Goal: Information Seeking & Learning: Learn about a topic

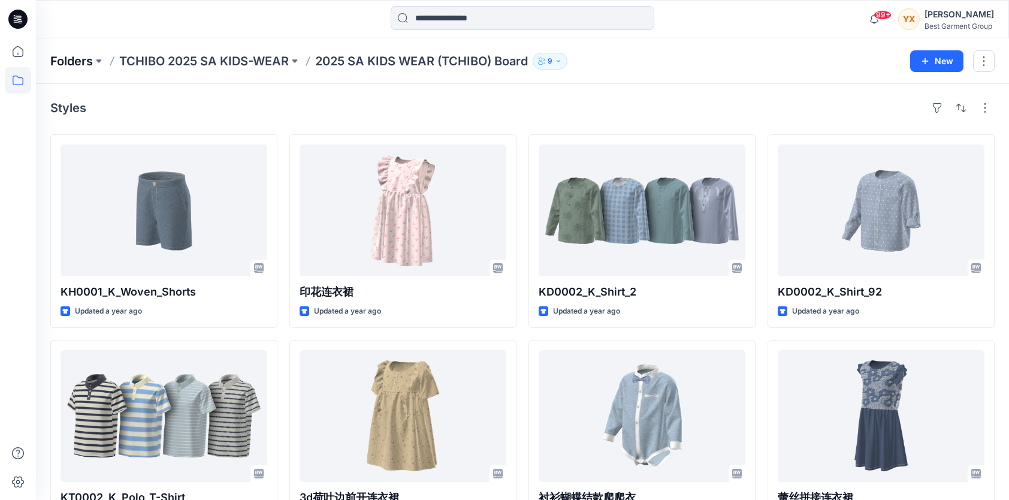
click at [72, 65] on p "Folders" at bounding box center [71, 61] width 43 height 17
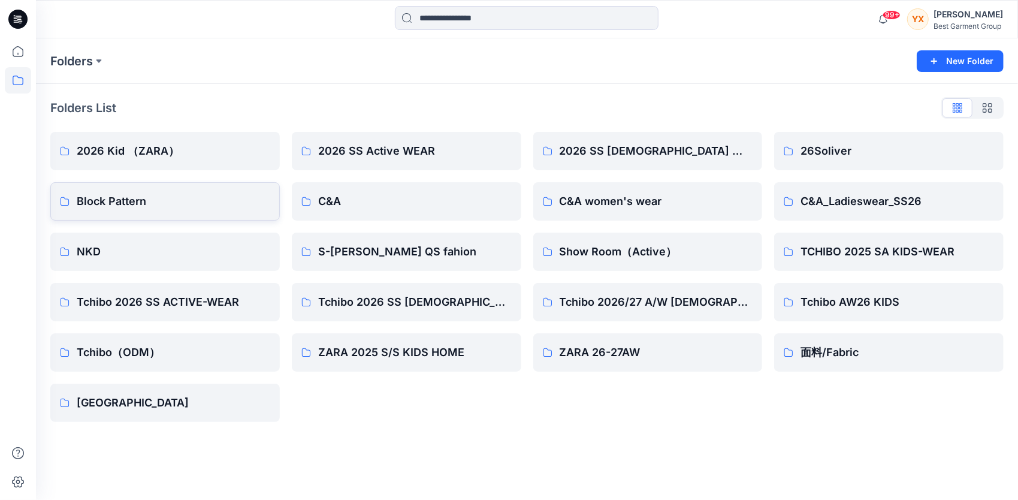
click at [184, 195] on p "Block Pattern" at bounding box center [174, 201] width 194 height 17
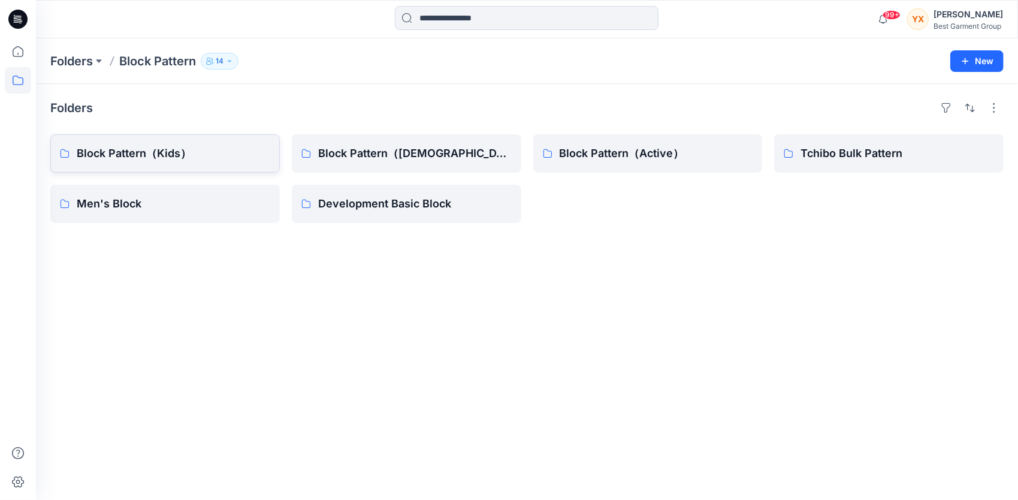
click at [138, 155] on p "Block Pattern（Kids）" at bounding box center [174, 153] width 194 height 17
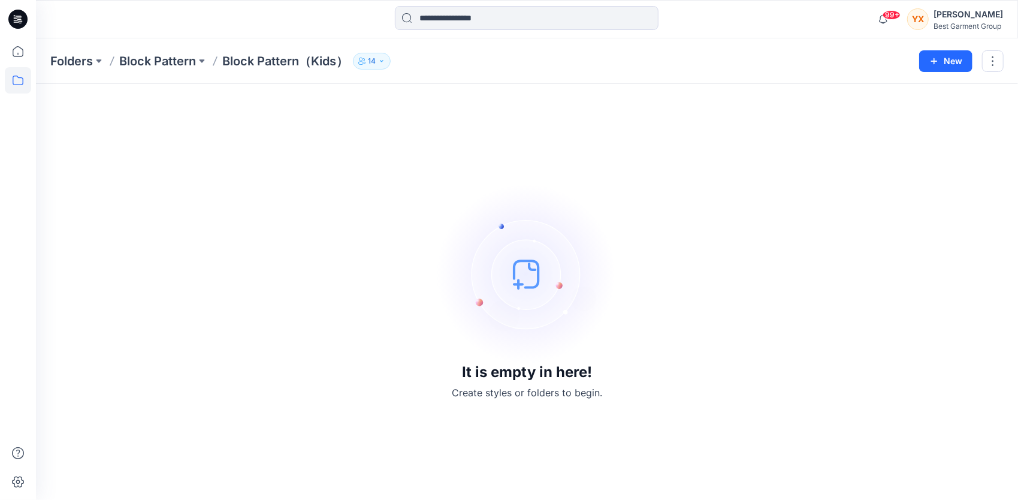
click at [472, 228] on img at bounding box center [528, 274] width 180 height 180
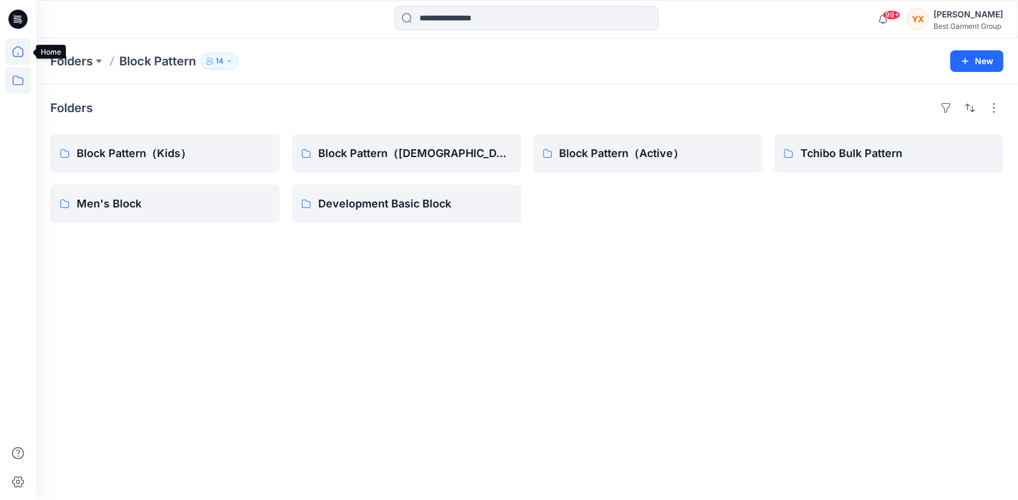
click at [28, 52] on icon at bounding box center [18, 51] width 26 height 26
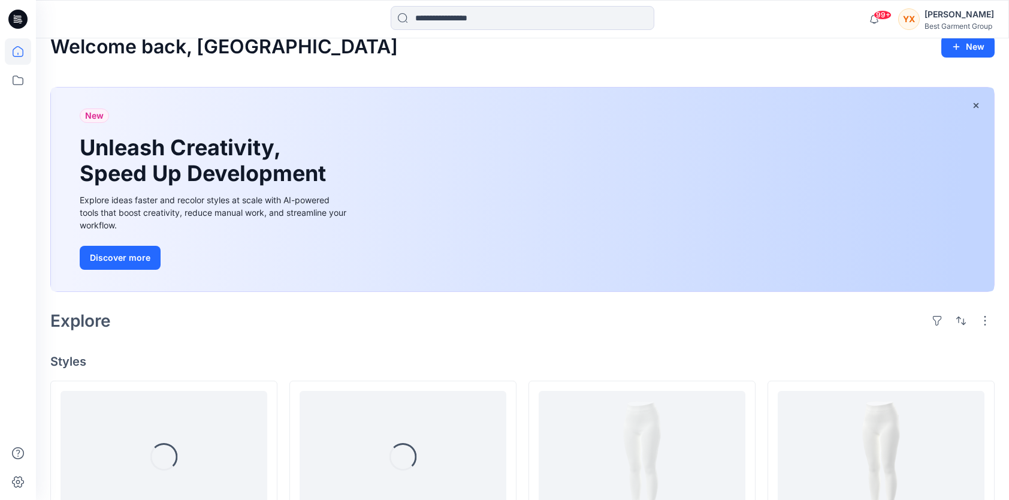
scroll to position [60, 0]
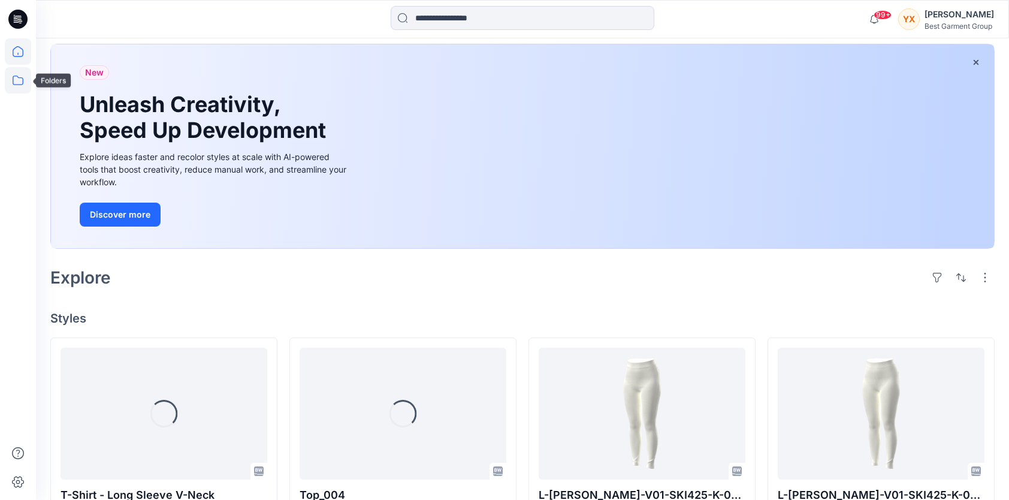
click at [17, 84] on icon at bounding box center [18, 80] width 26 height 26
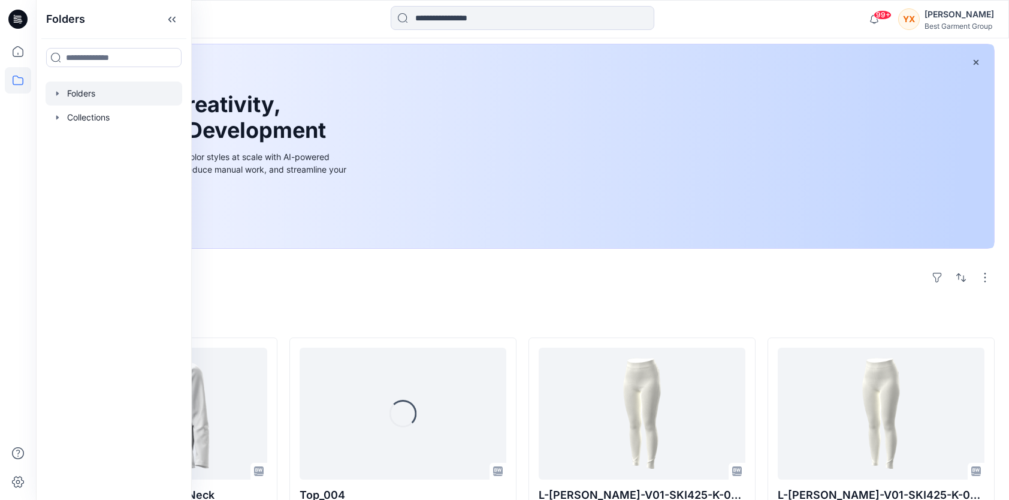
click at [79, 92] on div at bounding box center [114, 94] width 137 height 24
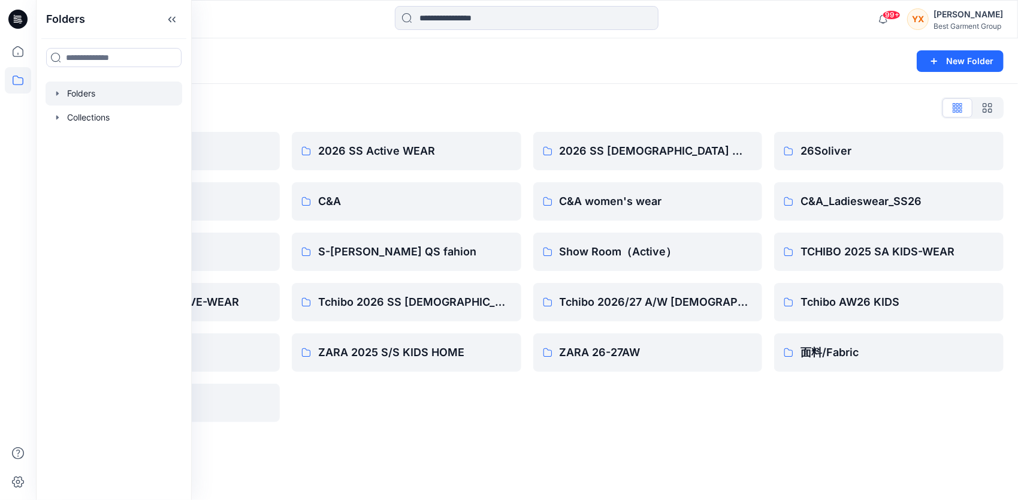
click at [288, 104] on div "Folders List" at bounding box center [527, 107] width 954 height 19
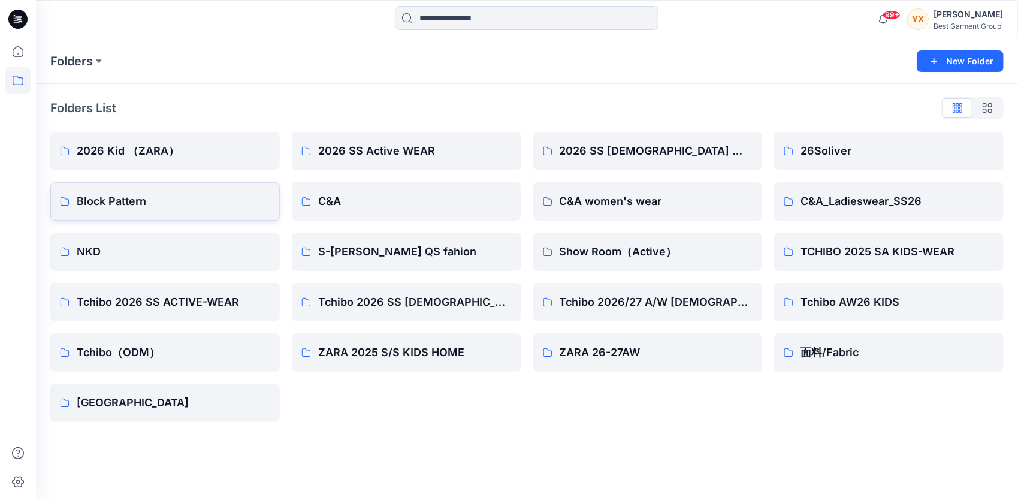
click at [213, 196] on p "Block Pattern" at bounding box center [174, 201] width 194 height 17
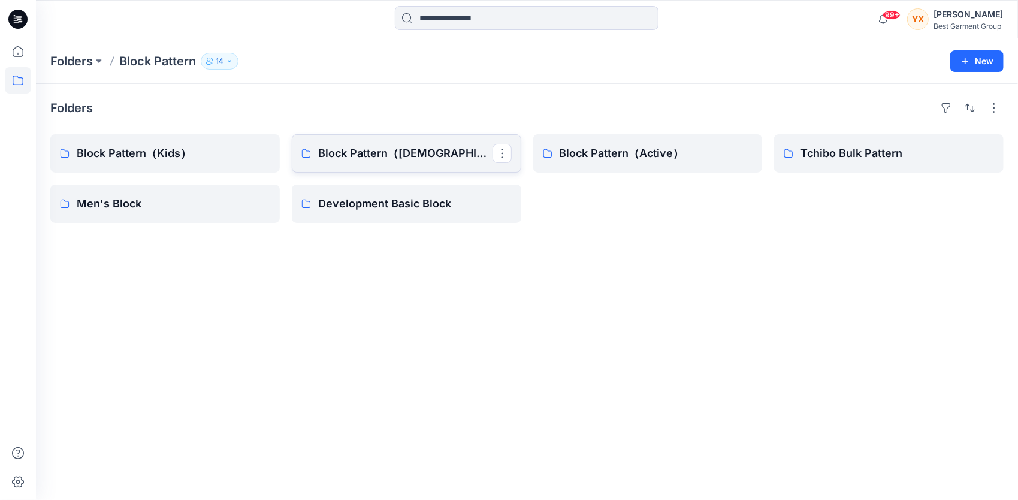
click at [421, 161] on p "Block Pattern（Ladies）" at bounding box center [405, 153] width 174 height 17
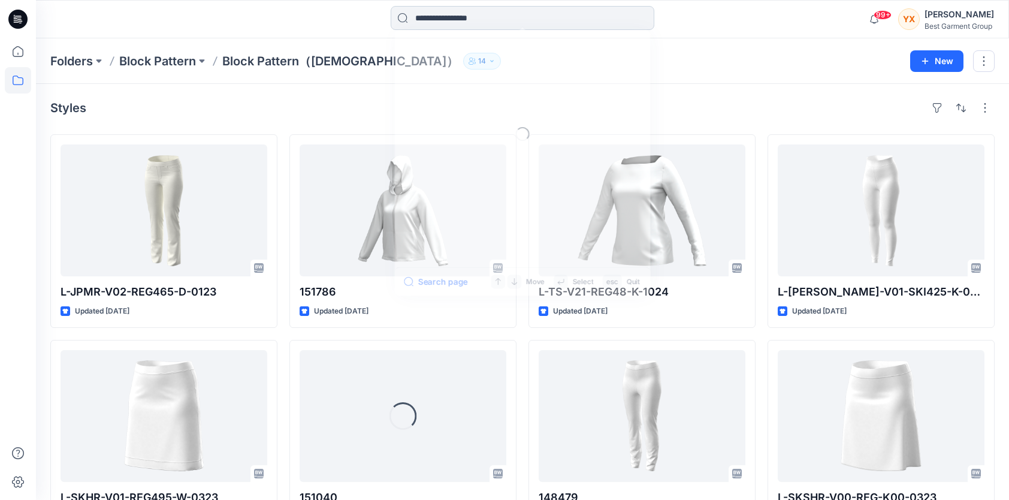
click at [451, 19] on input at bounding box center [523, 18] width 264 height 24
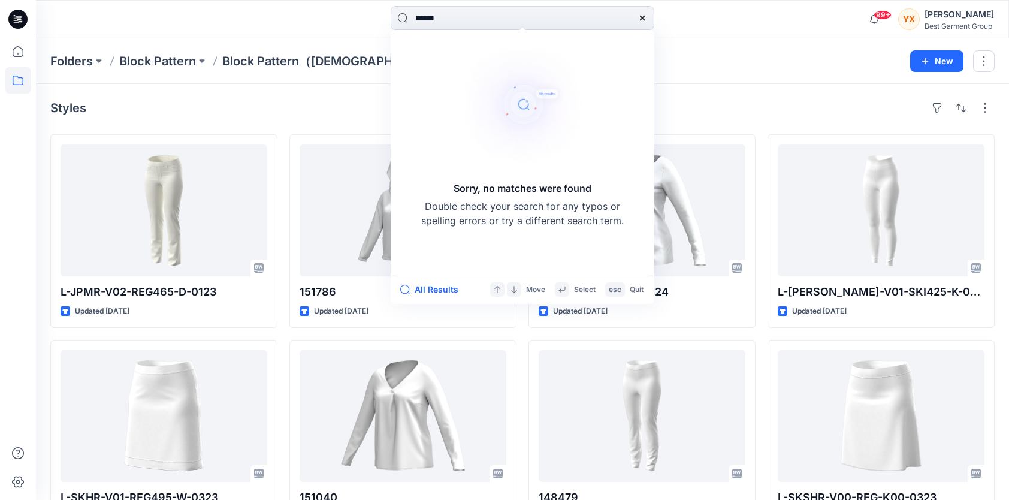
type input "******"
click at [727, 77] on div "Folders Block Pattern Block Pattern（Ladies） 14 New" at bounding box center [522, 61] width 973 height 46
drag, startPoint x: 364, startPoint y: 29, endPoint x: 325, endPoint y: 31, distance: 39.6
click at [325, 31] on div "****** Sorry, no matches were found Double check your search for any typos or s…" at bounding box center [522, 19] width 487 height 26
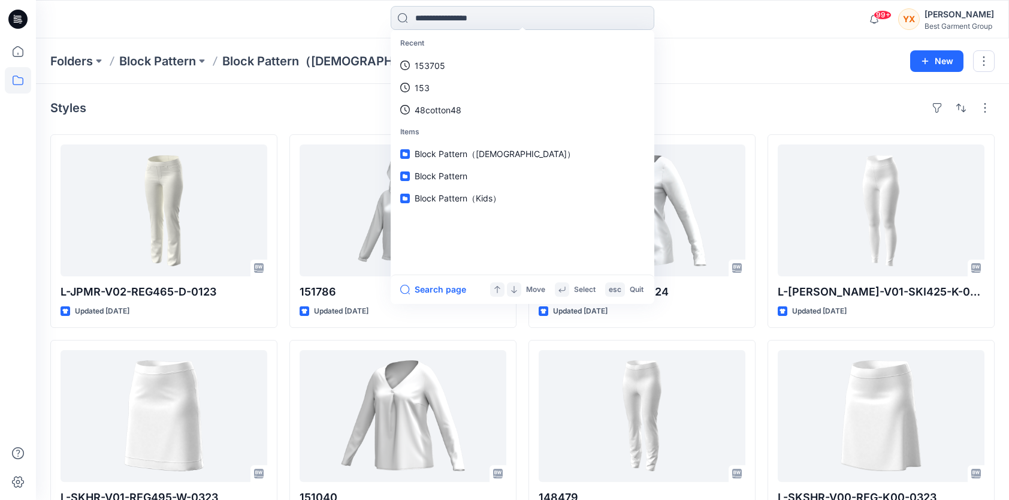
click at [477, 20] on input at bounding box center [523, 18] width 264 height 24
paste input "**********"
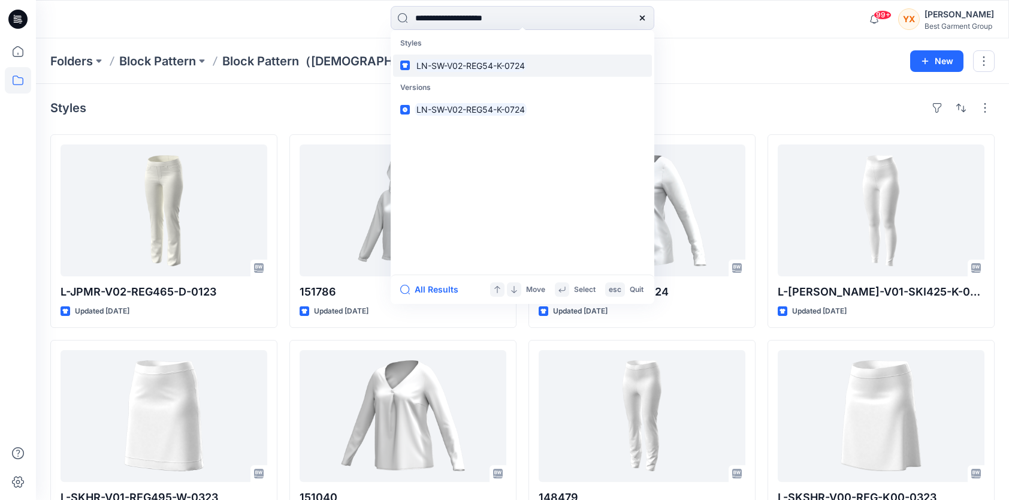
type input "**********"
click at [531, 72] on link "LN-SW-V02-REG54-K-0724" at bounding box center [522, 66] width 259 height 22
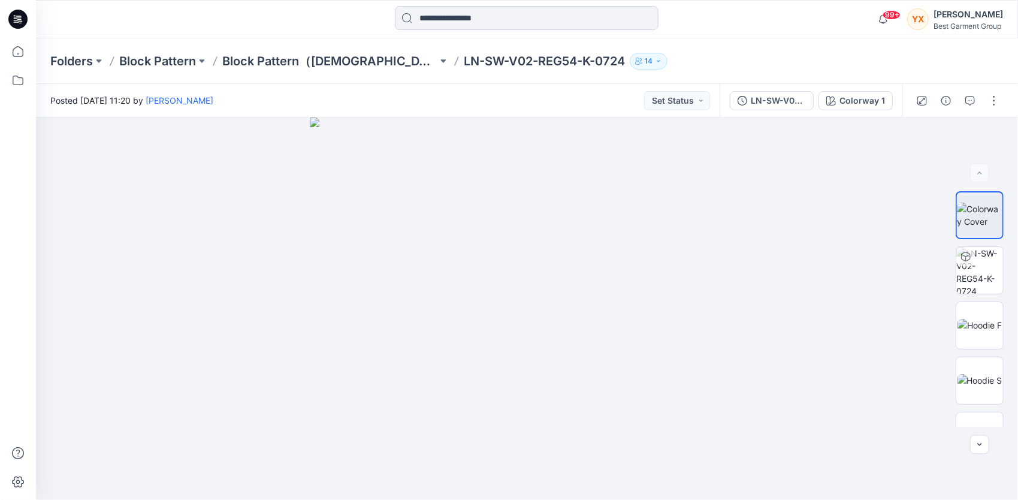
click at [453, 22] on input at bounding box center [527, 18] width 264 height 24
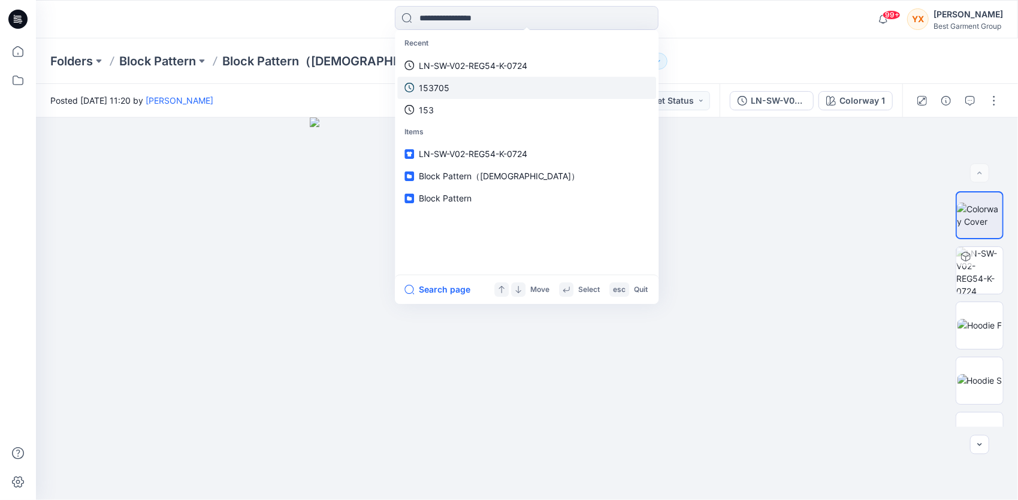
click at [456, 87] on link "153705" at bounding box center [526, 88] width 259 height 22
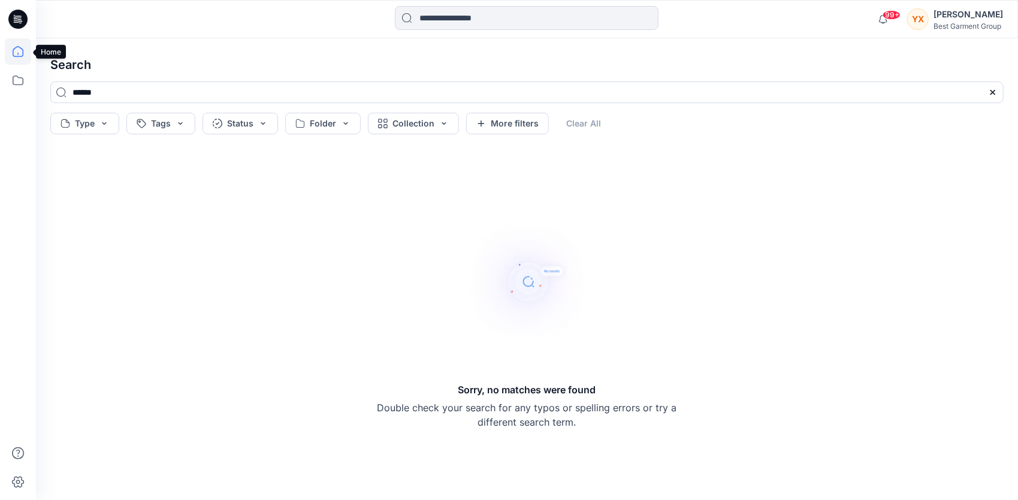
click at [16, 47] on icon at bounding box center [18, 51] width 11 height 11
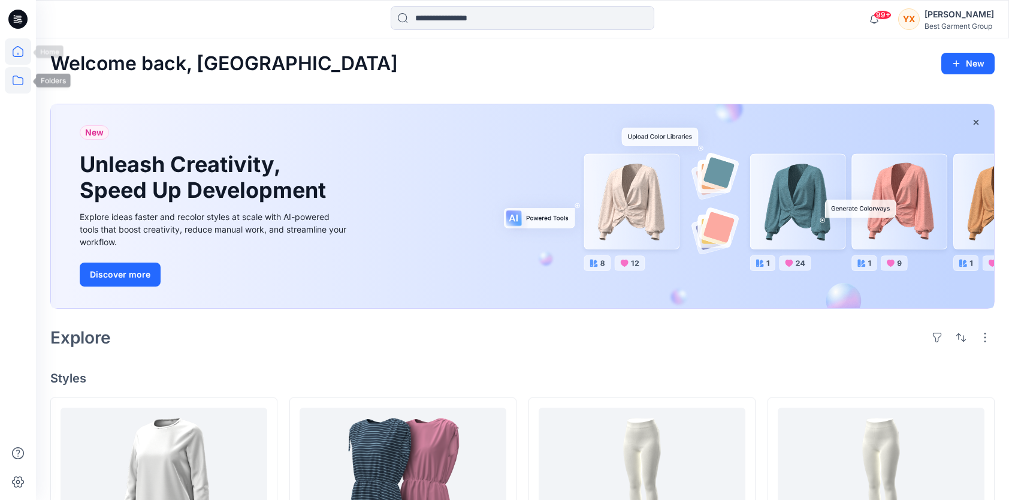
click at [14, 78] on icon at bounding box center [18, 80] width 26 height 26
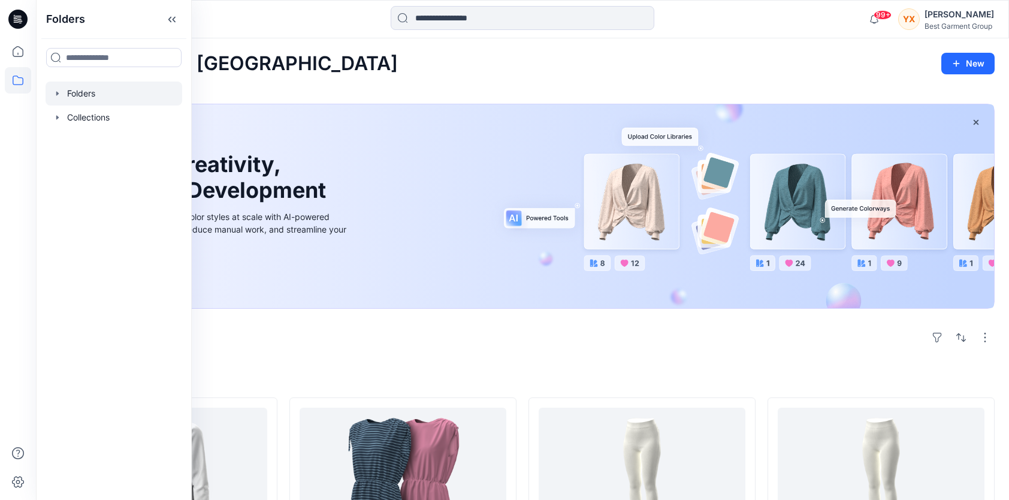
click at [110, 93] on div at bounding box center [114, 94] width 137 height 24
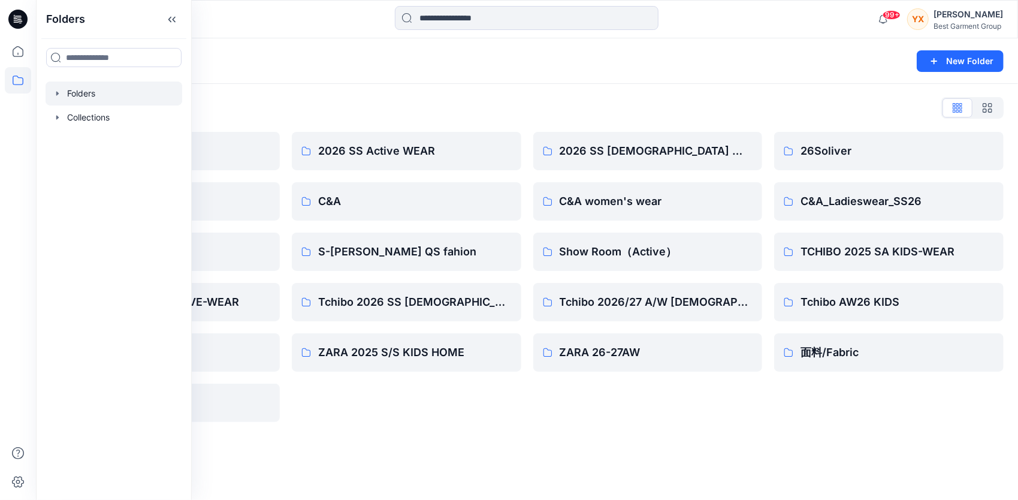
click at [529, 71] on div "Folders New Folder" at bounding box center [527, 61] width 982 height 46
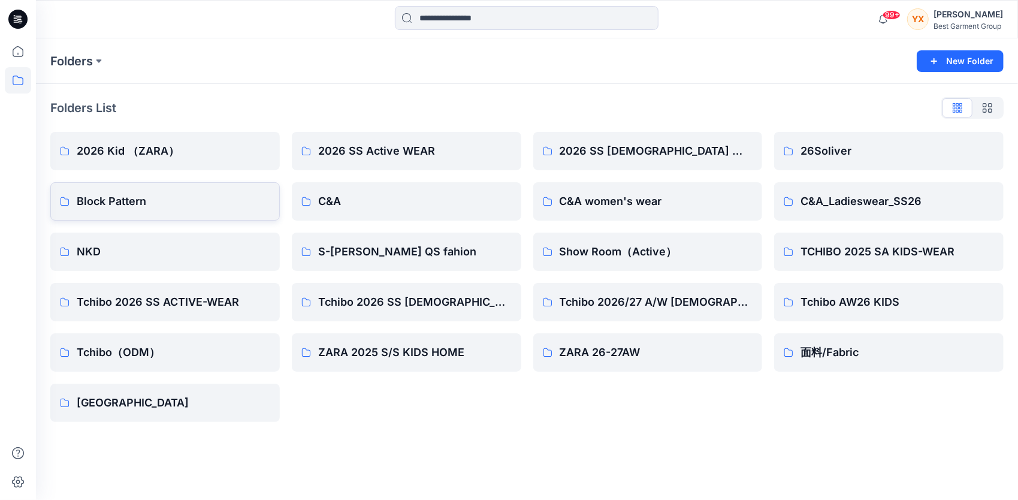
click at [181, 200] on p "Block Pattern" at bounding box center [174, 201] width 194 height 17
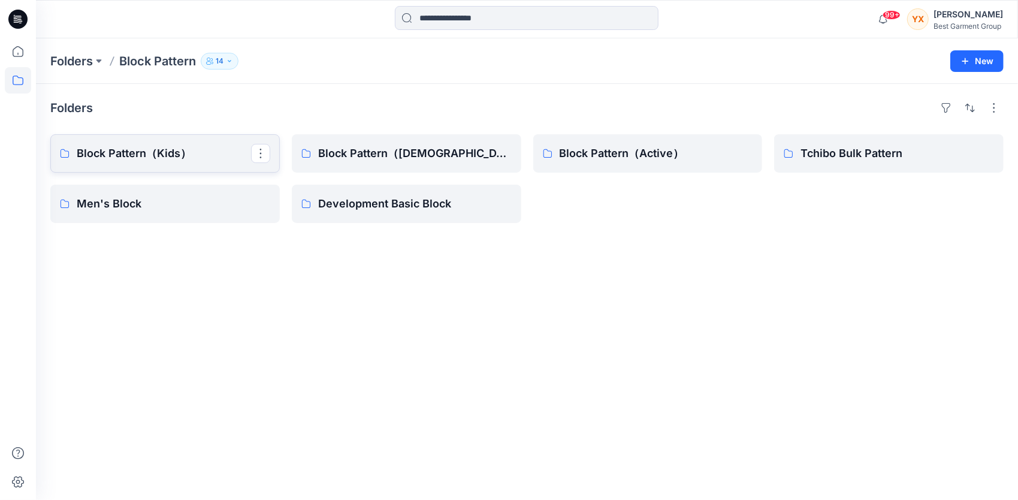
click at [214, 161] on p "Block Pattern（Kids）" at bounding box center [164, 153] width 174 height 17
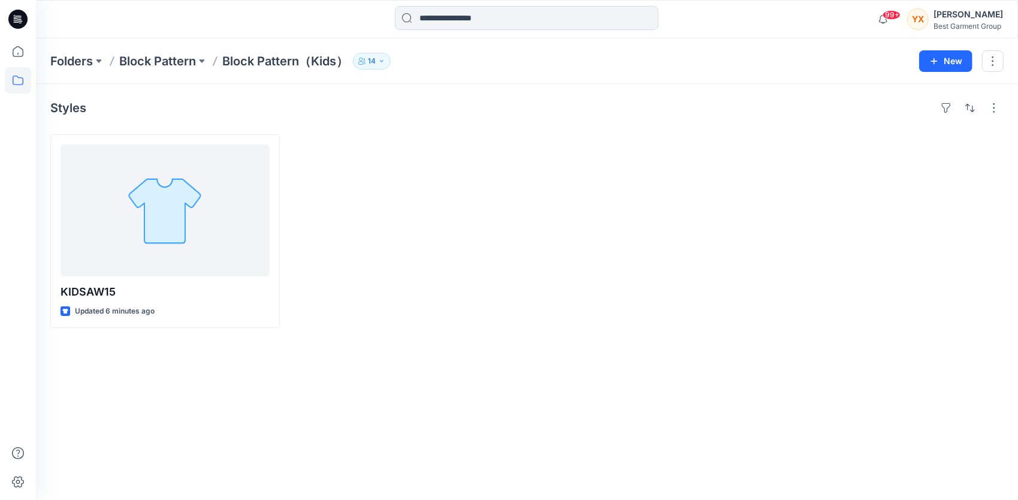
click at [651, 255] on div at bounding box center [648, 231] width 230 height 194
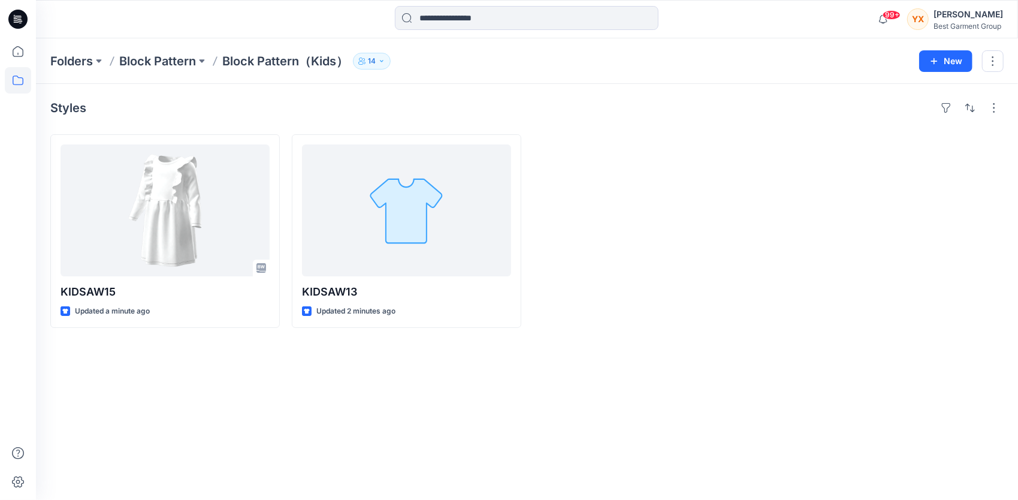
click at [741, 330] on div "Styles KIDSAW15 Updated a minute ago KIDSAW13 Updated 2 minutes ago" at bounding box center [527, 292] width 982 height 416
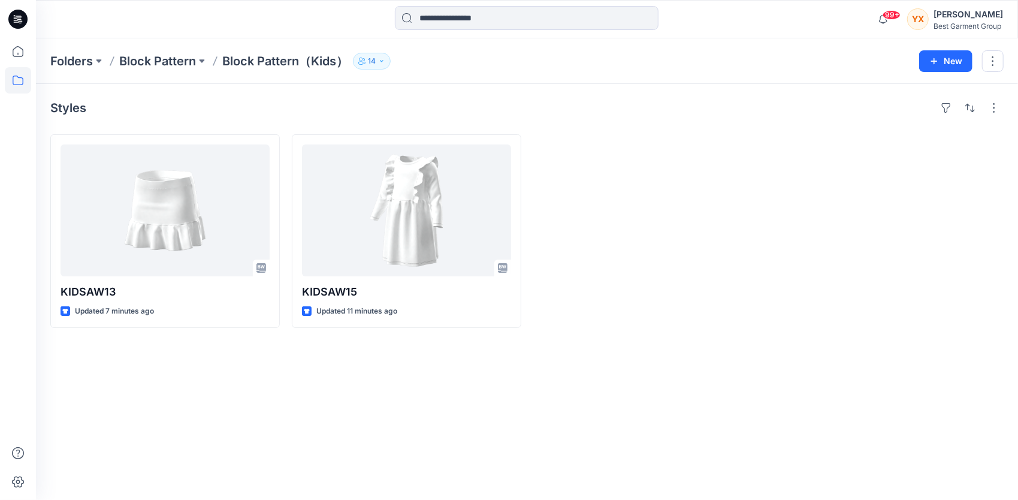
click at [695, 149] on div at bounding box center [648, 231] width 230 height 194
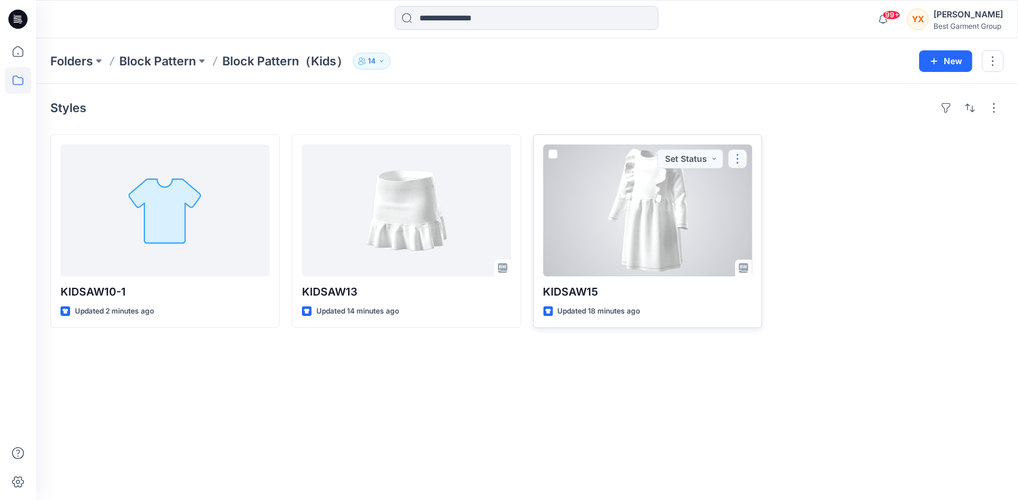
click at [741, 162] on button "button" at bounding box center [737, 158] width 19 height 19
click at [764, 182] on p "Edit" at bounding box center [759, 186] width 15 height 13
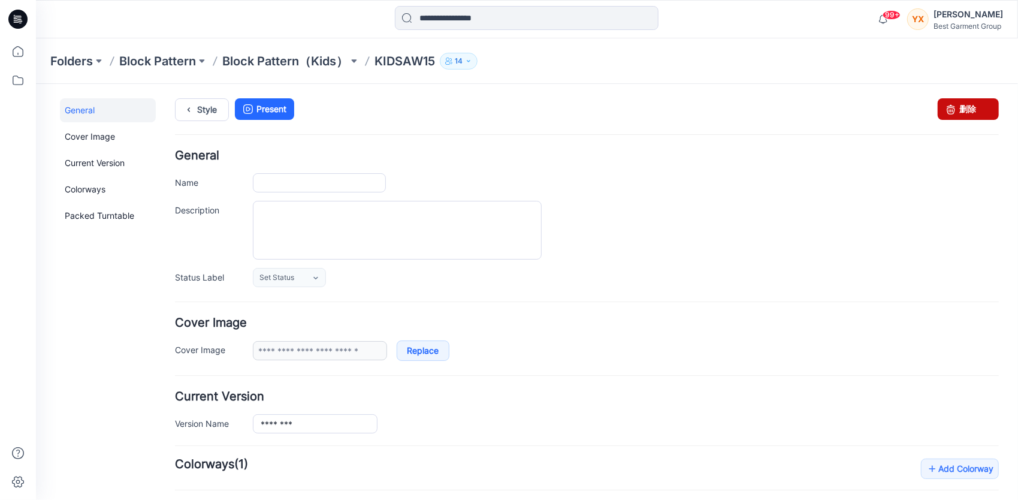
type input "********"
type input "**********"
click at [948, 110] on icon at bounding box center [950, 109] width 17 height 22
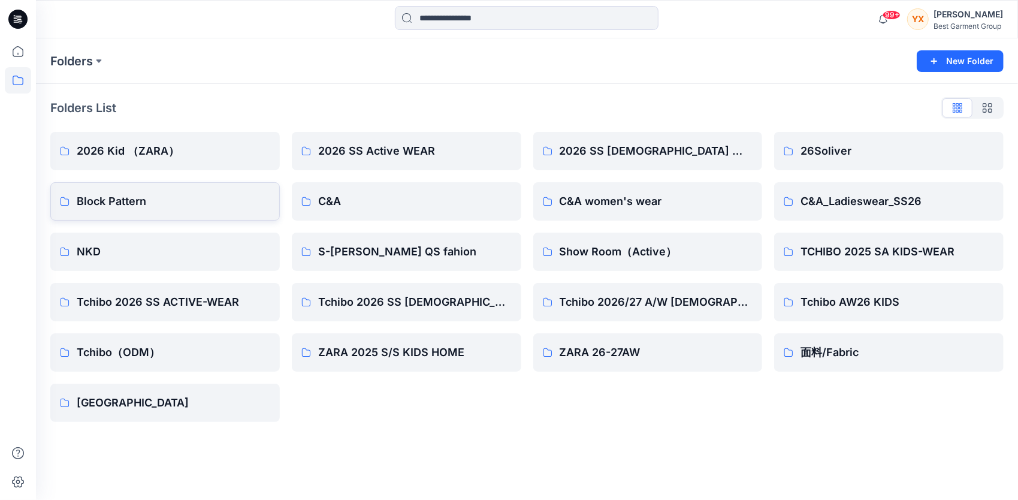
click at [138, 200] on p "Block Pattern" at bounding box center [174, 201] width 194 height 17
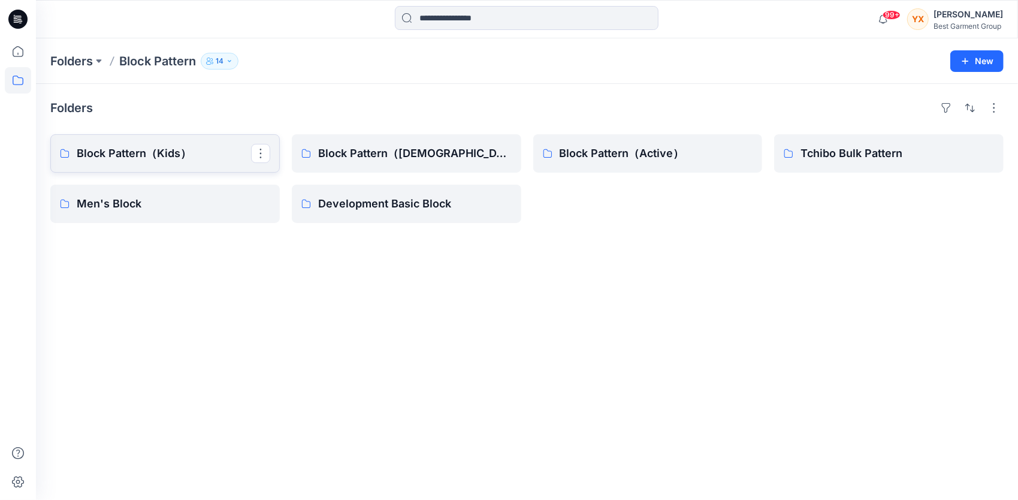
click at [178, 147] on p "Block Pattern（Kids）" at bounding box center [164, 153] width 174 height 17
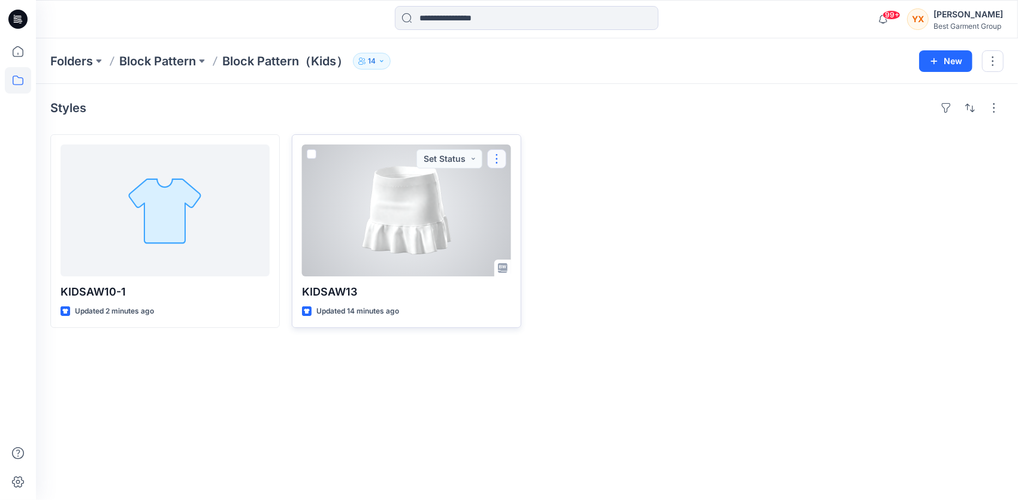
click at [499, 162] on button "button" at bounding box center [496, 158] width 19 height 19
click at [537, 183] on button "Edit" at bounding box center [554, 186] width 129 height 22
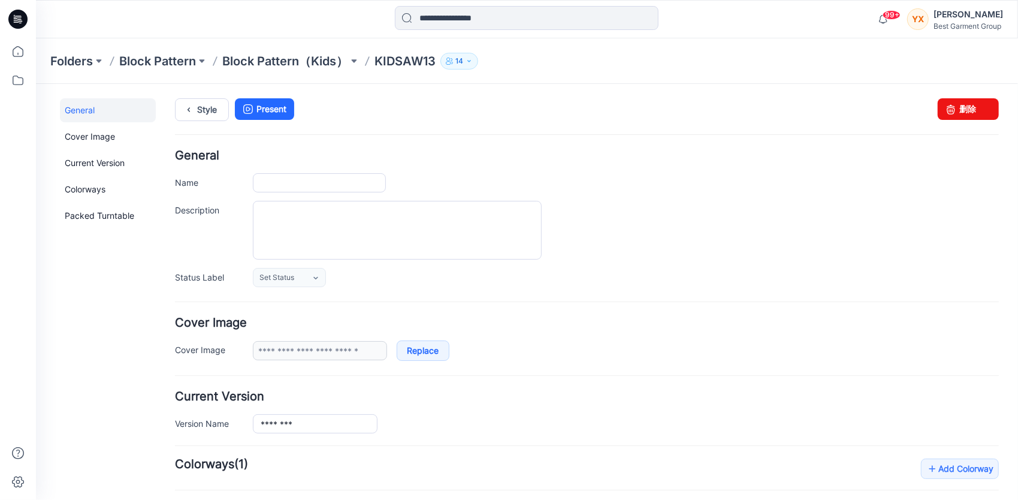
type input "********"
type input "**********"
click at [953, 111] on link "删除" at bounding box center [968, 109] width 61 height 22
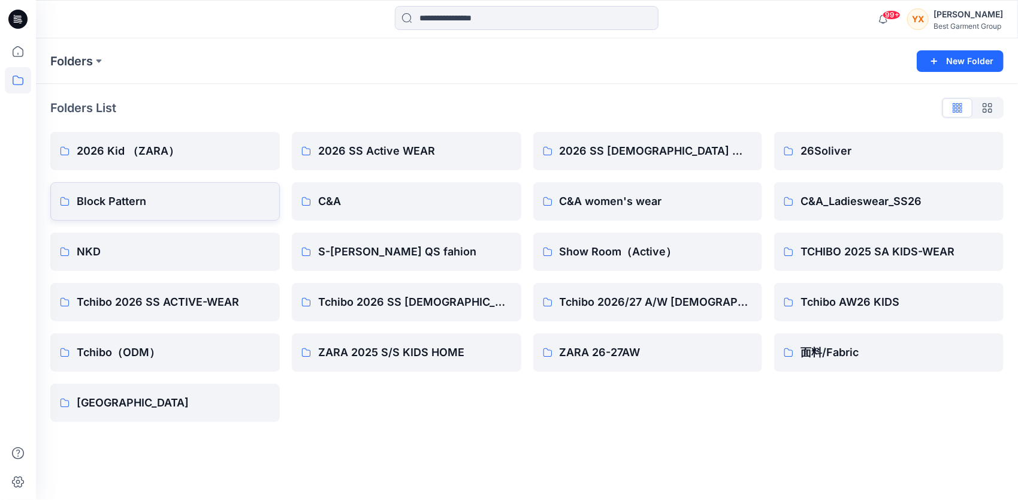
click at [160, 212] on link "Block Pattern" at bounding box center [165, 201] width 230 height 38
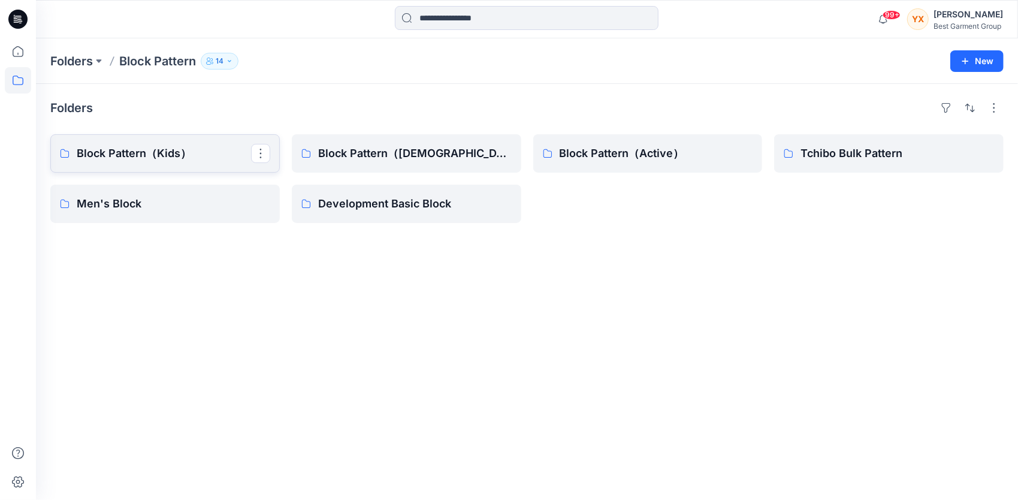
click at [179, 156] on p "Block Pattern（Kids）" at bounding box center [164, 153] width 174 height 17
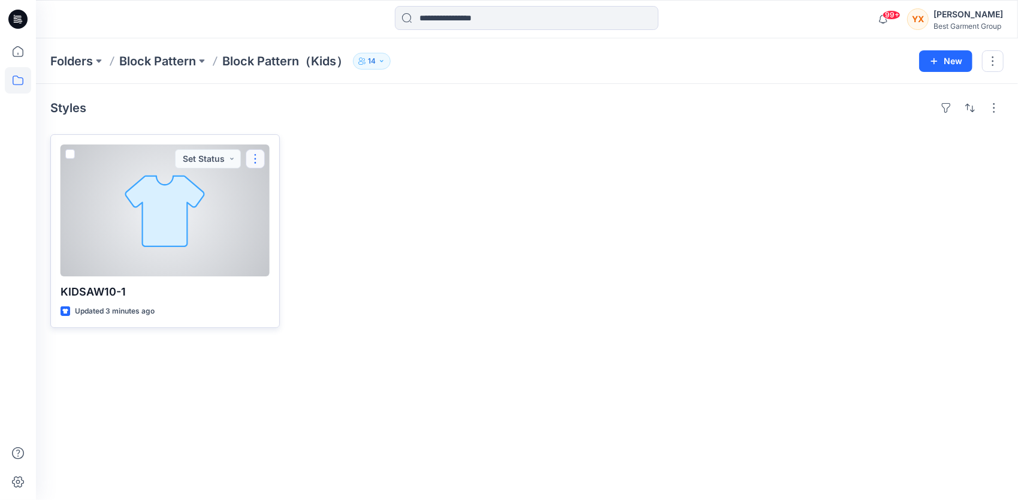
click at [260, 156] on button "button" at bounding box center [255, 158] width 19 height 19
click at [311, 187] on button "Edit" at bounding box center [312, 186] width 129 height 22
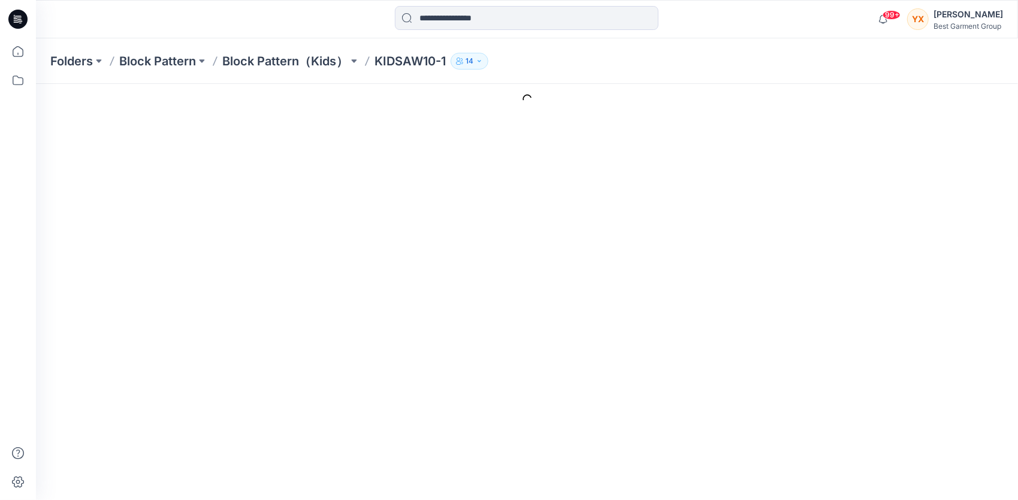
type input "**********"
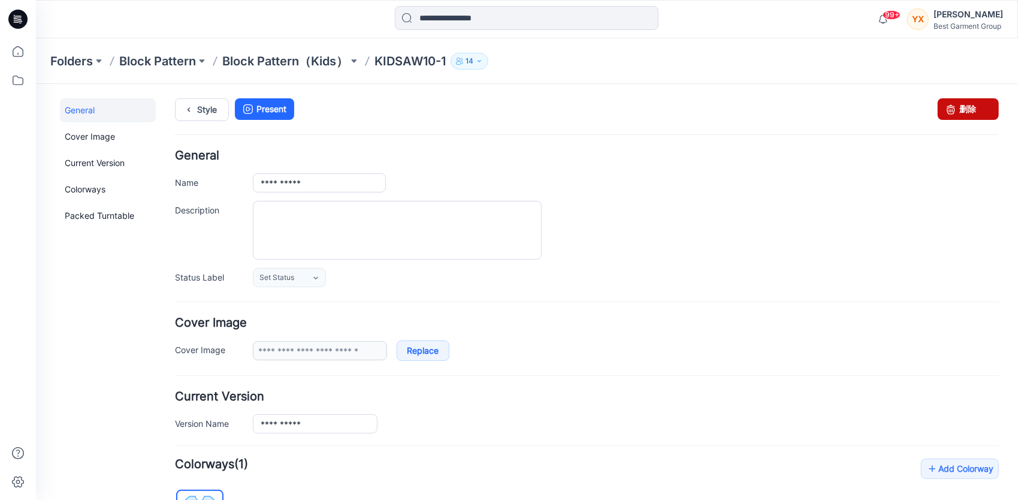
drag, startPoint x: 972, startPoint y: 110, endPoint x: 608, endPoint y: 137, distance: 364.9
click at [972, 110] on link "删除" at bounding box center [968, 109] width 61 height 22
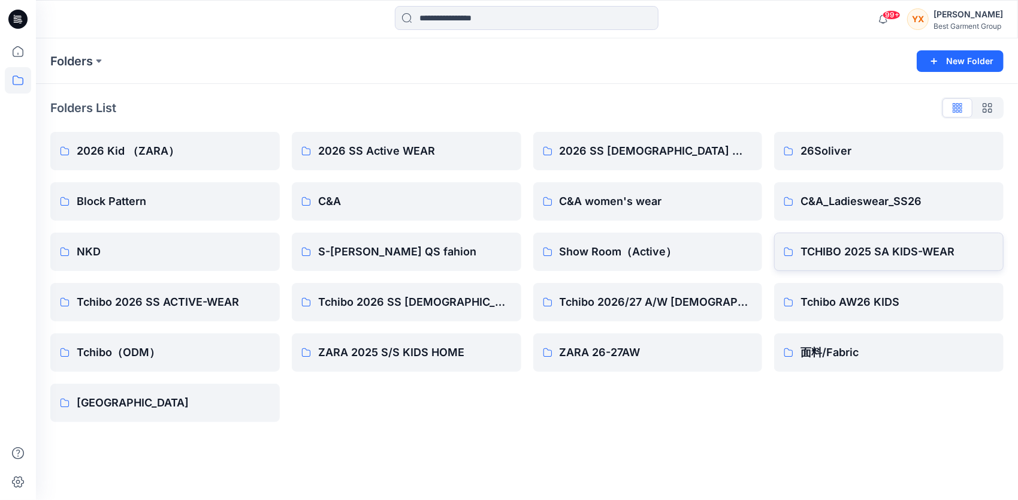
click at [933, 257] on p "TCHIBO 2025 SA KIDS-WEAR" at bounding box center [898, 251] width 194 height 17
click at [909, 308] on p "Tchibo AW26 KIDS" at bounding box center [898, 302] width 194 height 17
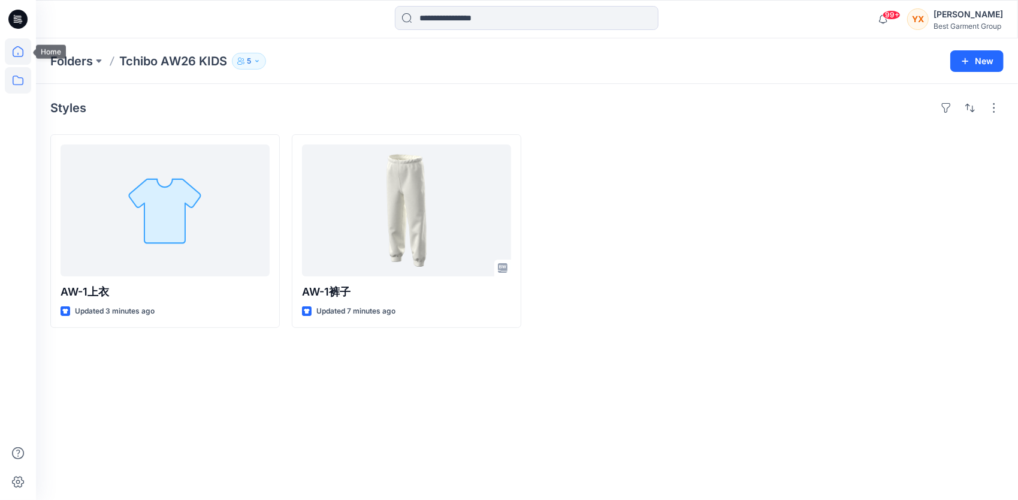
click at [19, 47] on icon at bounding box center [18, 51] width 11 height 11
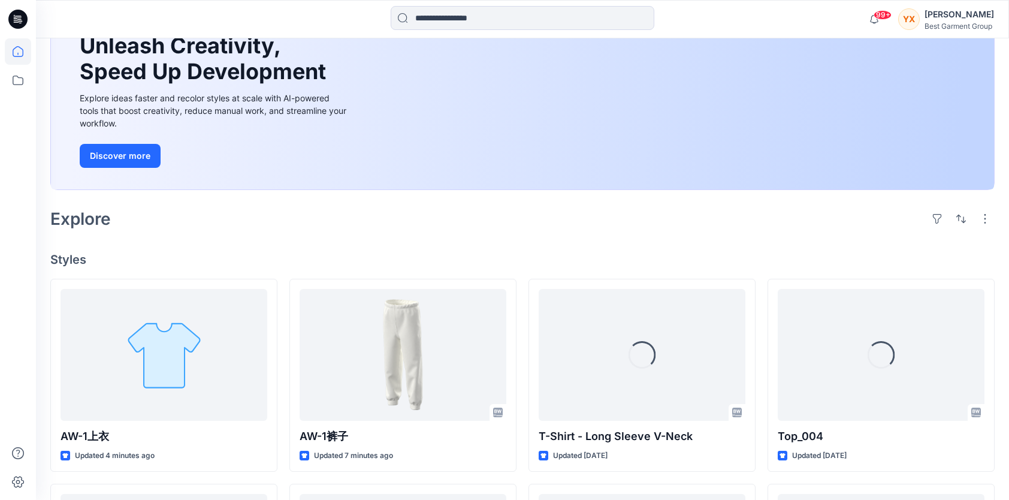
scroll to position [120, 0]
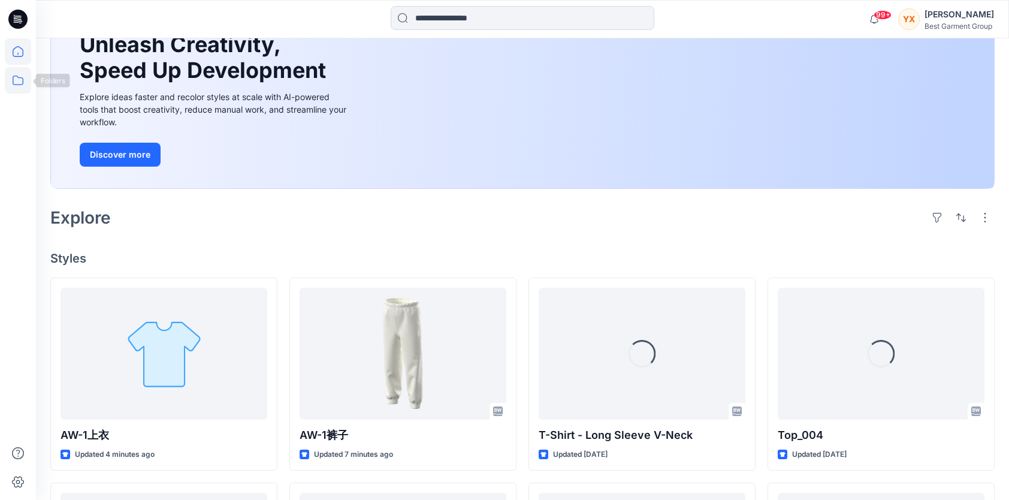
click at [18, 82] on icon at bounding box center [18, 80] width 26 height 26
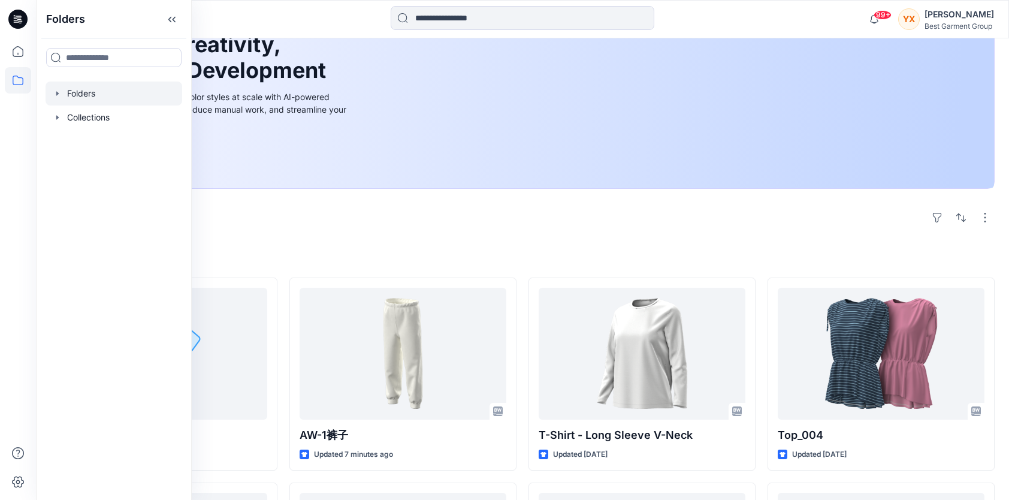
click at [97, 92] on div at bounding box center [114, 94] width 137 height 24
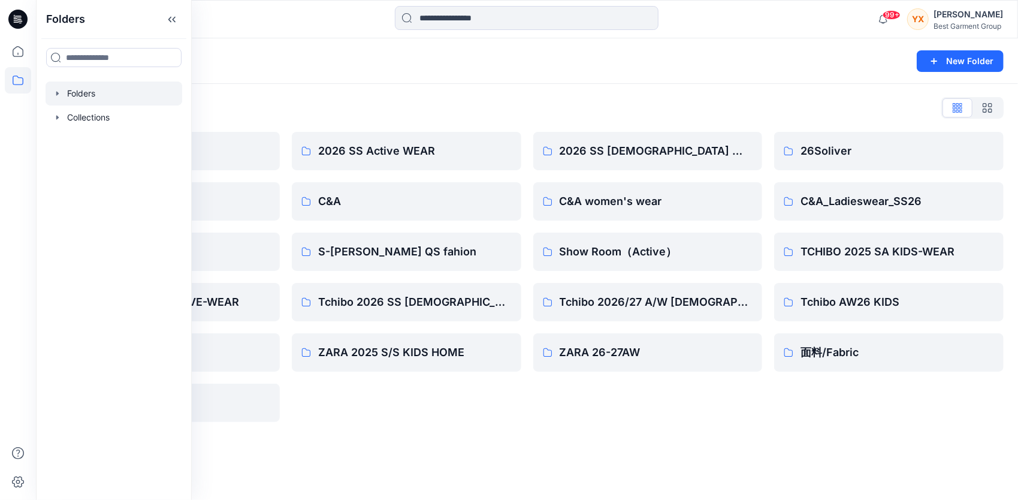
click at [472, 78] on div "Folders New Folder" at bounding box center [527, 61] width 982 height 46
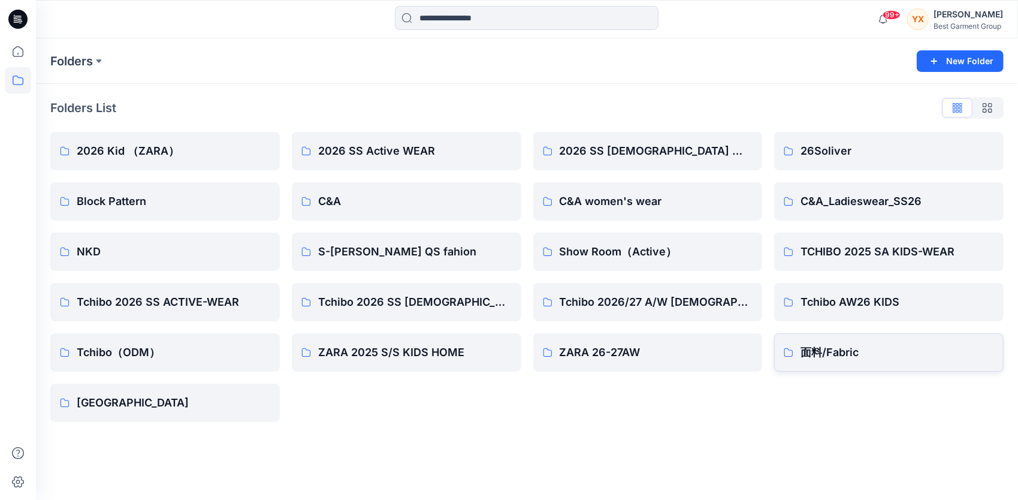
click at [833, 346] on p "面料/Fabric" at bounding box center [898, 352] width 194 height 17
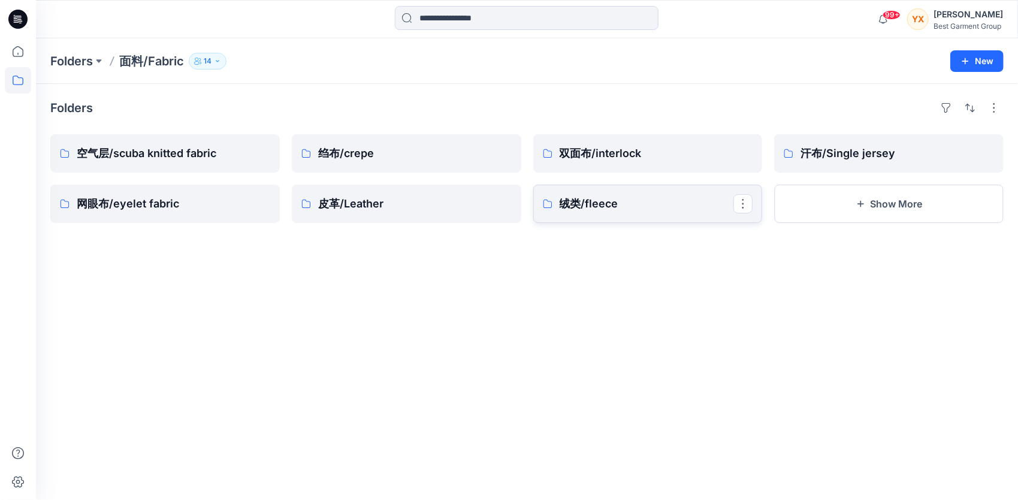
click at [645, 200] on p "绒类/fleece" at bounding box center [647, 203] width 174 height 17
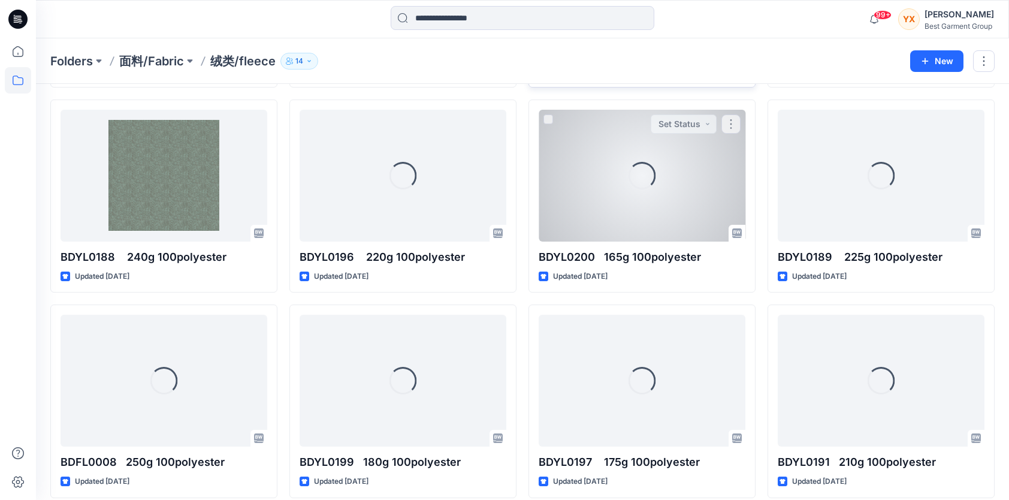
scroll to position [653, 0]
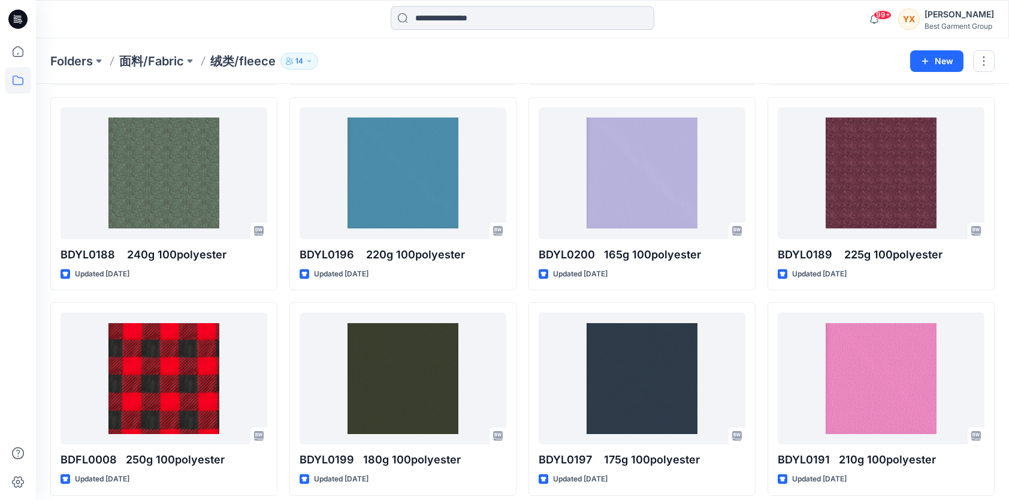
click at [471, 22] on input at bounding box center [523, 18] width 264 height 24
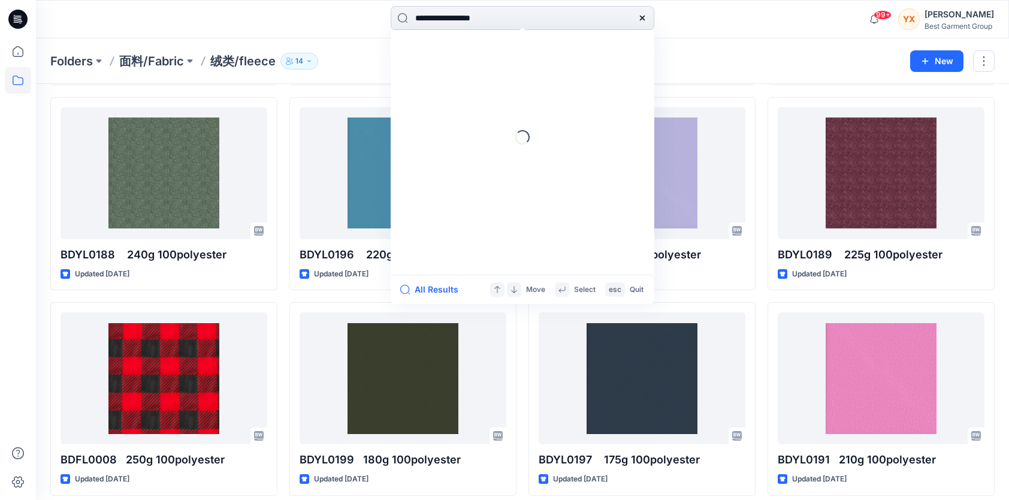
type input "**********"
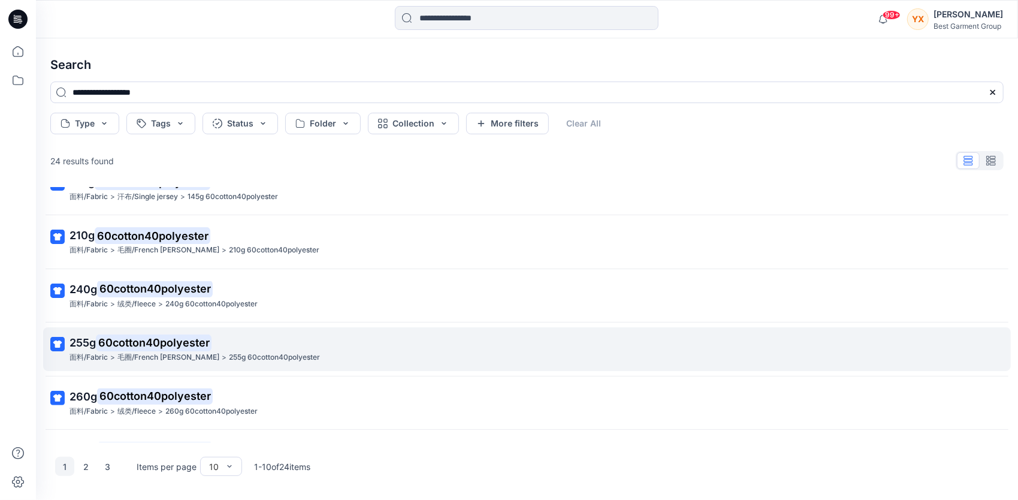
scroll to position [120, 0]
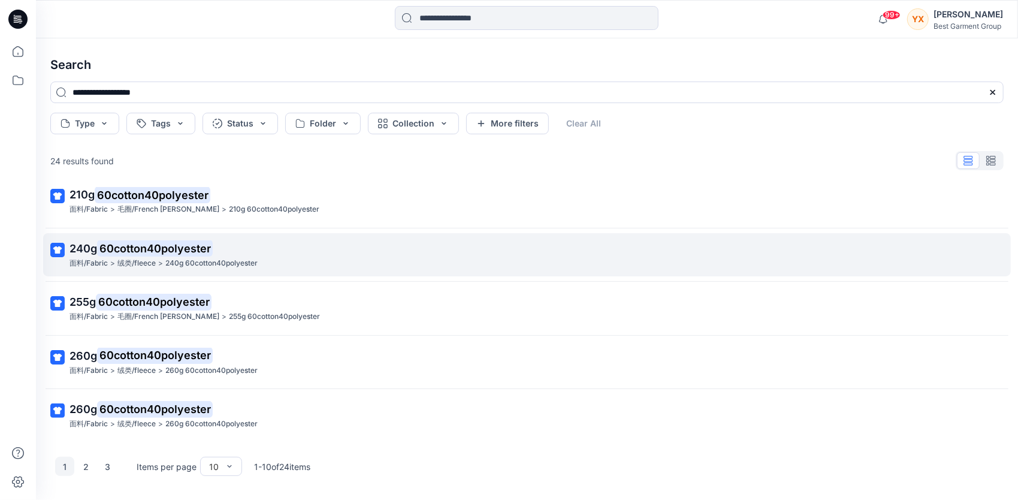
click at [317, 264] on div "面料/Fabric > 绒类/fleece > 240g 60cotton40polyester" at bounding box center [526, 263] width 913 height 13
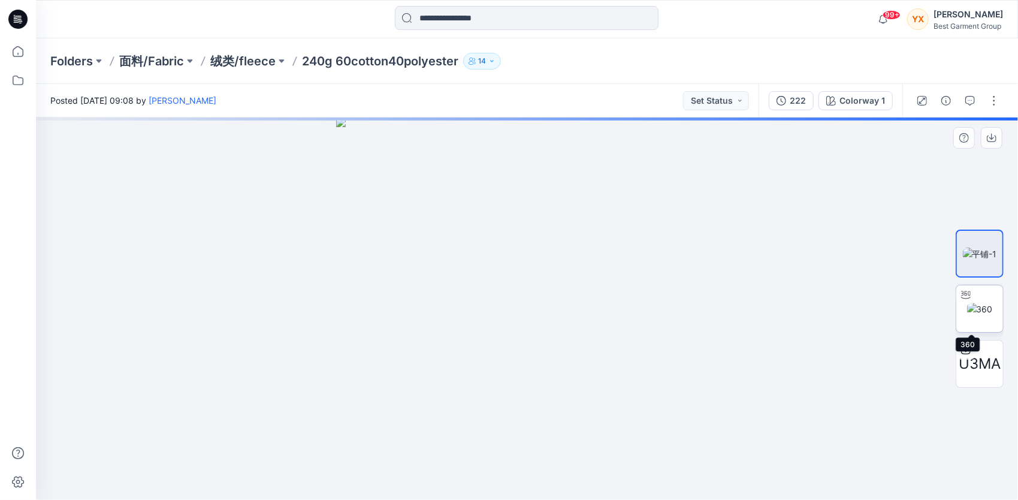
click at [991, 304] on img at bounding box center [980, 309] width 26 height 13
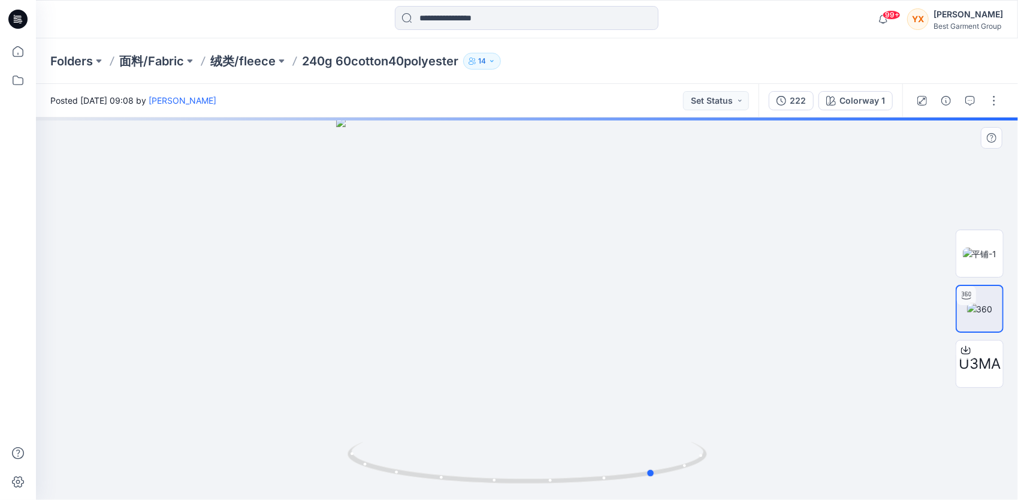
drag, startPoint x: 530, startPoint y: 314, endPoint x: 657, endPoint y: 320, distance: 126.6
click at [657, 320] on div at bounding box center [527, 308] width 982 height 382
drag, startPoint x: 658, startPoint y: 320, endPoint x: 577, endPoint y: 318, distance: 81.0
click at [591, 330] on div at bounding box center [527, 308] width 982 height 382
click at [457, 18] on input at bounding box center [527, 18] width 264 height 24
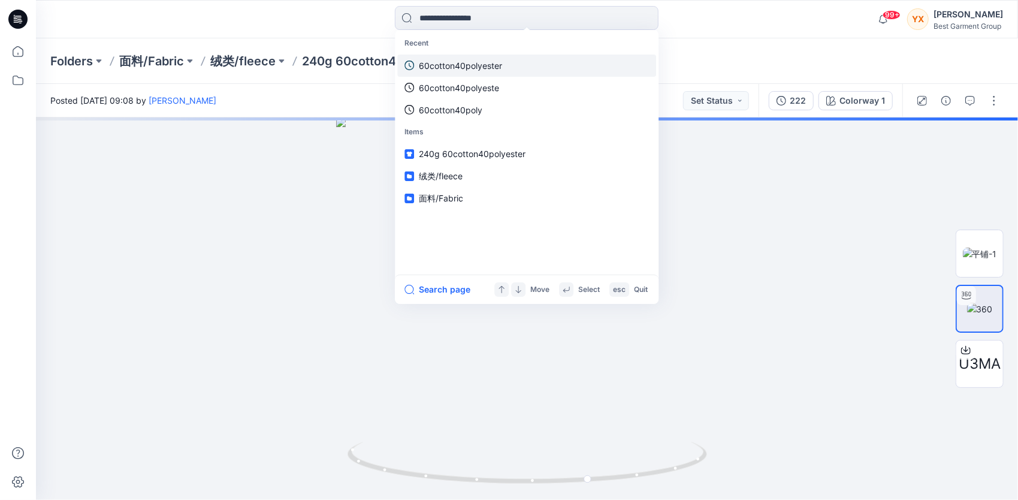
click at [476, 61] on p "60cotton40polyester" at bounding box center [460, 65] width 83 height 13
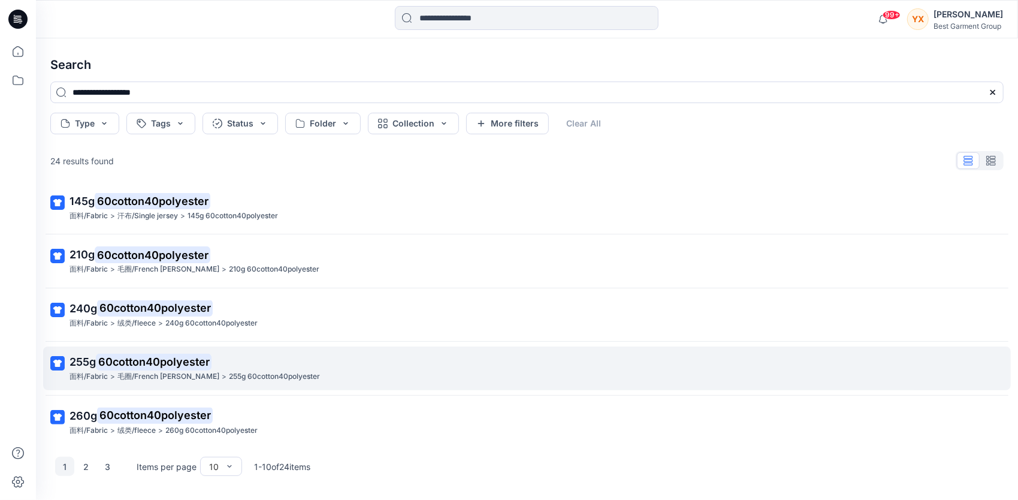
scroll to position [120, 0]
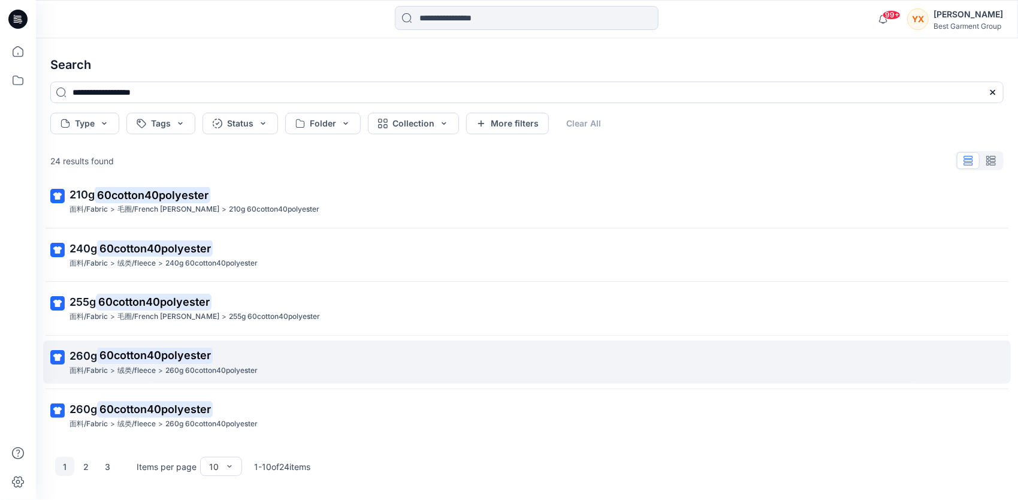
click at [257, 350] on p "260g 60cotton40polyester" at bounding box center [526, 356] width 913 height 17
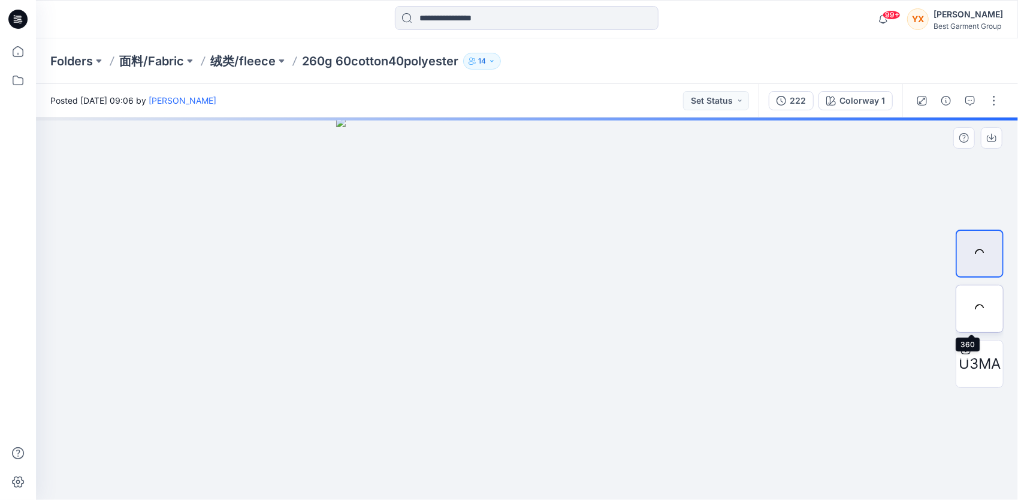
click at [986, 309] on div at bounding box center [980, 309] width 48 height 48
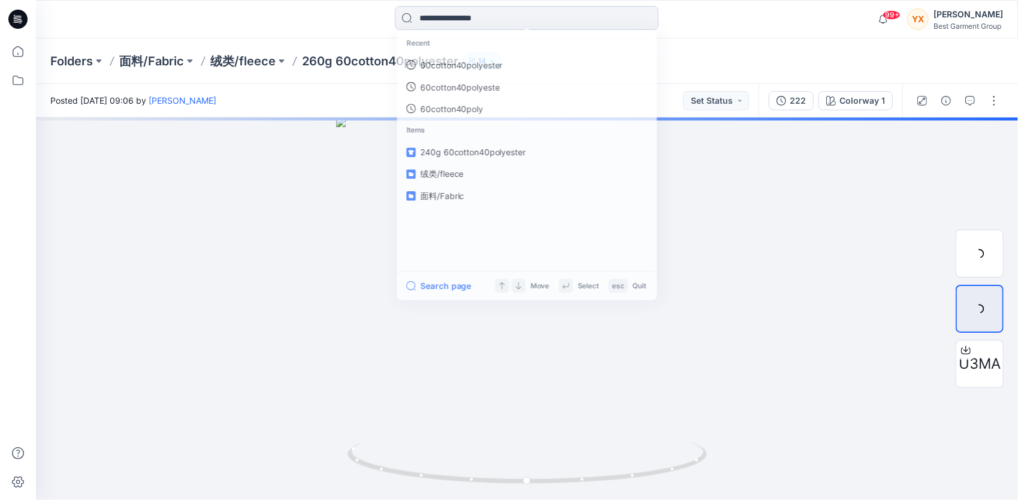
drag, startPoint x: 562, startPoint y: 18, endPoint x: 555, endPoint y: 26, distance: 11.1
click at [563, 18] on input at bounding box center [527, 18] width 264 height 24
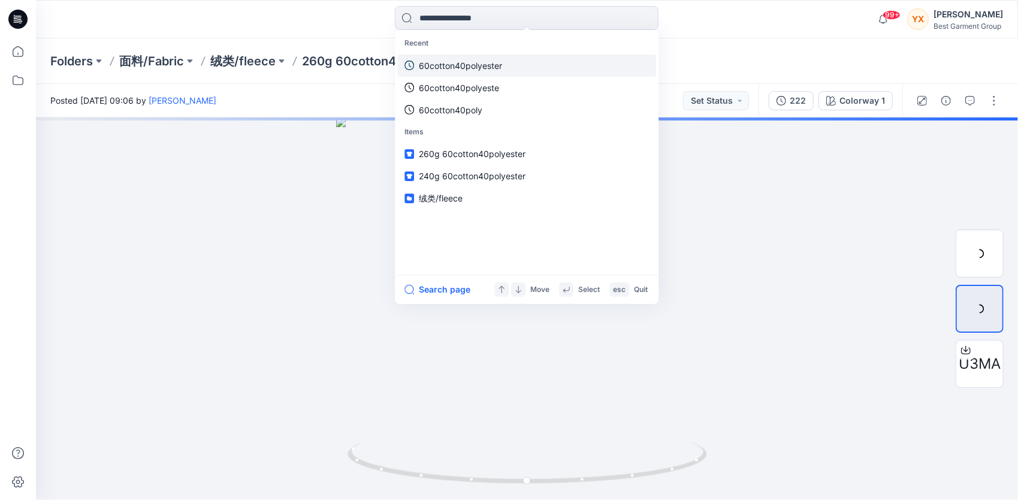
click at [489, 60] on p "60cotton40polyester" at bounding box center [460, 65] width 83 height 13
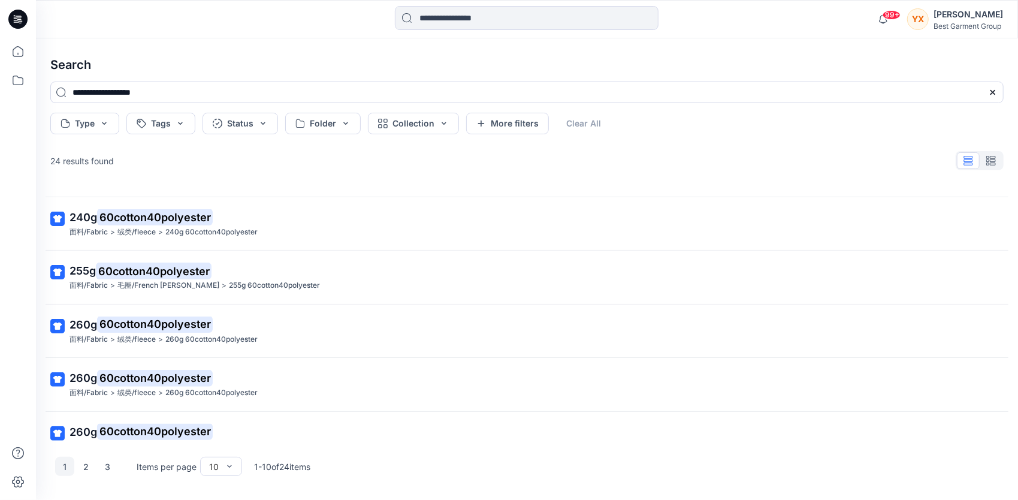
scroll to position [180, 0]
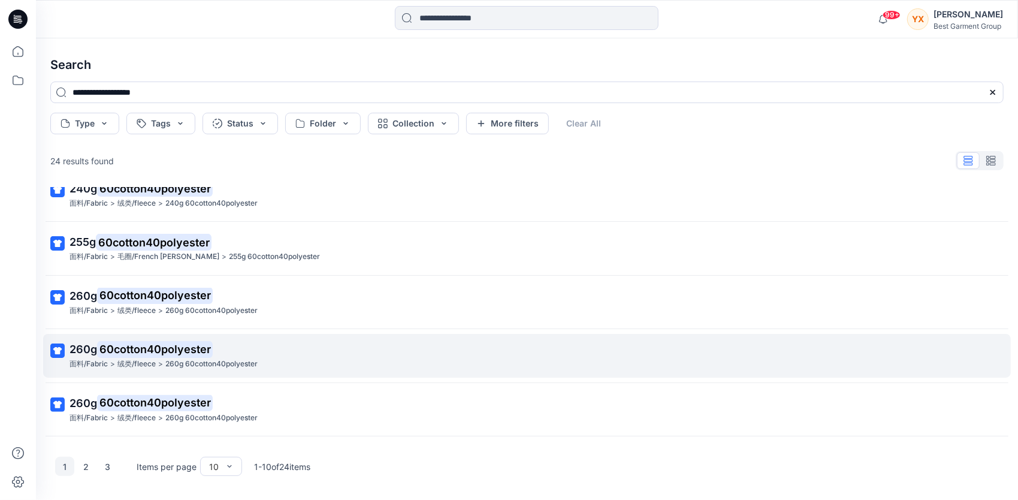
click at [271, 349] on p "260g 60cotton40polyester" at bounding box center [526, 349] width 913 height 17
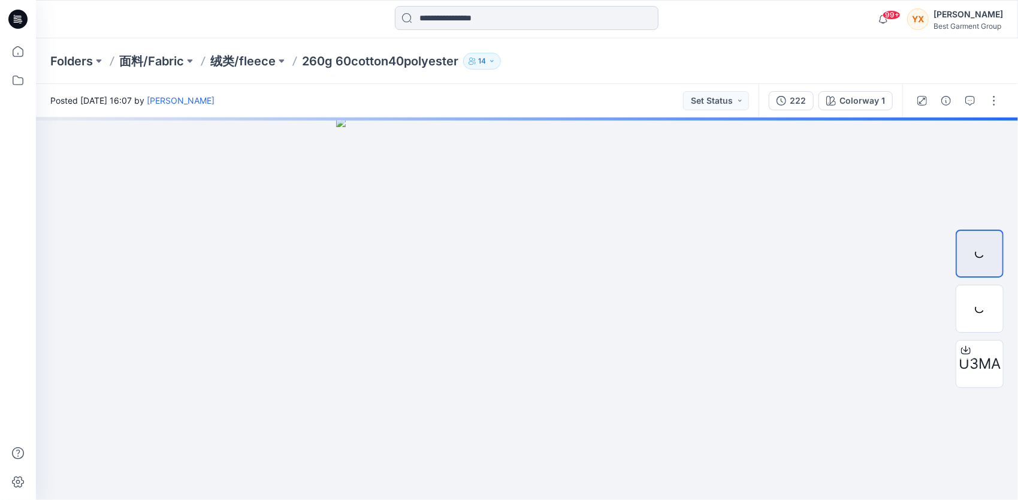
click at [554, 13] on input at bounding box center [527, 18] width 264 height 24
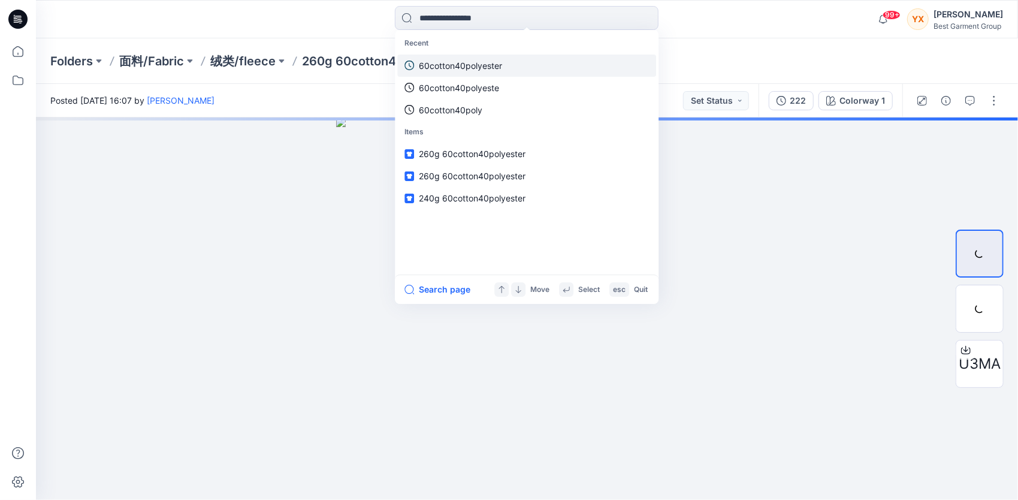
click at [495, 67] on p "60cotton40polyester" at bounding box center [460, 65] width 83 height 13
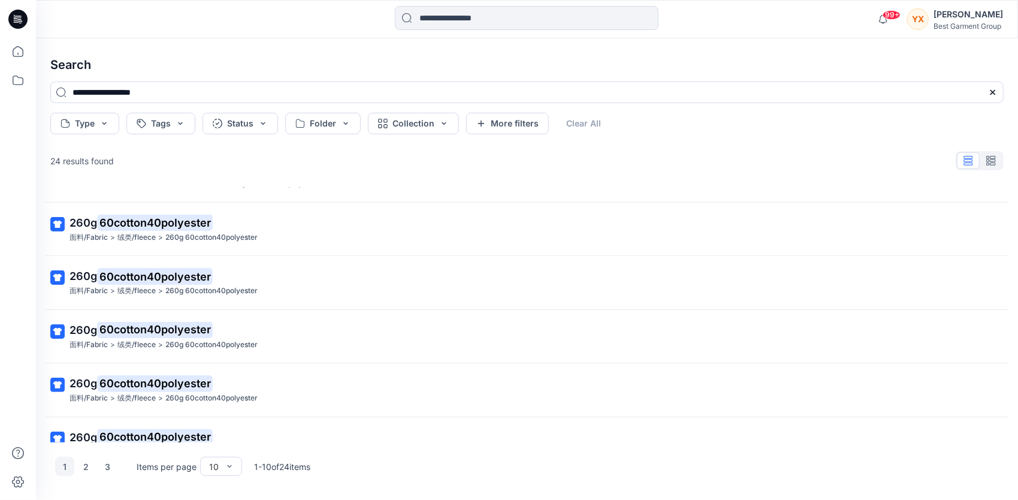
scroll to position [279, 0]
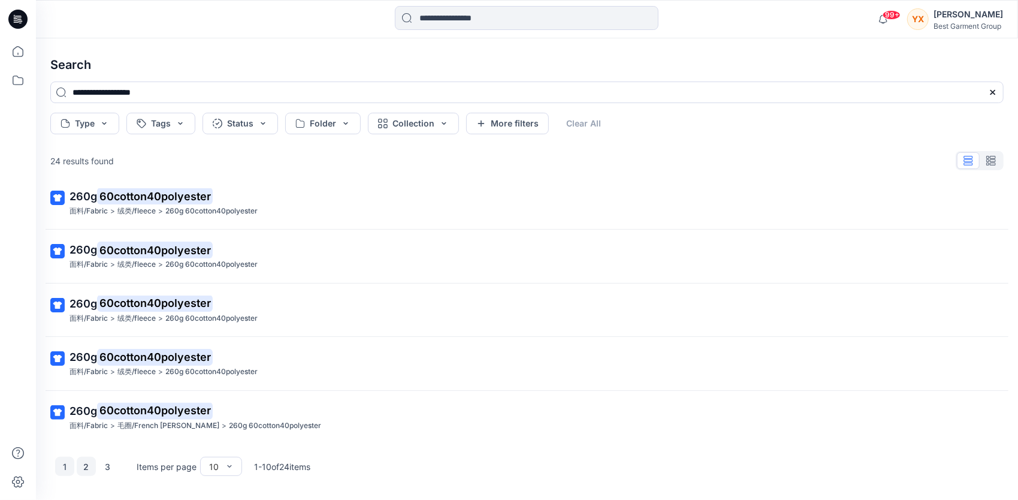
click at [90, 461] on button "2" at bounding box center [86, 466] width 19 height 19
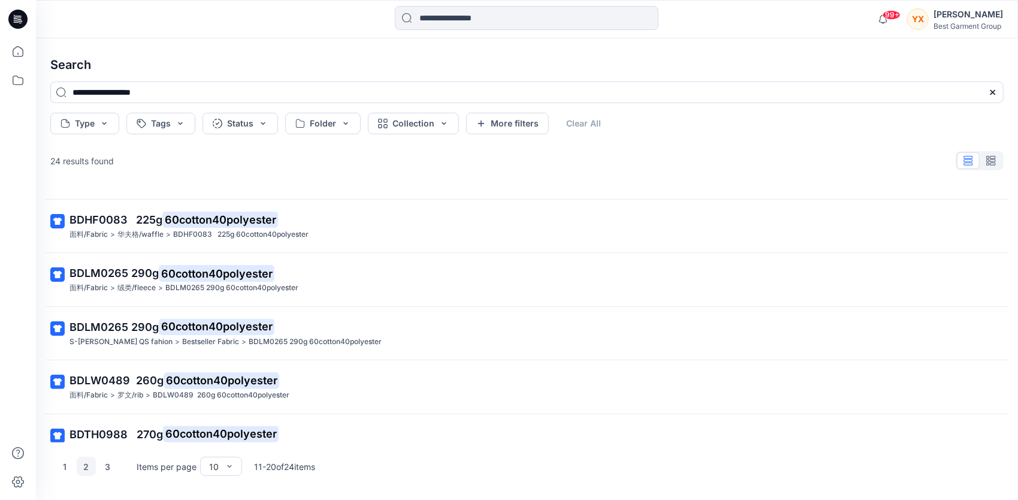
scroll to position [0, 0]
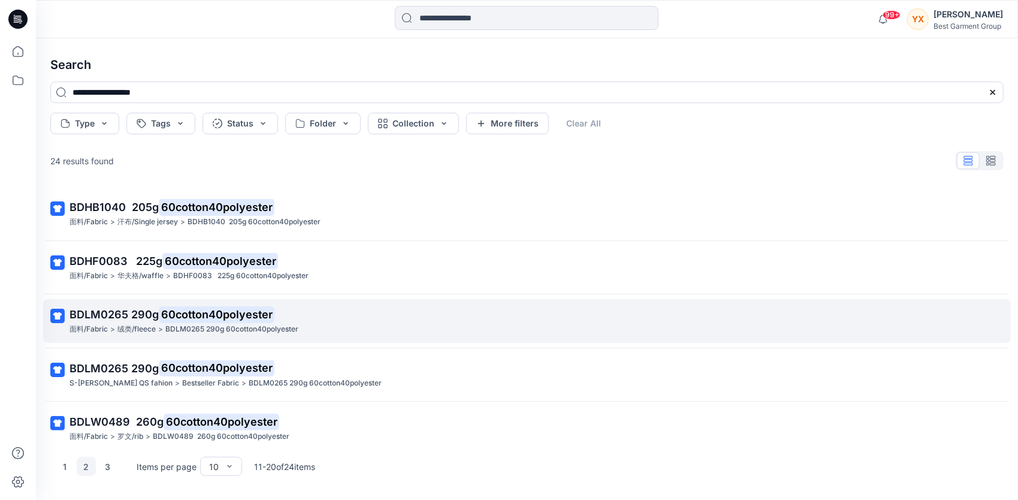
click at [342, 321] on p "BDLM0265 290g 60cotton40polyester" at bounding box center [526, 314] width 913 height 17
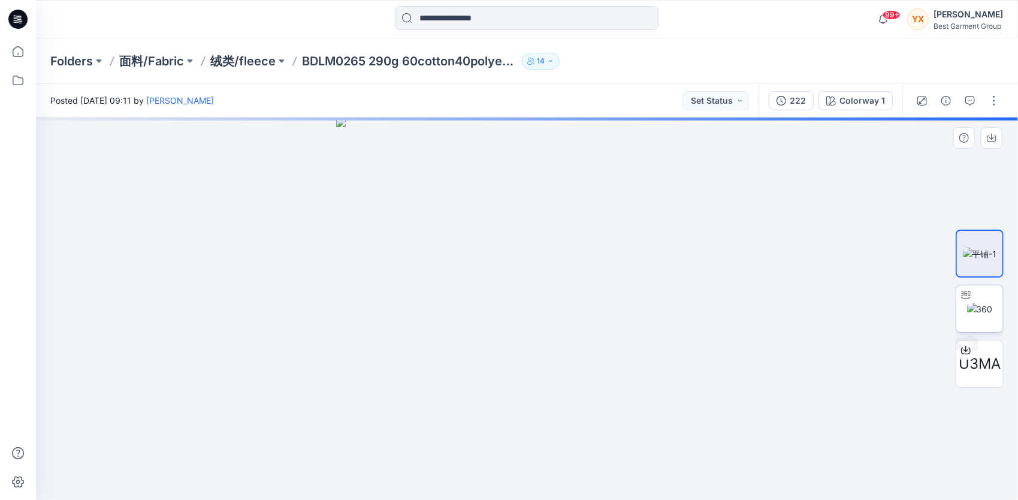
click at [988, 312] on img at bounding box center [980, 309] width 26 height 13
click at [996, 251] on img at bounding box center [980, 254] width 34 height 13
click at [993, 304] on img at bounding box center [980, 309] width 26 height 13
drag, startPoint x: 661, startPoint y: 240, endPoint x: 532, endPoint y: 286, distance: 136.9
click at [564, 267] on div at bounding box center [527, 308] width 982 height 382
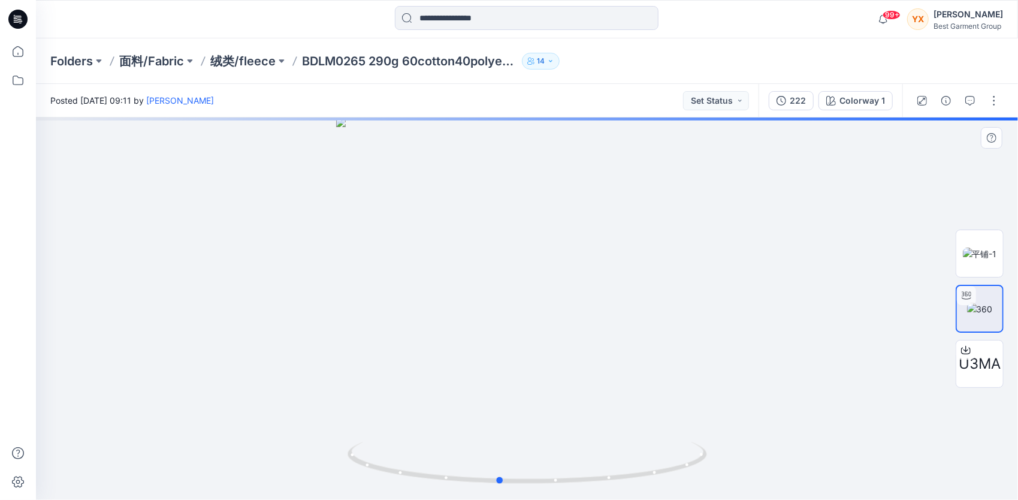
drag, startPoint x: 488, startPoint y: 316, endPoint x: 560, endPoint y: 351, distance: 79.9
click at [595, 336] on div at bounding box center [527, 308] width 982 height 382
drag, startPoint x: 541, startPoint y: 355, endPoint x: 896, endPoint y: 355, distance: 354.3
click at [632, 370] on div at bounding box center [527, 308] width 982 height 382
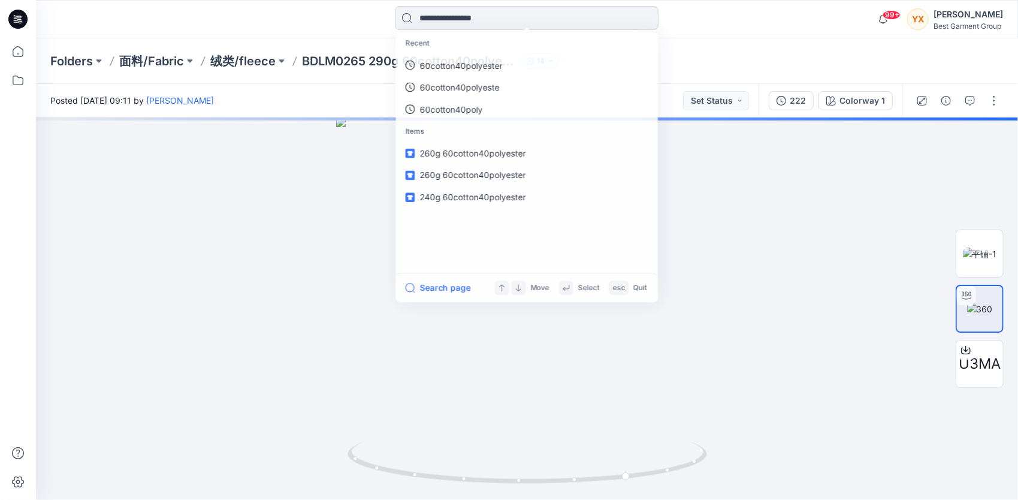
click at [500, 23] on input at bounding box center [527, 18] width 264 height 24
click at [458, 61] on p "60cotton40polyester" at bounding box center [460, 65] width 83 height 13
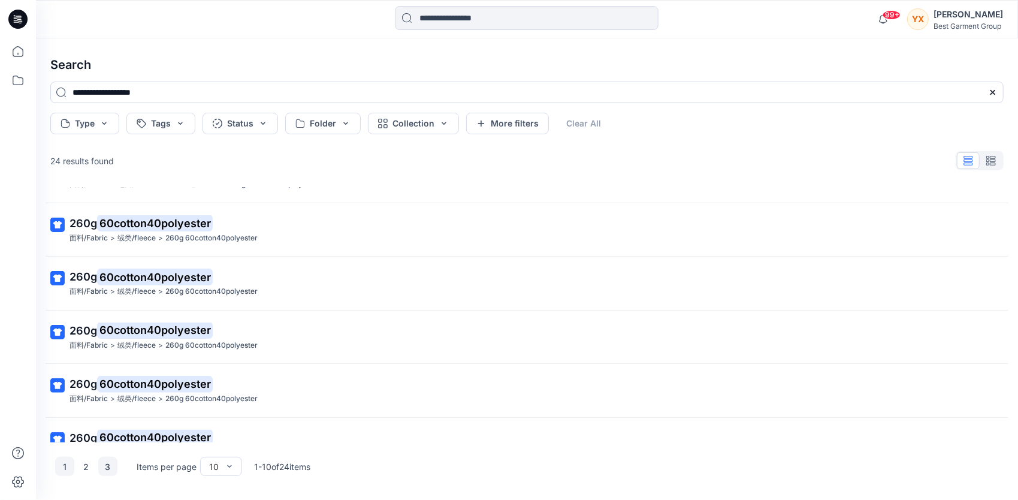
scroll to position [279, 0]
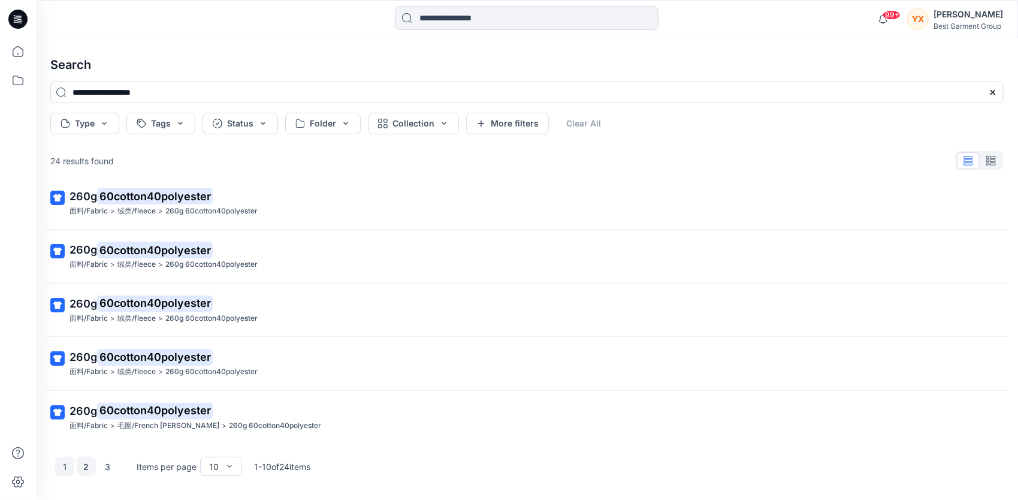
click at [86, 469] on button "2" at bounding box center [86, 466] width 19 height 19
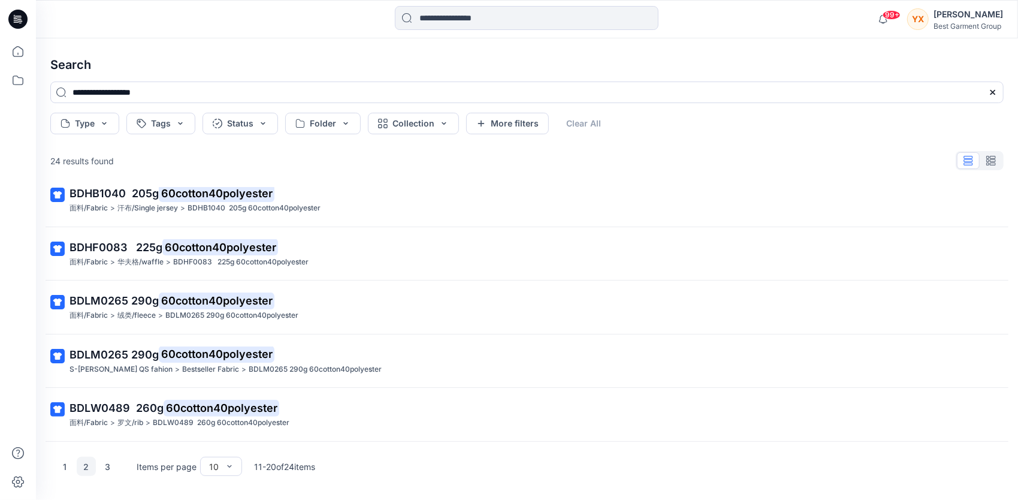
scroll to position [0, 0]
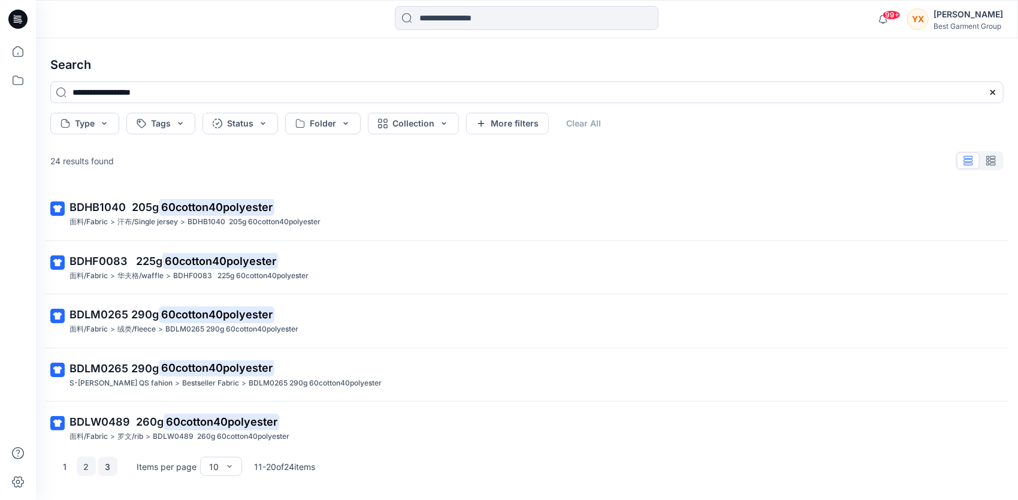
click at [110, 470] on button "3" at bounding box center [107, 466] width 19 height 19
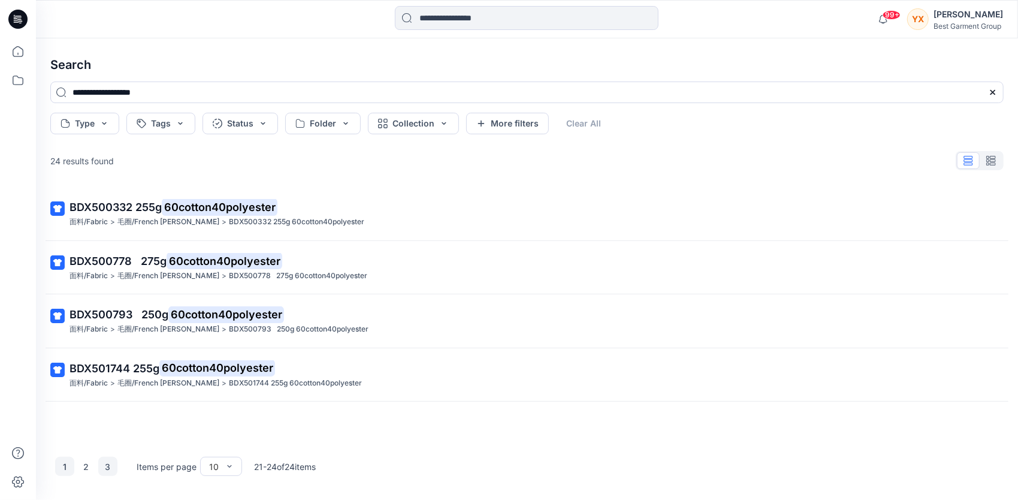
click at [68, 468] on button "1" at bounding box center [64, 466] width 19 height 19
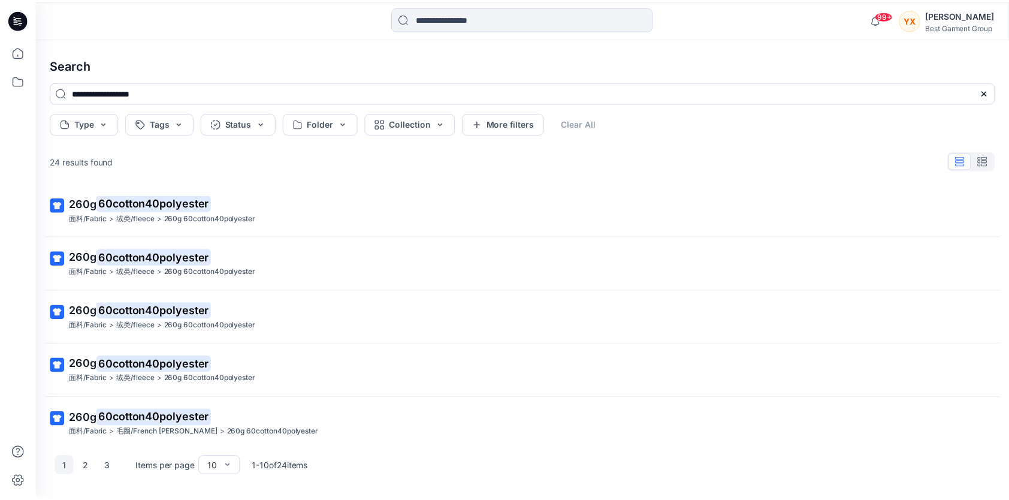
scroll to position [279, 0]
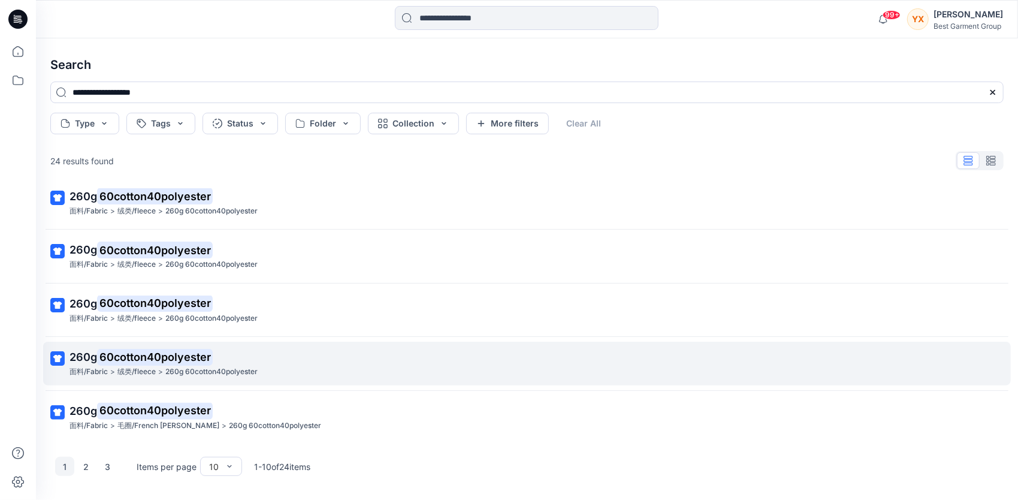
click at [264, 368] on div "面料/Fabric > 绒类/fleece > 260g 60cotton40polyester" at bounding box center [526, 372] width 913 height 13
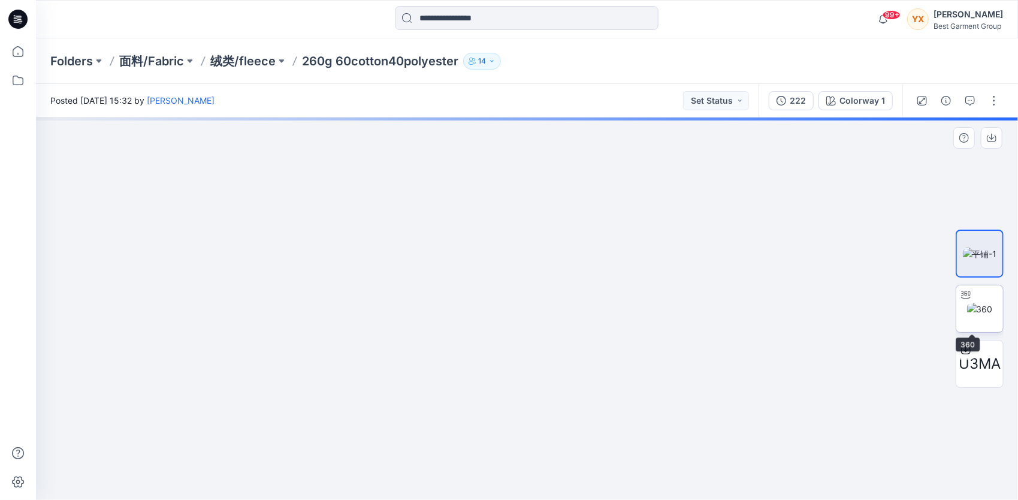
click at [979, 311] on img at bounding box center [980, 309] width 26 height 13
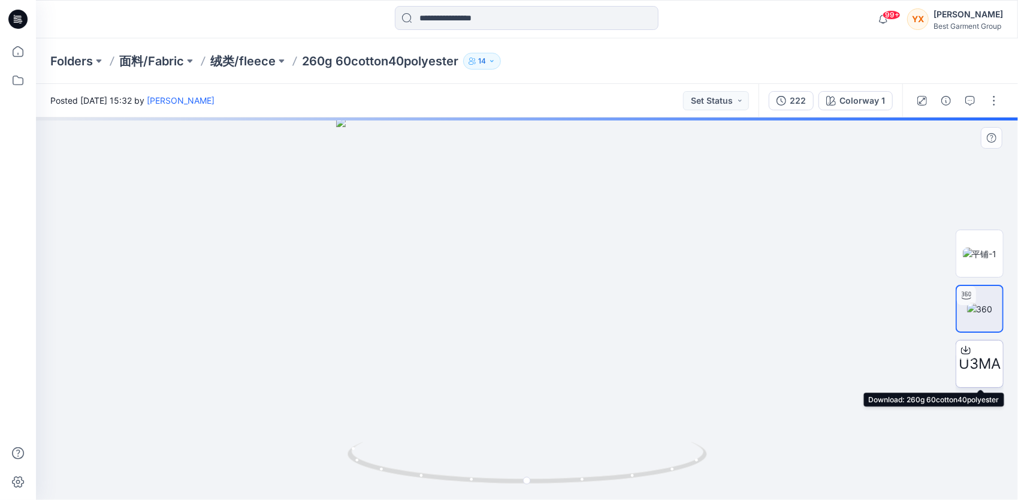
click at [976, 360] on span "U3MA" at bounding box center [980, 364] width 42 height 22
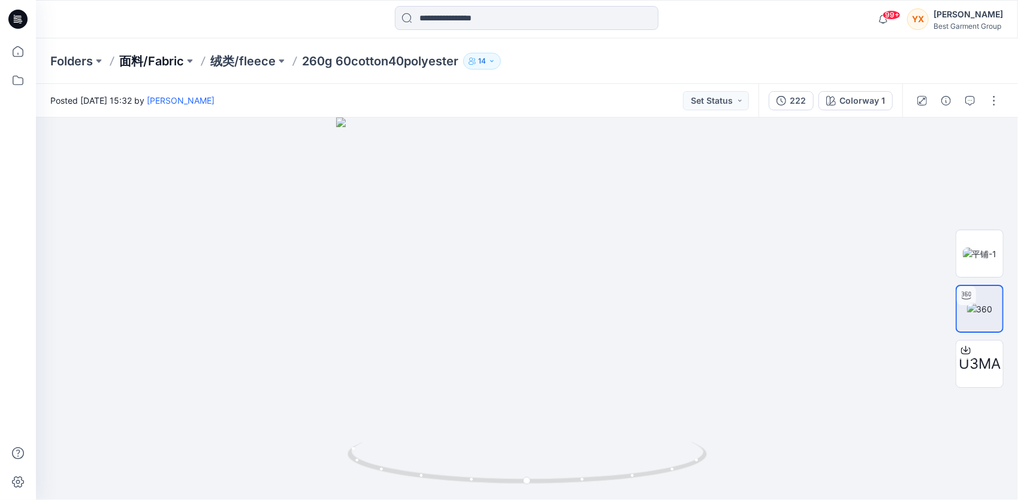
click at [159, 56] on p "面料/Fabric" at bounding box center [151, 61] width 65 height 17
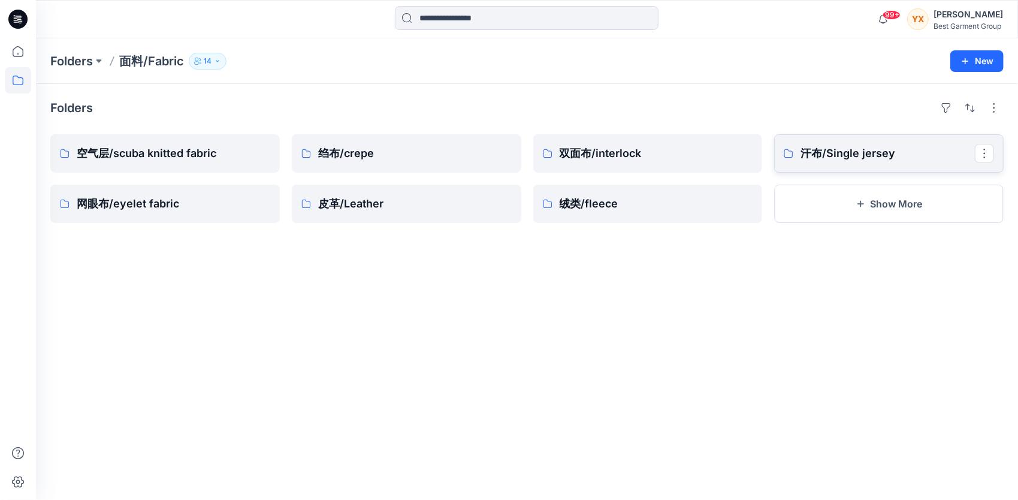
click at [875, 147] on p "汗布/Single jersey" at bounding box center [888, 153] width 174 height 17
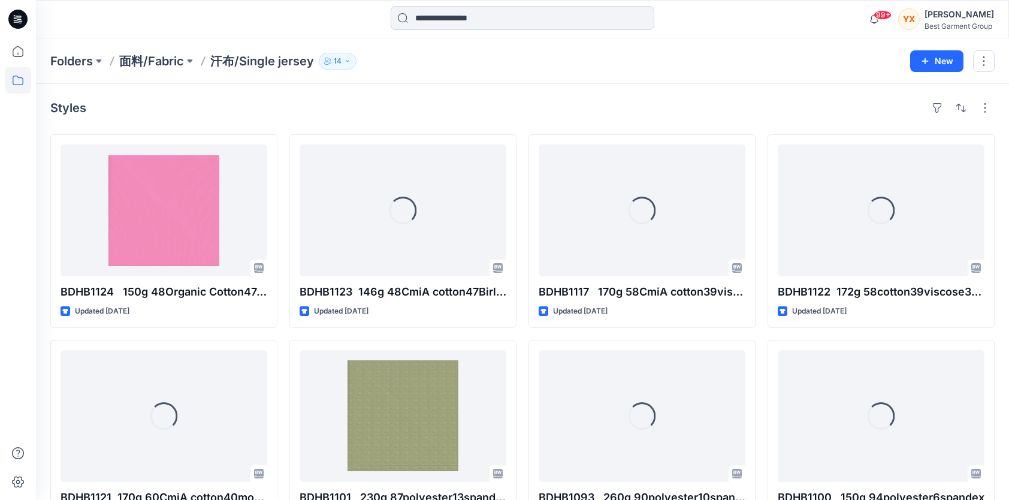
click at [469, 16] on input at bounding box center [523, 18] width 264 height 24
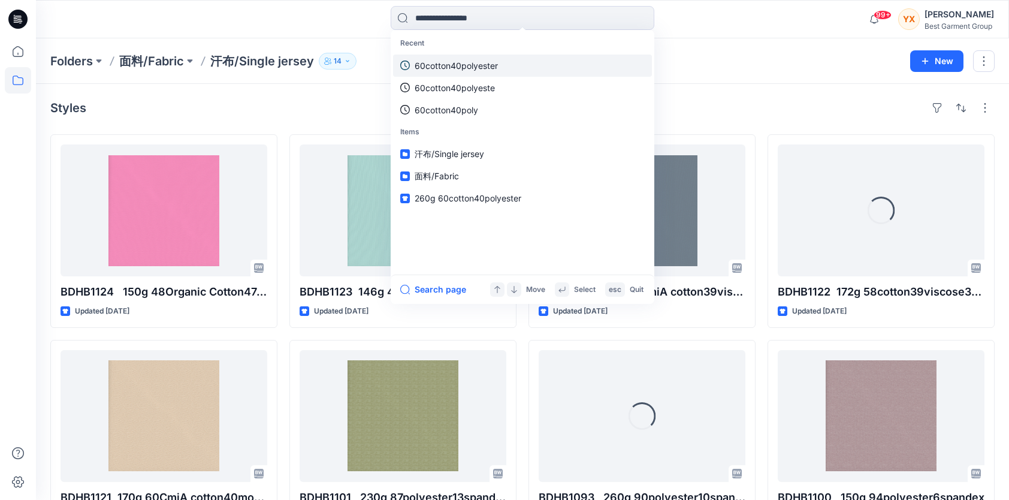
click at [466, 71] on p "60cotton40polyester" at bounding box center [456, 65] width 83 height 13
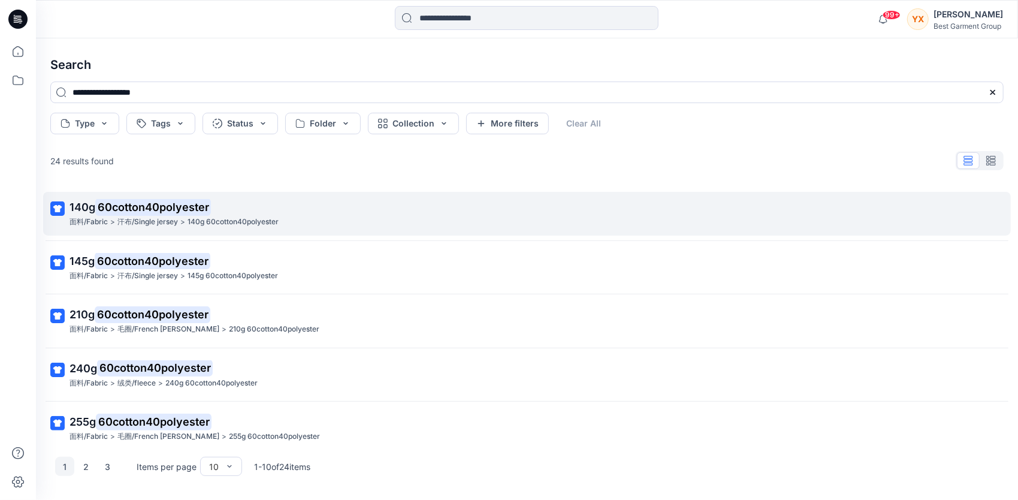
click at [300, 207] on p "140g 60cotton40polyester" at bounding box center [526, 207] width 913 height 17
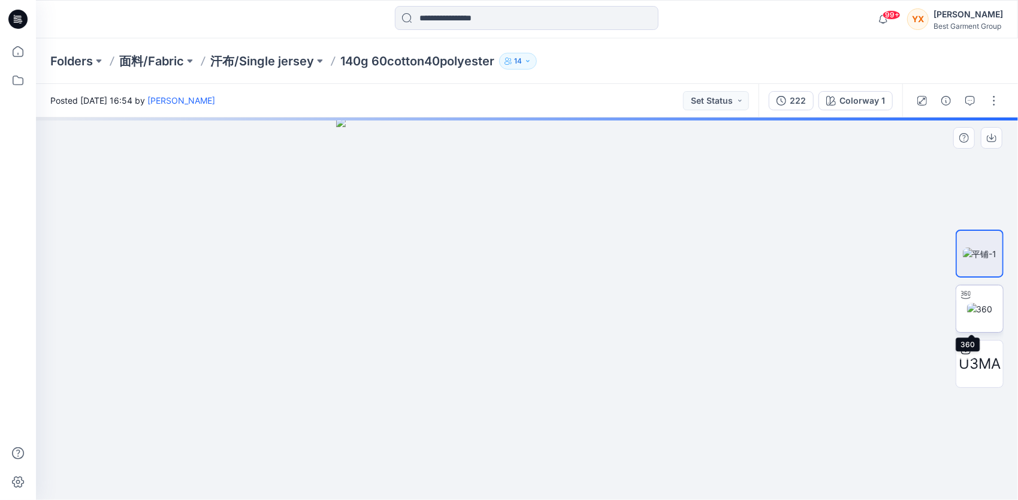
click at [993, 311] on img at bounding box center [980, 309] width 26 height 13
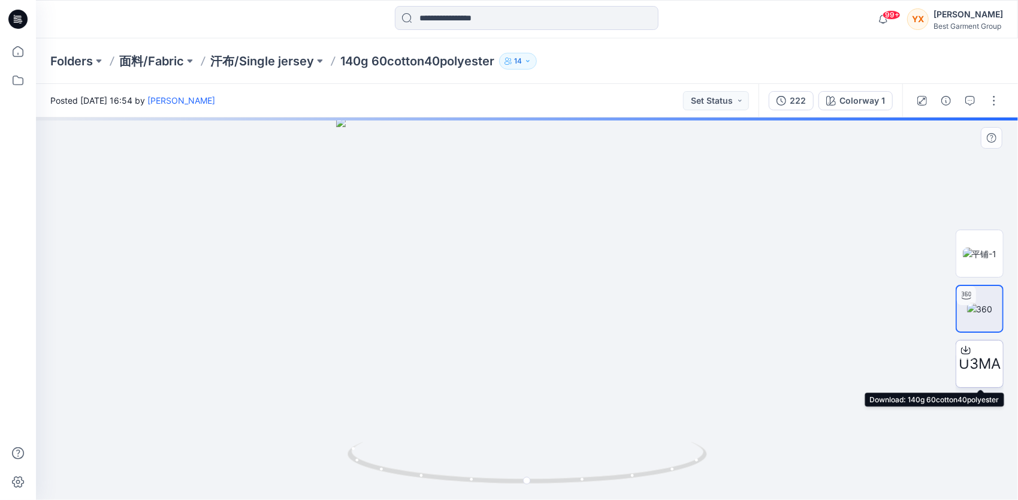
click at [982, 366] on span "U3MA" at bounding box center [980, 364] width 42 height 22
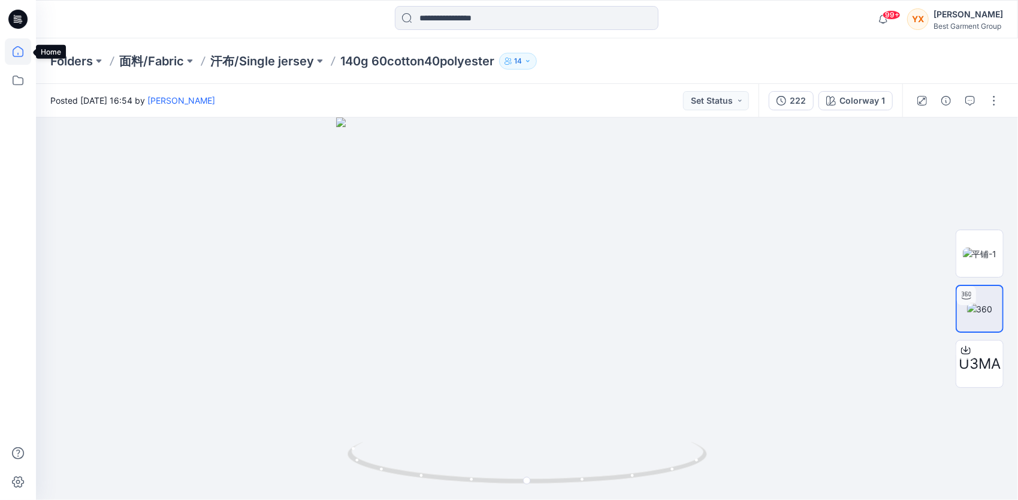
click at [20, 46] on icon at bounding box center [18, 51] width 26 height 26
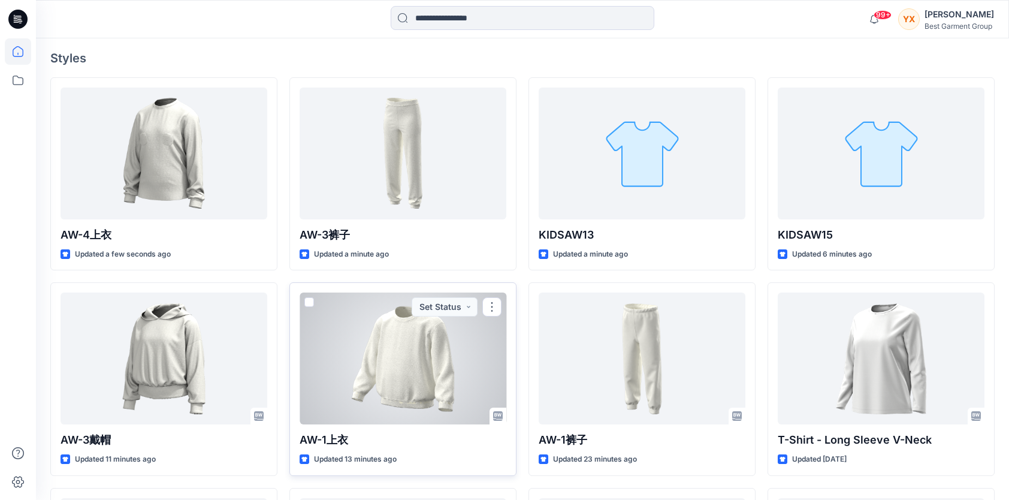
scroll to position [180, 0]
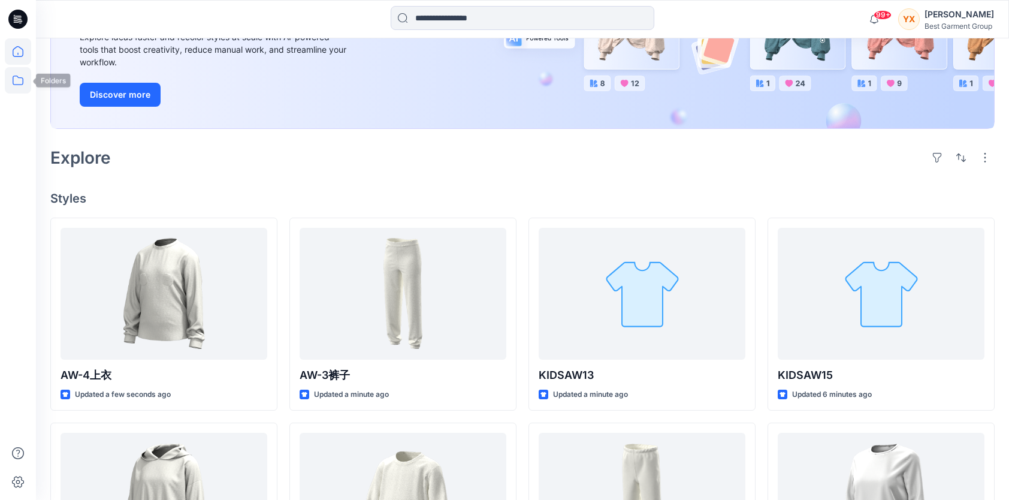
click at [20, 85] on icon at bounding box center [18, 80] width 26 height 26
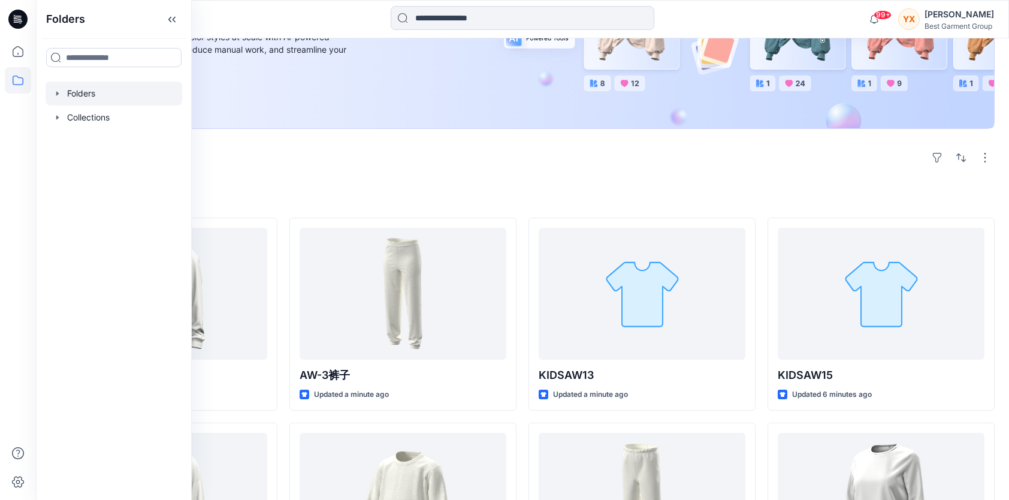
click at [100, 92] on div at bounding box center [114, 94] width 137 height 24
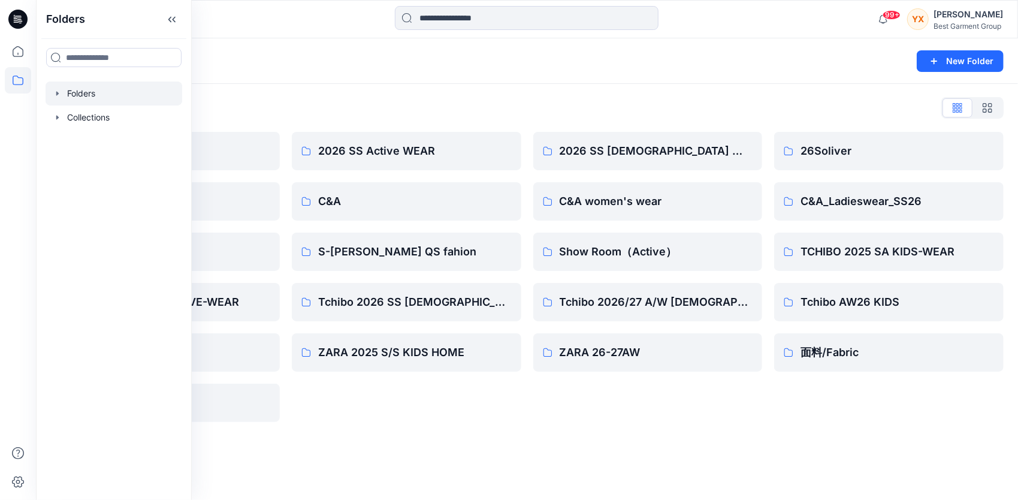
click at [559, 95] on div "Folders List 2026 Kid （ZARA） Block Pattern NKD Tchibo 2026 SS ACTIVE-WEAR Tchib…" at bounding box center [527, 260] width 982 height 352
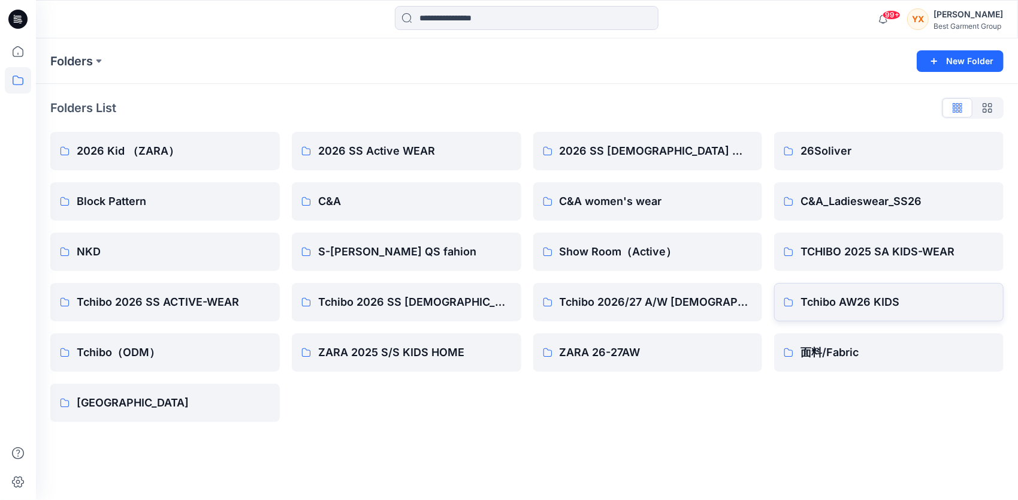
click at [840, 306] on p "Tchibo AW26 KIDS" at bounding box center [898, 302] width 194 height 17
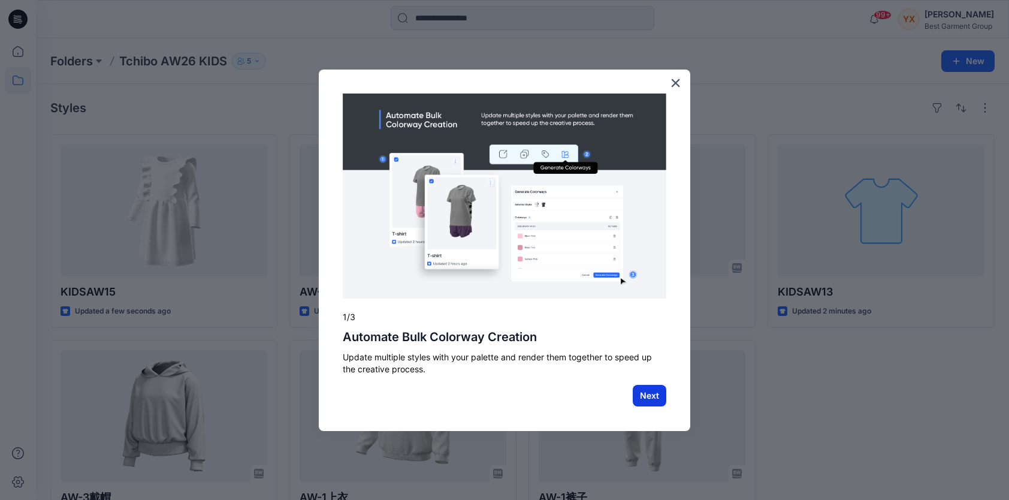
click at [641, 393] on button "Next" at bounding box center [650, 396] width 34 height 22
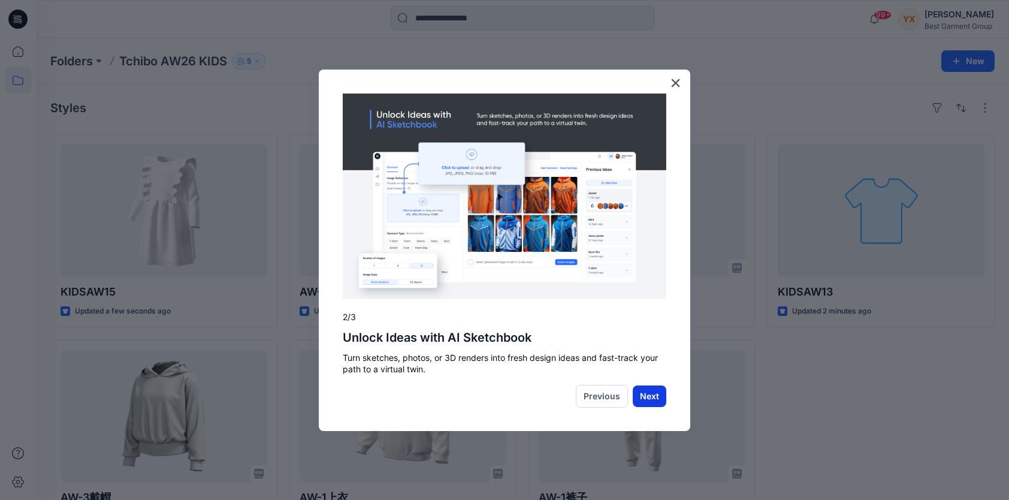
click at [656, 395] on button "Next" at bounding box center [650, 396] width 34 height 22
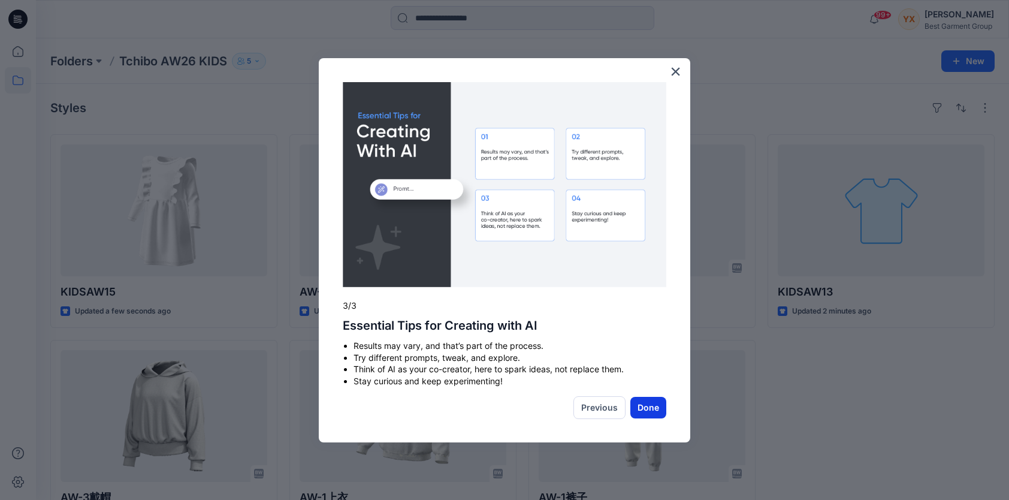
click at [652, 407] on button "Done" at bounding box center [649, 408] width 36 height 22
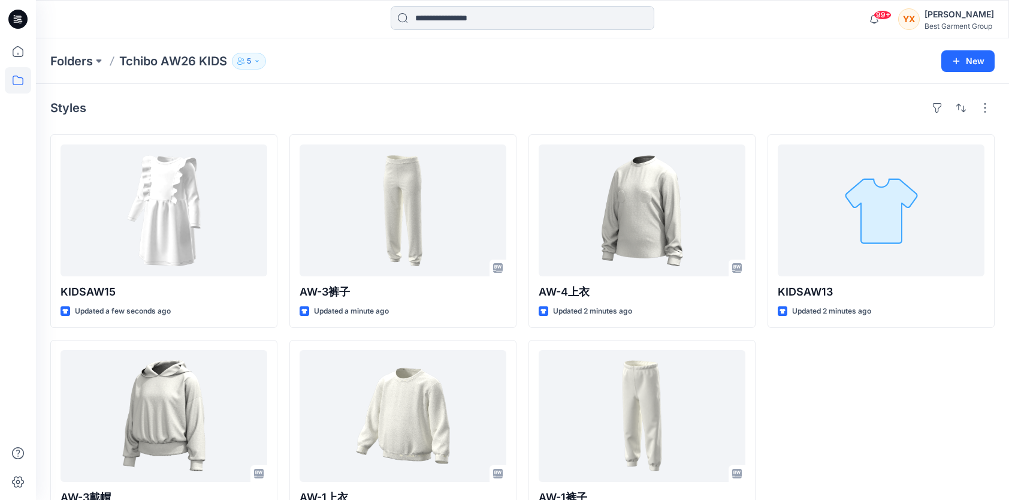
scroll to position [46, 0]
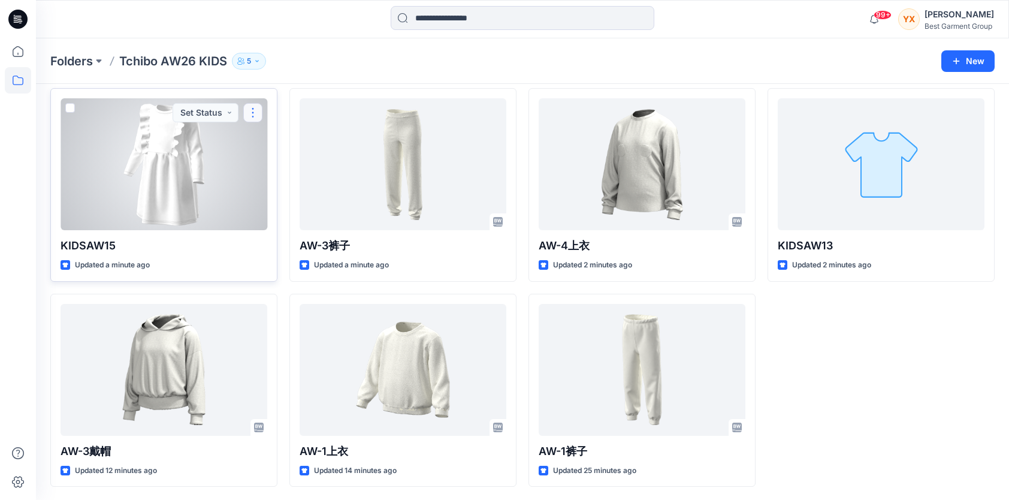
click at [260, 105] on button "button" at bounding box center [252, 112] width 19 height 19
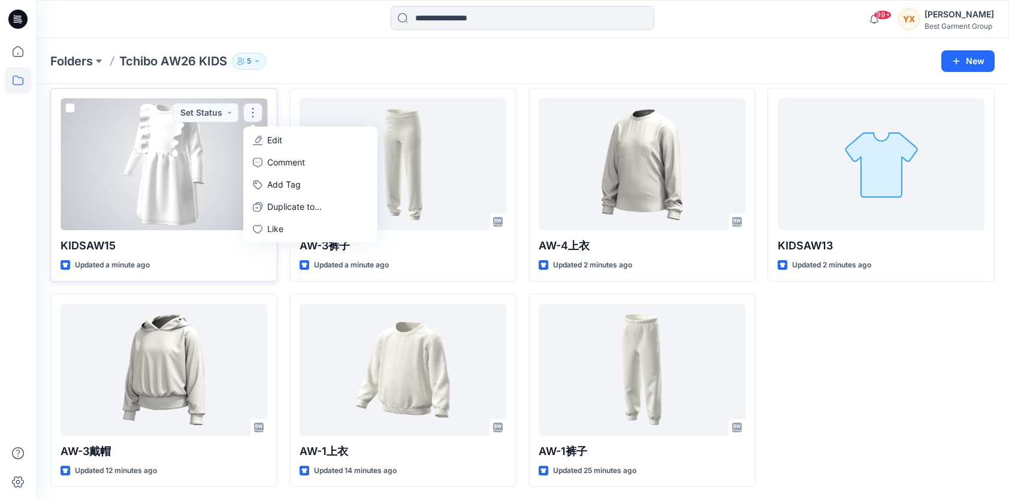
click at [271, 137] on p "Edit" at bounding box center [274, 140] width 15 height 13
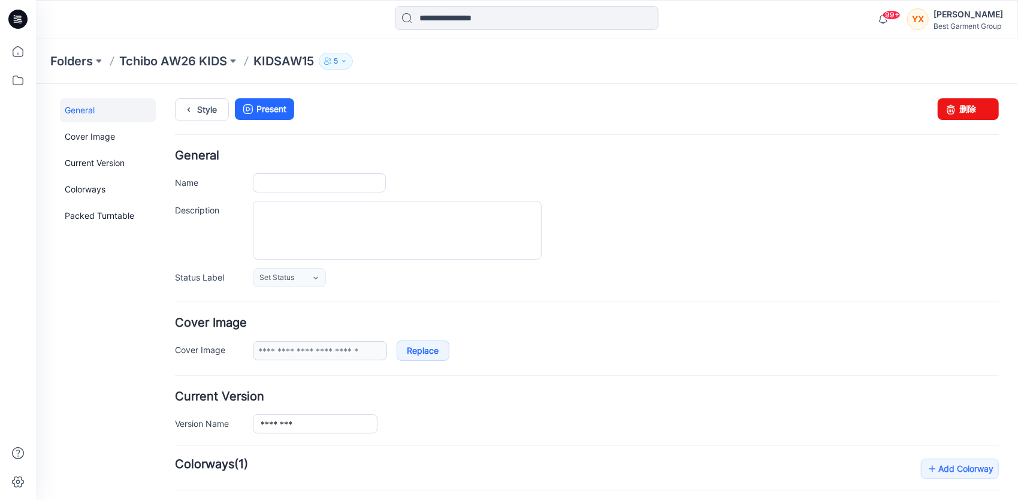
type input "********"
type input "**********"
click at [957, 106] on link "删除" at bounding box center [968, 109] width 61 height 22
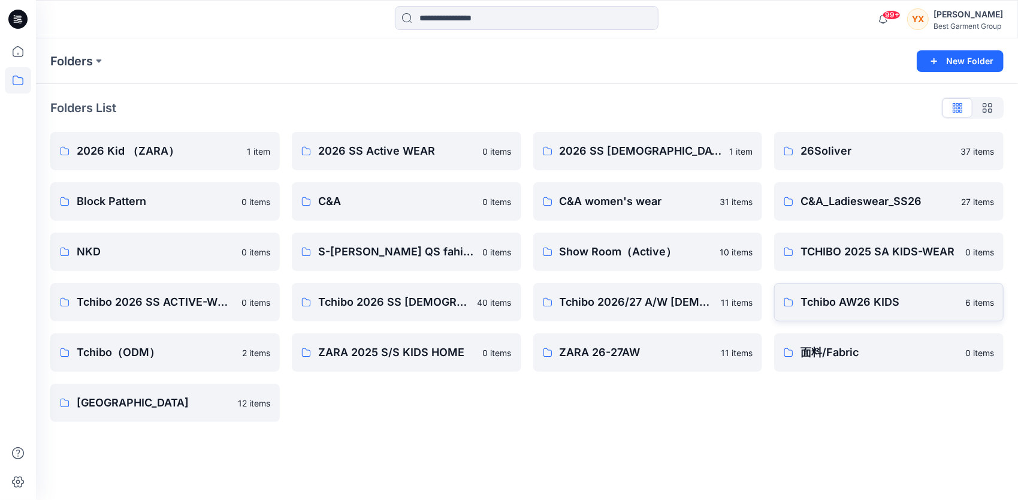
click at [861, 300] on p "Tchibo AW26 KIDS" at bounding box center [880, 302] width 158 height 17
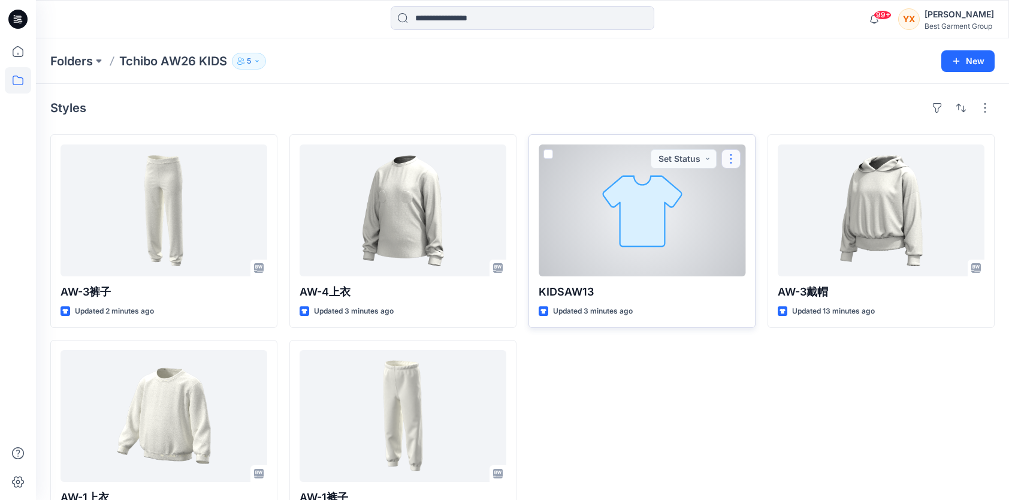
click at [734, 161] on button "button" at bounding box center [731, 158] width 19 height 19
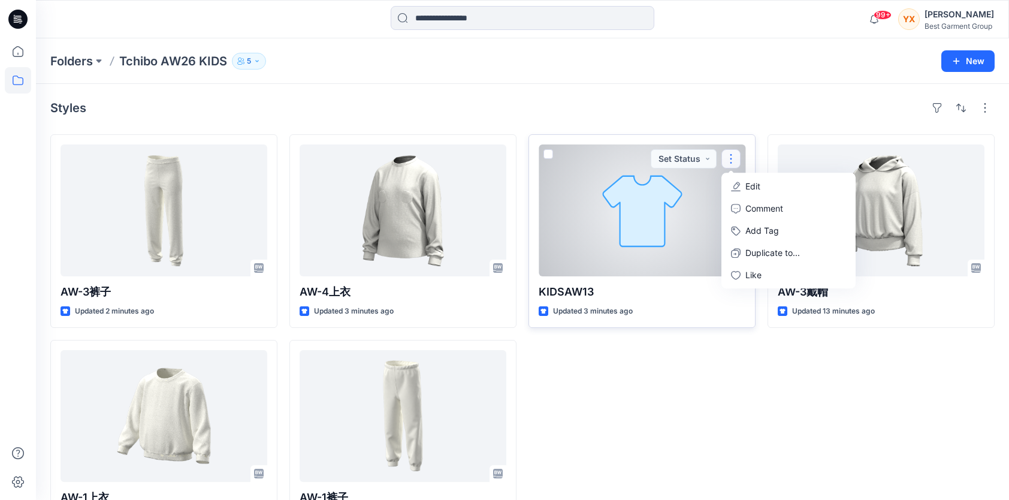
click at [754, 188] on p "Edit" at bounding box center [753, 186] width 15 height 13
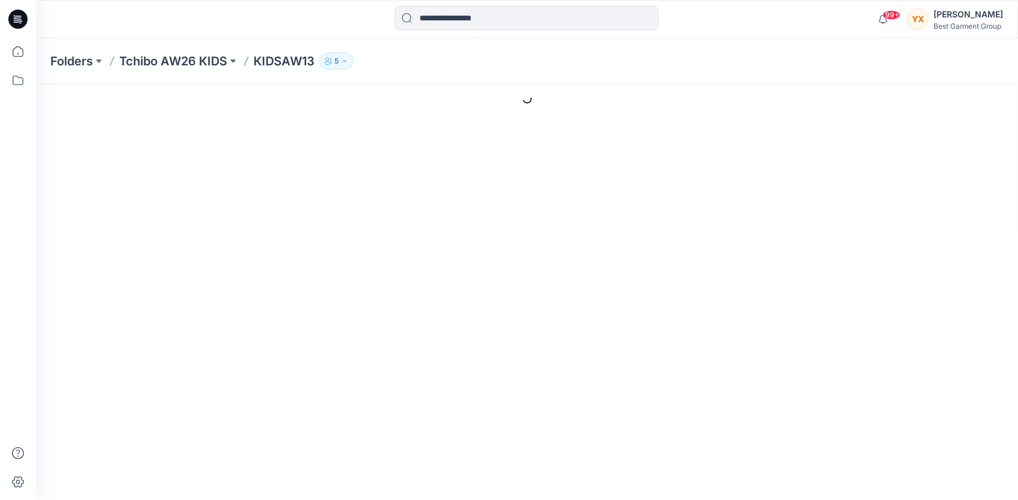
type input "********"
type input "**********"
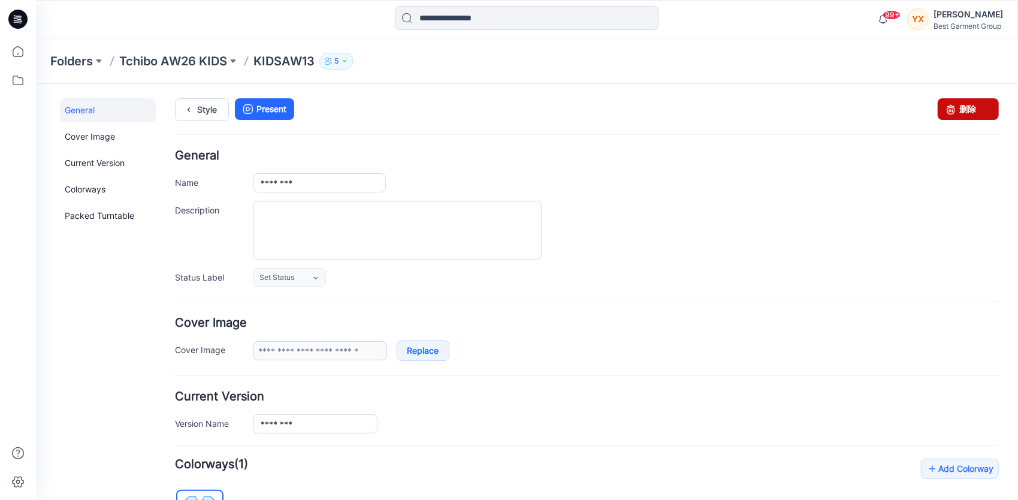
click at [942, 112] on icon at bounding box center [950, 109] width 17 height 22
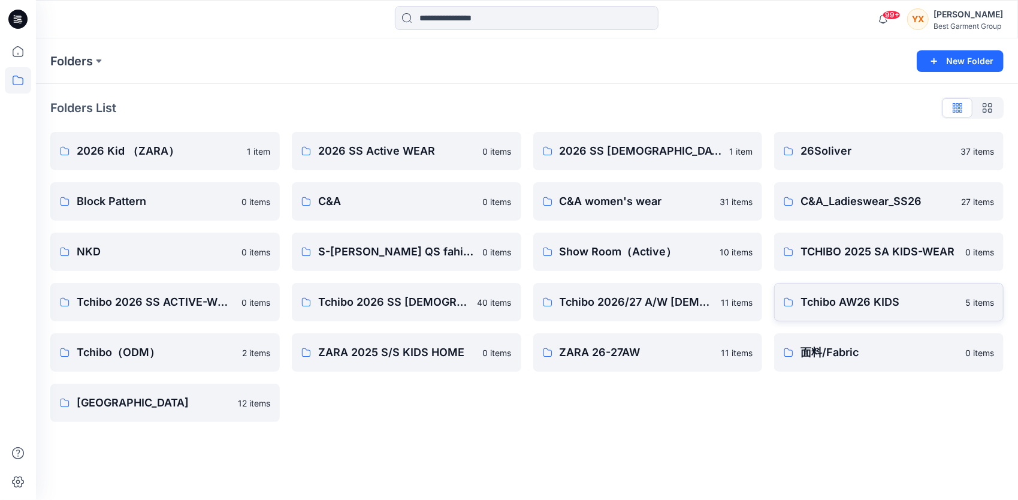
click at [873, 299] on p "Tchibo AW26 KIDS" at bounding box center [880, 302] width 158 height 17
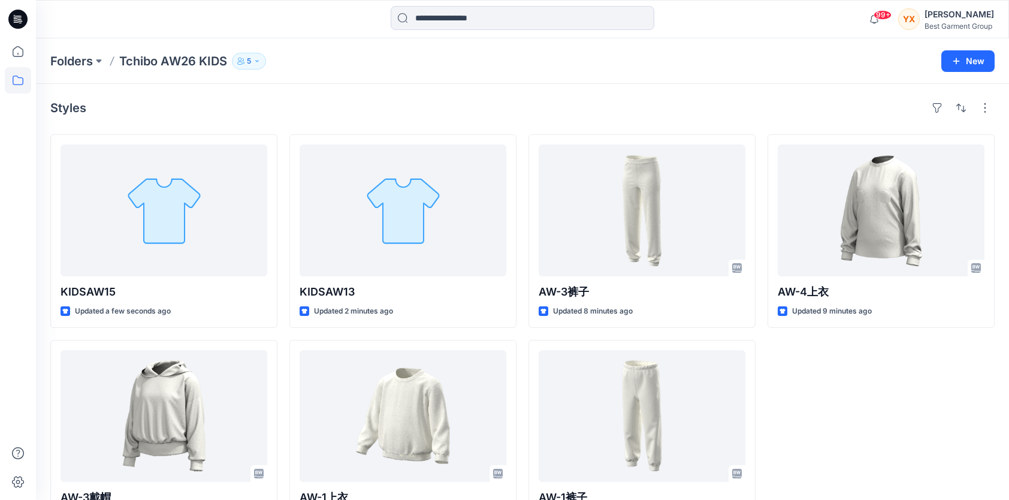
click at [873, 80] on div "Folders Tchibo AW26 KIDS 5 New" at bounding box center [522, 61] width 973 height 46
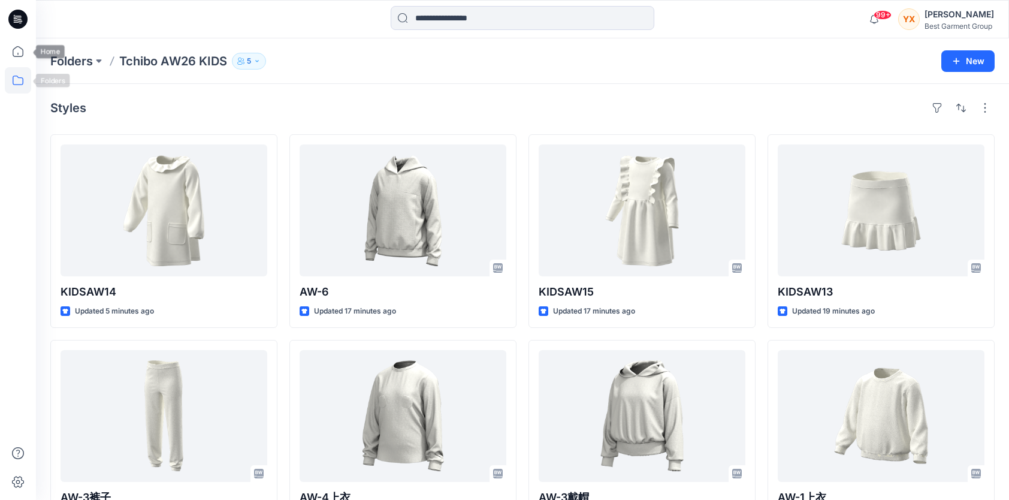
click at [16, 84] on icon at bounding box center [18, 81] width 11 height 10
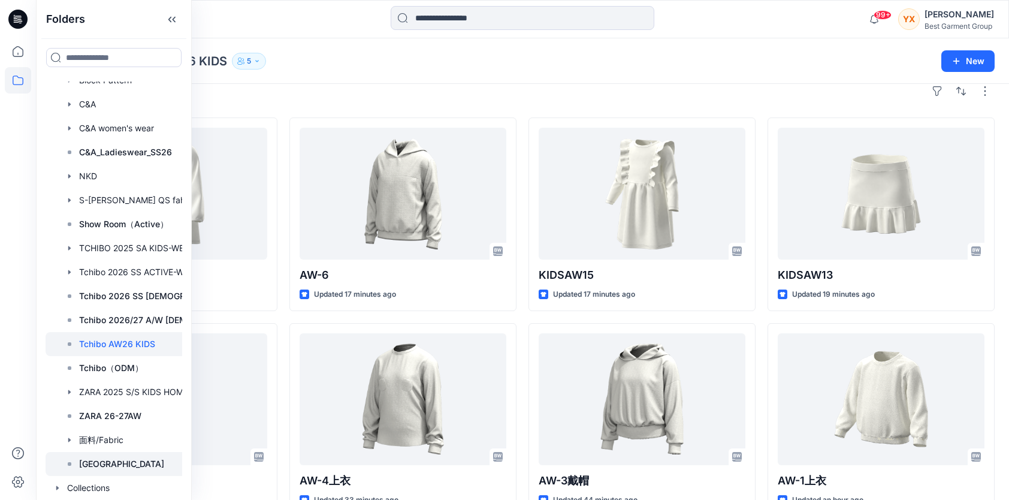
scroll to position [60, 0]
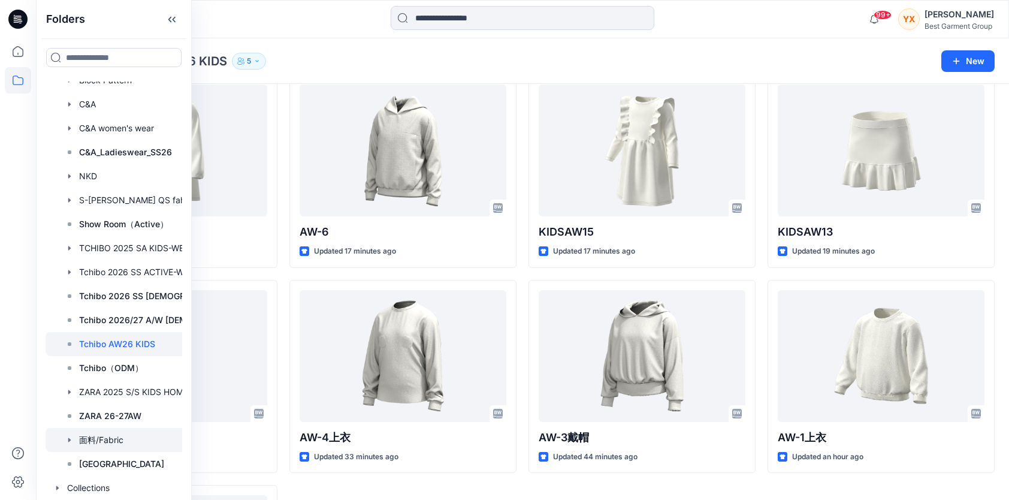
click at [107, 441] on div at bounding box center [130, 440] width 168 height 24
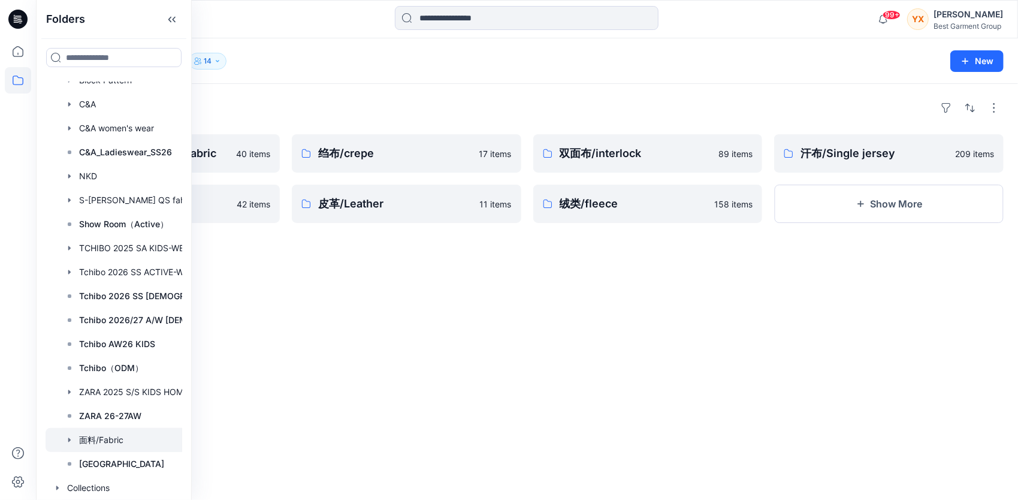
click at [656, 81] on div "Folders 面料/Fabric 14 New" at bounding box center [527, 61] width 982 height 46
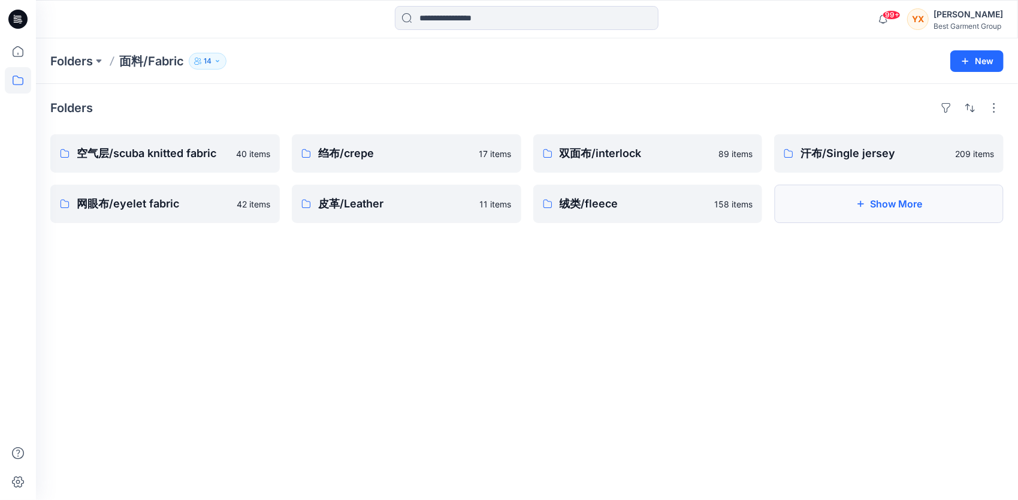
click at [842, 204] on button "Show More" at bounding box center [889, 204] width 230 height 38
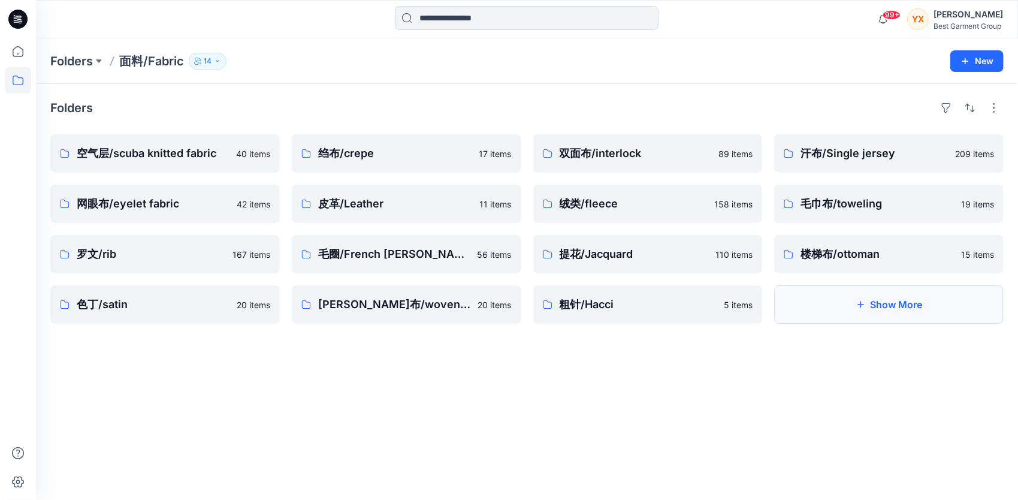
click at [846, 311] on button "Show More" at bounding box center [889, 304] width 230 height 38
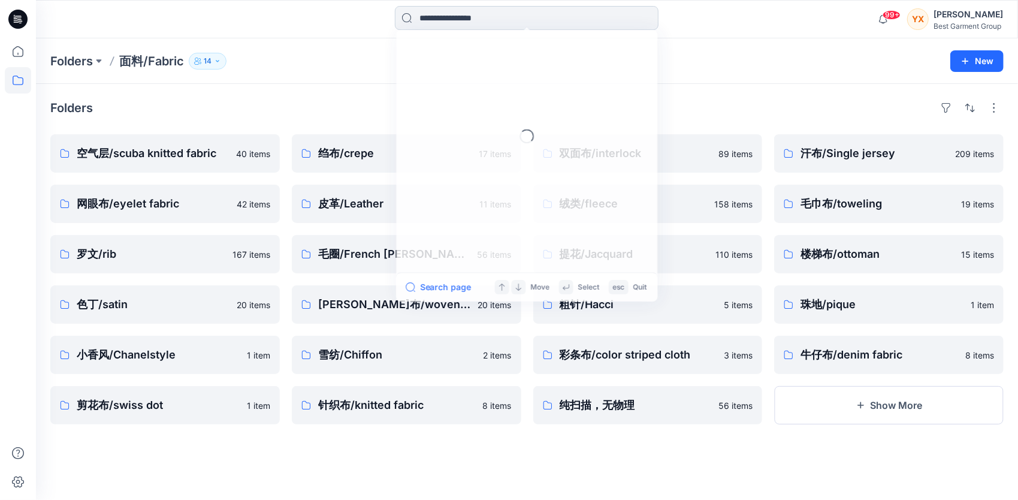
click at [454, 23] on input at bounding box center [527, 18] width 264 height 24
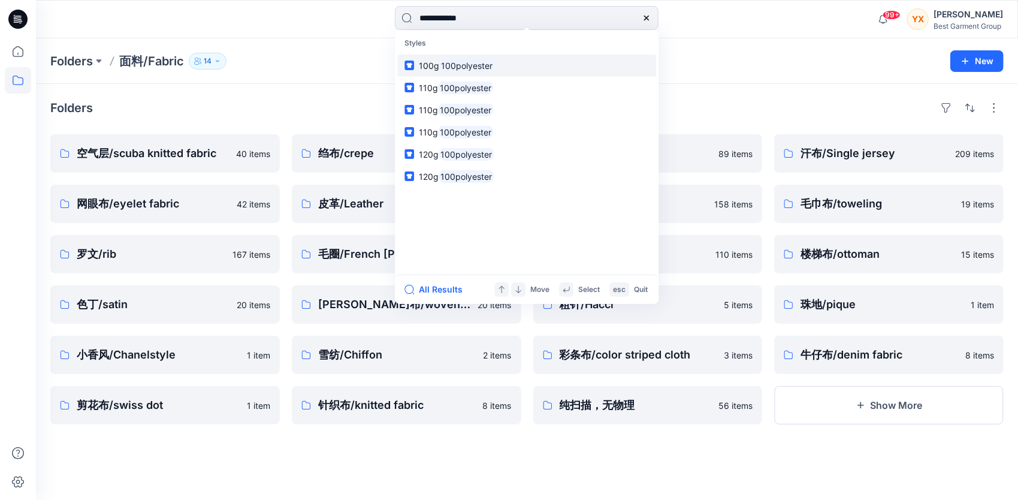
type input "**********"
click at [478, 70] on mark "100polyester" at bounding box center [466, 66] width 55 height 14
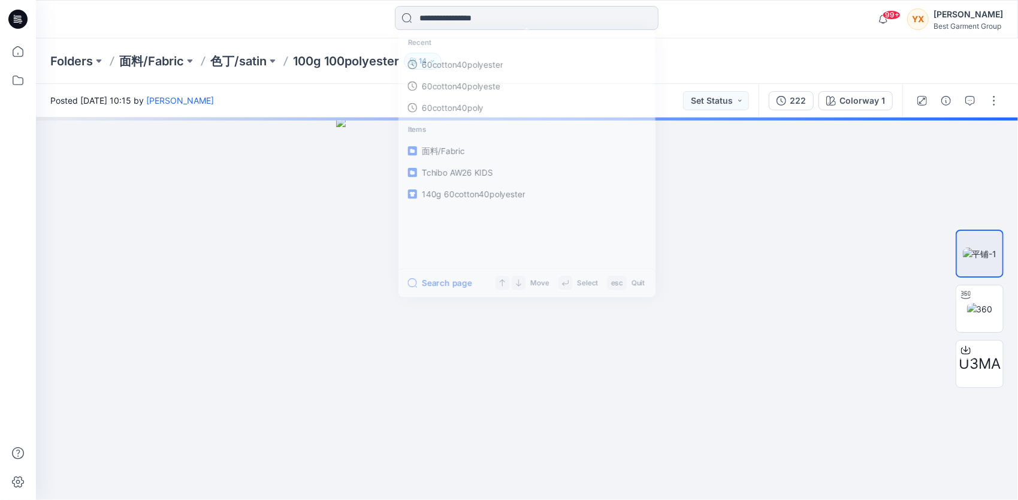
click at [476, 15] on input at bounding box center [527, 18] width 264 height 24
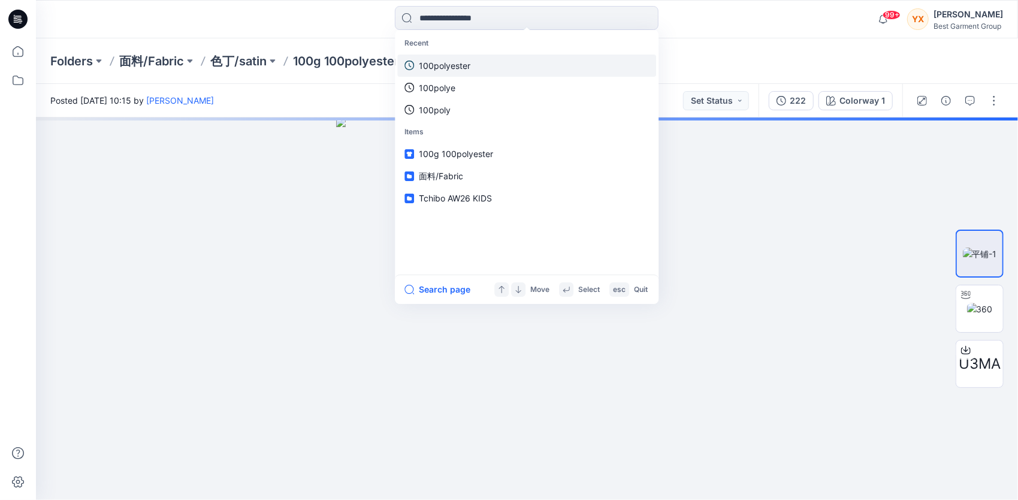
click at [472, 69] on link "100polyester" at bounding box center [526, 66] width 259 height 22
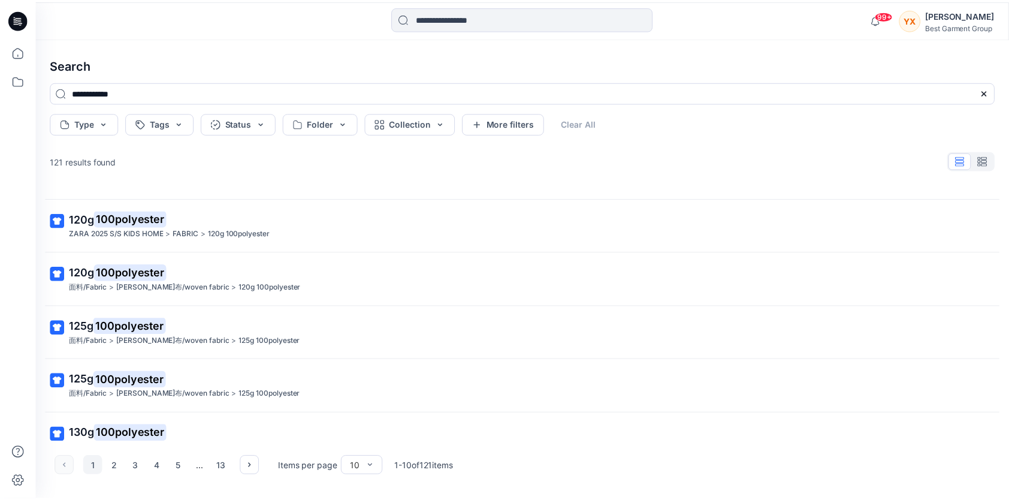
scroll to position [279, 0]
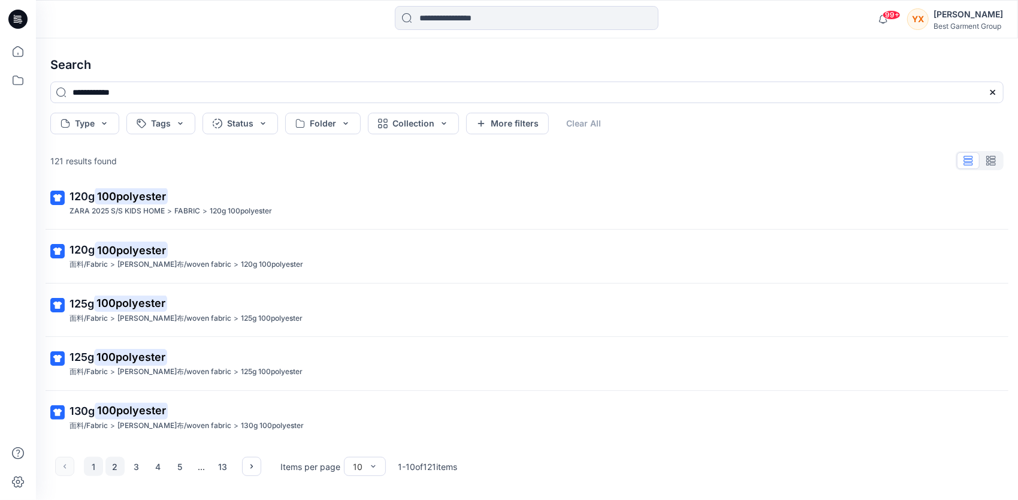
click at [111, 474] on button "2" at bounding box center [114, 466] width 19 height 19
click at [20, 74] on icon at bounding box center [18, 80] width 26 height 26
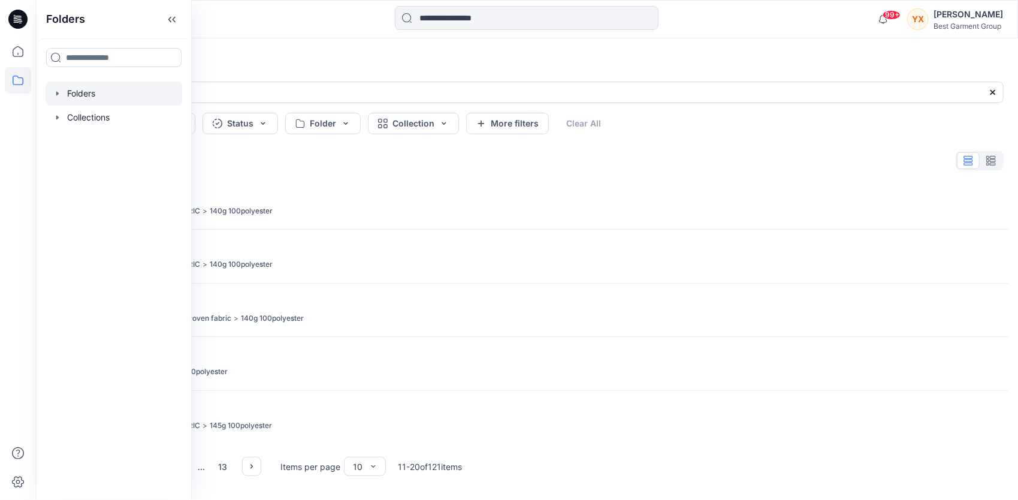
click at [110, 102] on div at bounding box center [114, 94] width 137 height 24
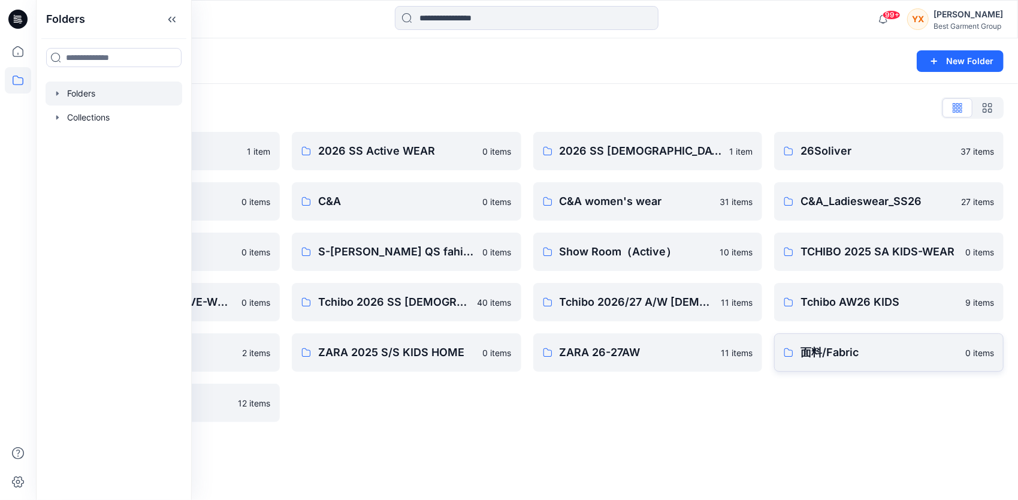
click at [825, 362] on link "面料/Fabric 0 items" at bounding box center [889, 352] width 230 height 38
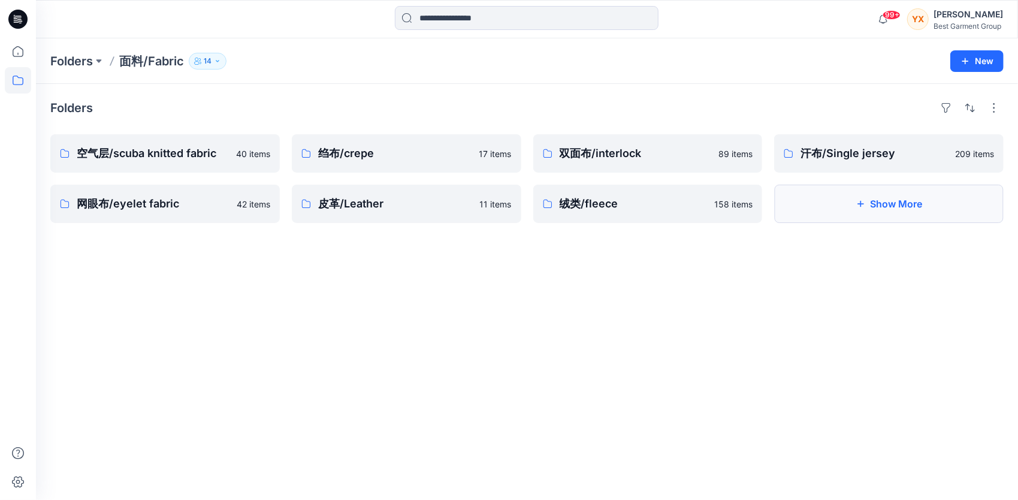
click at [917, 216] on button "Show More" at bounding box center [889, 204] width 230 height 38
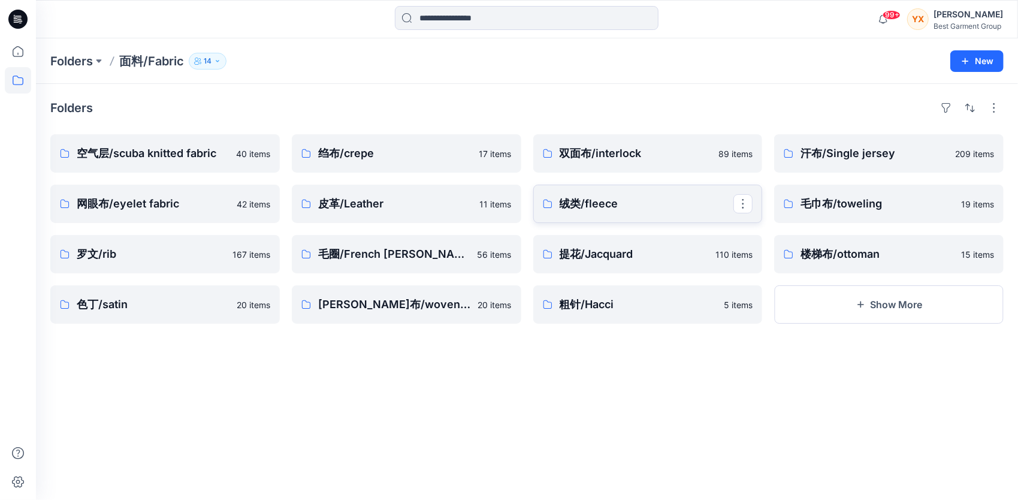
click at [614, 210] on p "绒类/fleece" at bounding box center [647, 203] width 174 height 17
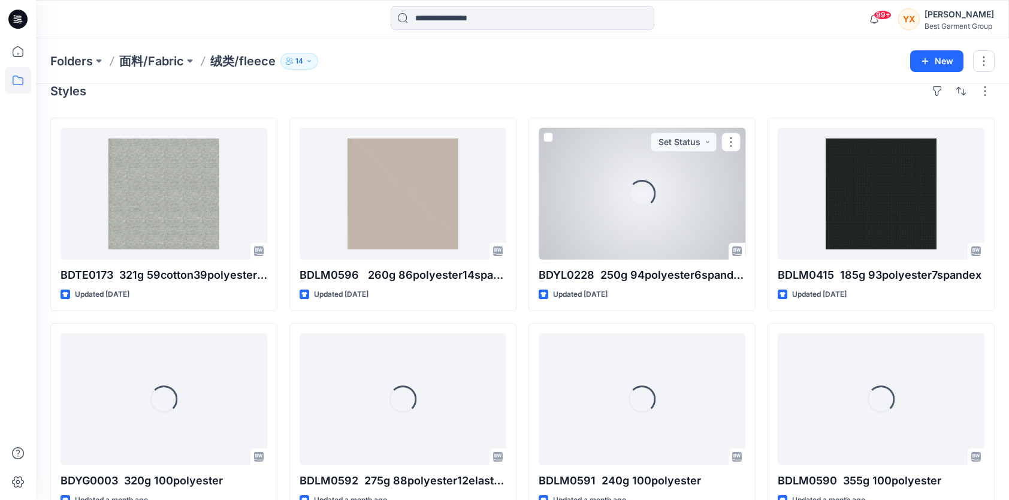
scroll to position [60, 0]
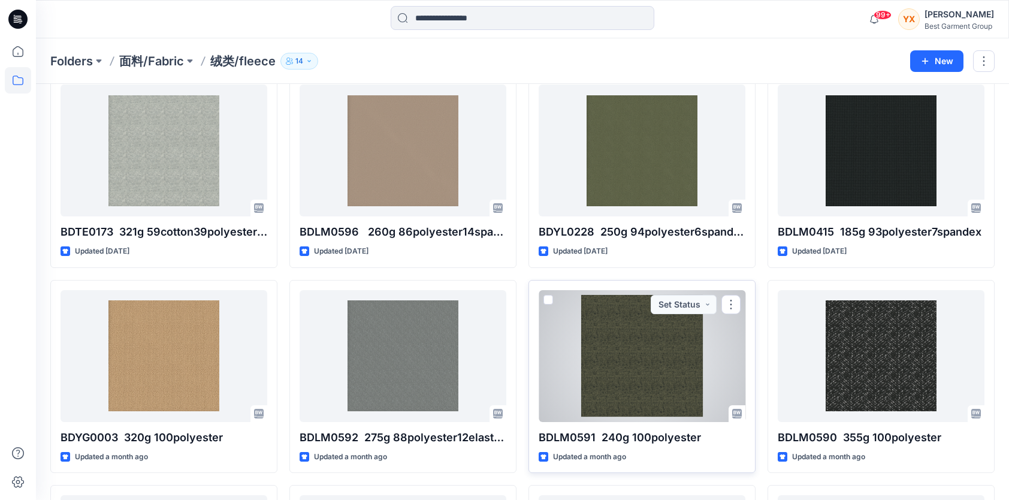
click at [668, 343] on div at bounding box center [642, 356] width 207 height 132
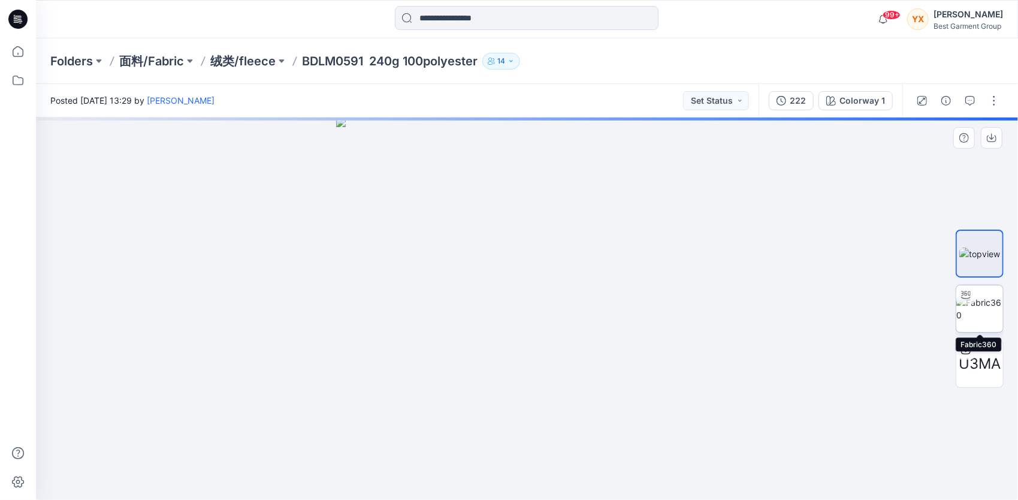
click at [991, 296] on img at bounding box center [980, 308] width 47 height 25
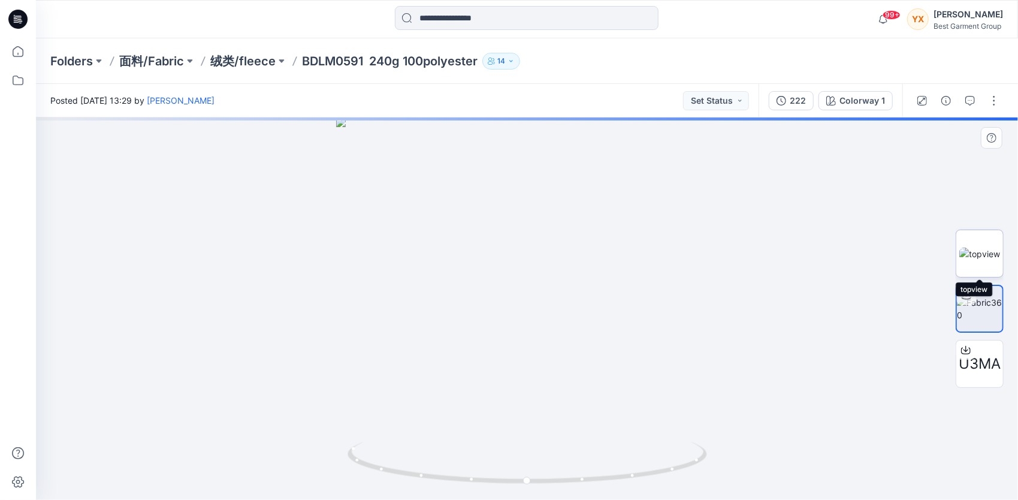
click at [982, 252] on img at bounding box center [980, 254] width 41 height 13
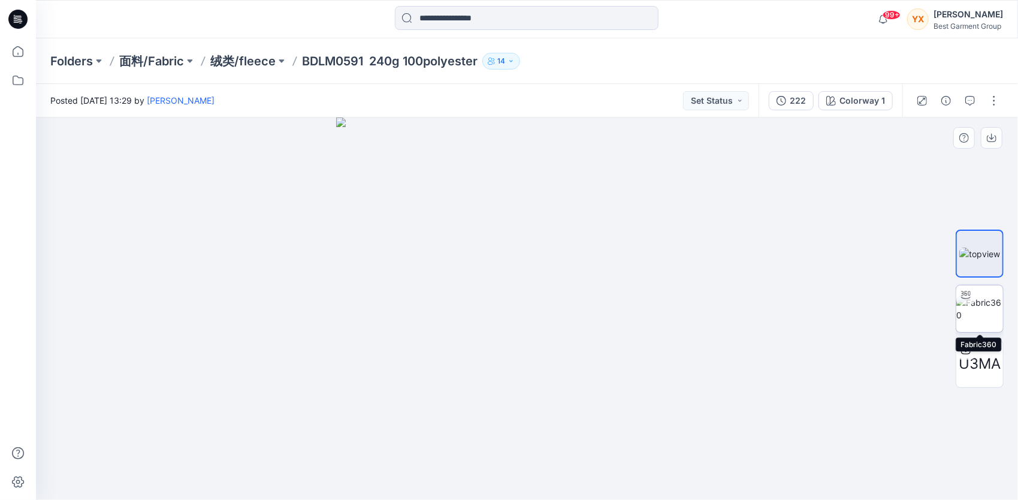
click at [989, 296] on img at bounding box center [980, 308] width 47 height 25
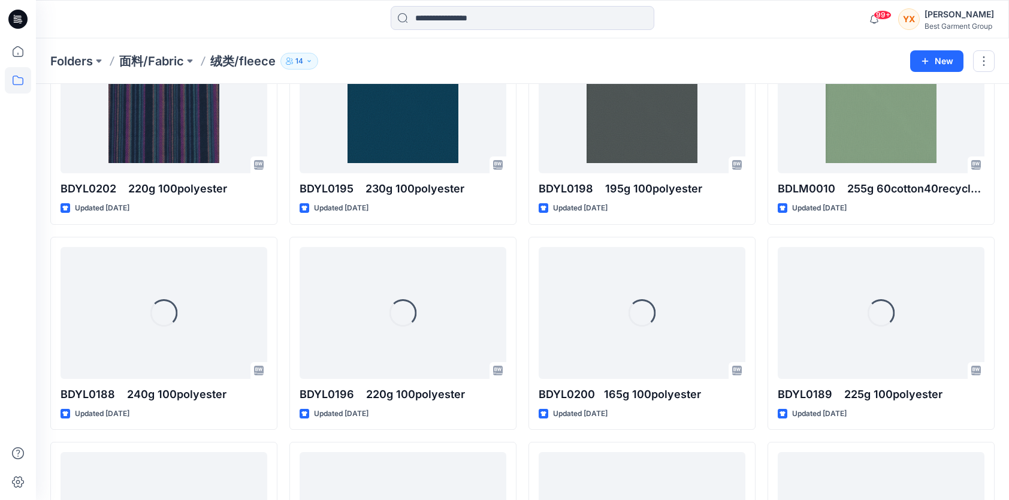
scroll to position [474, 0]
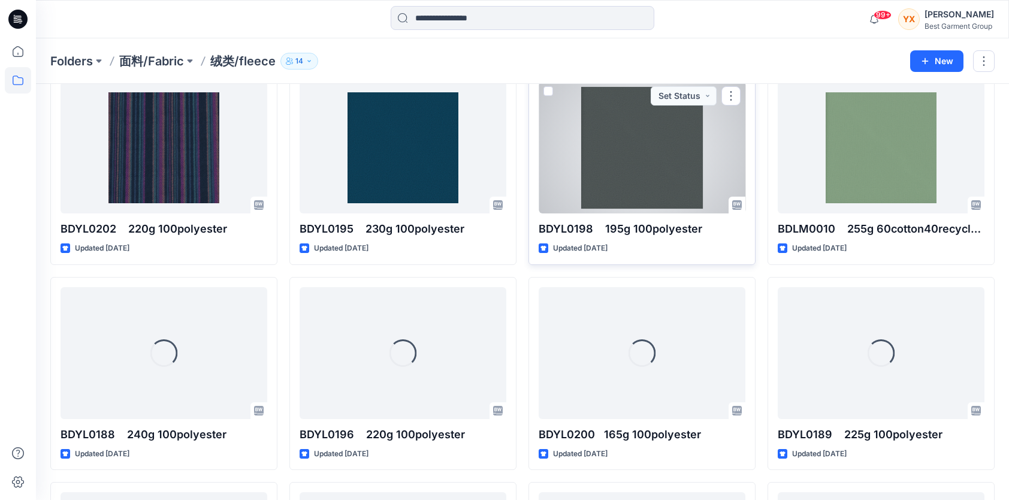
click at [599, 158] on div at bounding box center [642, 148] width 207 height 132
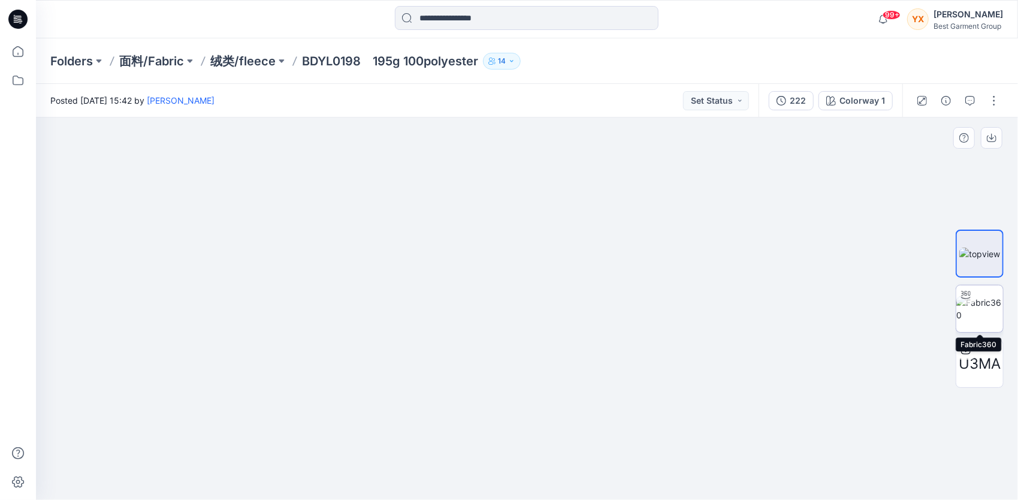
click at [981, 302] on img at bounding box center [980, 308] width 47 height 25
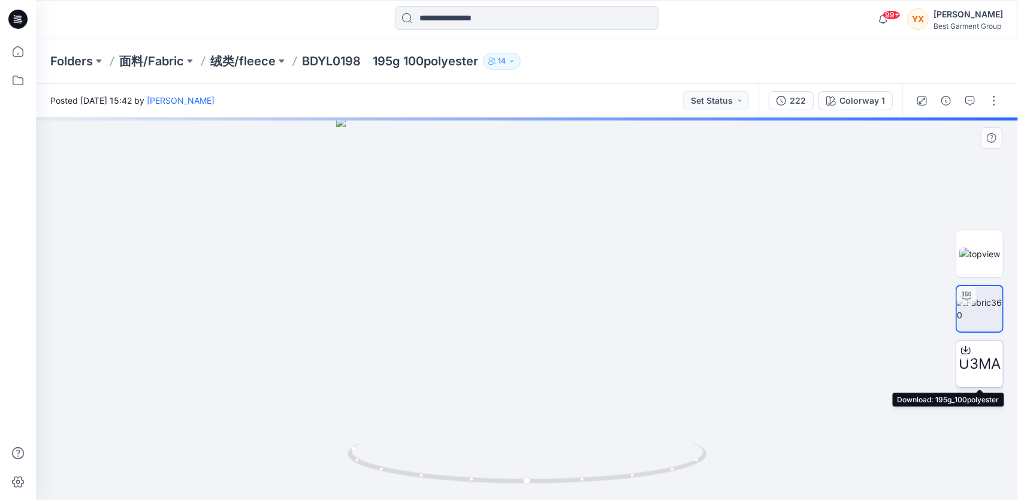
click at [994, 348] on div "U3MA" at bounding box center [980, 364] width 48 height 48
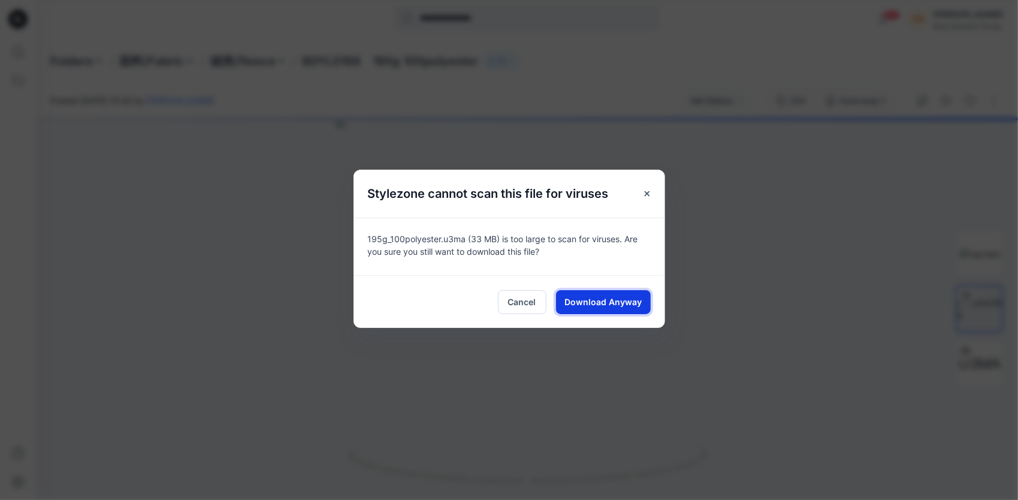
click at [590, 308] on span "Download Anyway" at bounding box center [603, 302] width 77 height 13
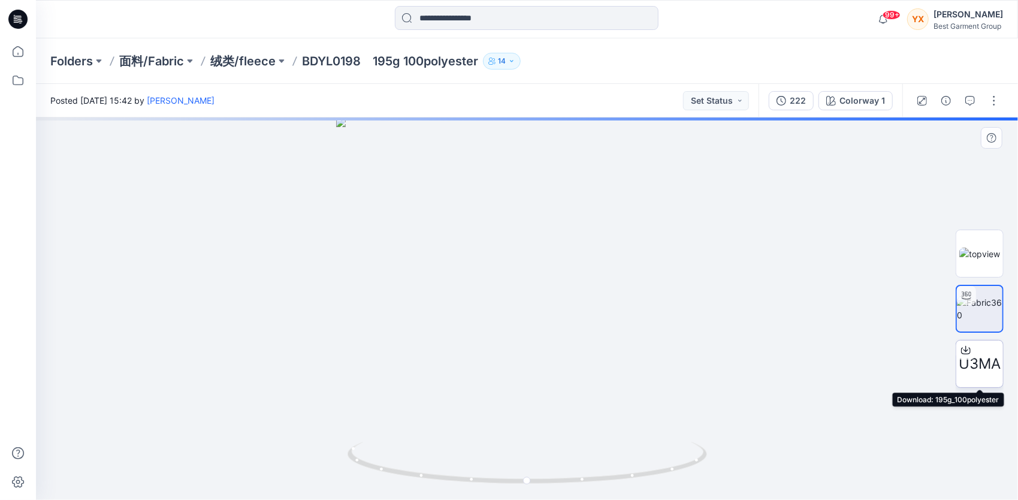
click at [988, 366] on span "U3MA" at bounding box center [980, 364] width 42 height 22
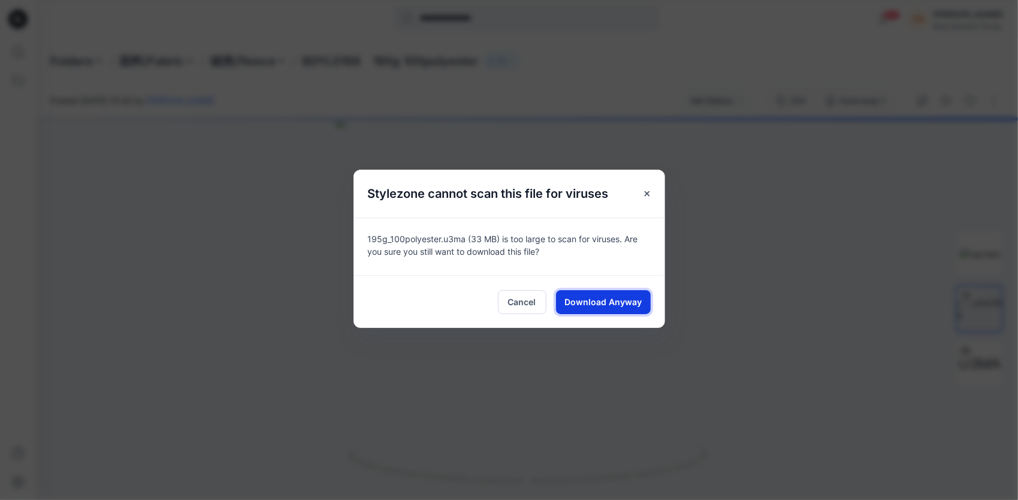
click at [596, 291] on button "Download Anyway" at bounding box center [603, 302] width 95 height 24
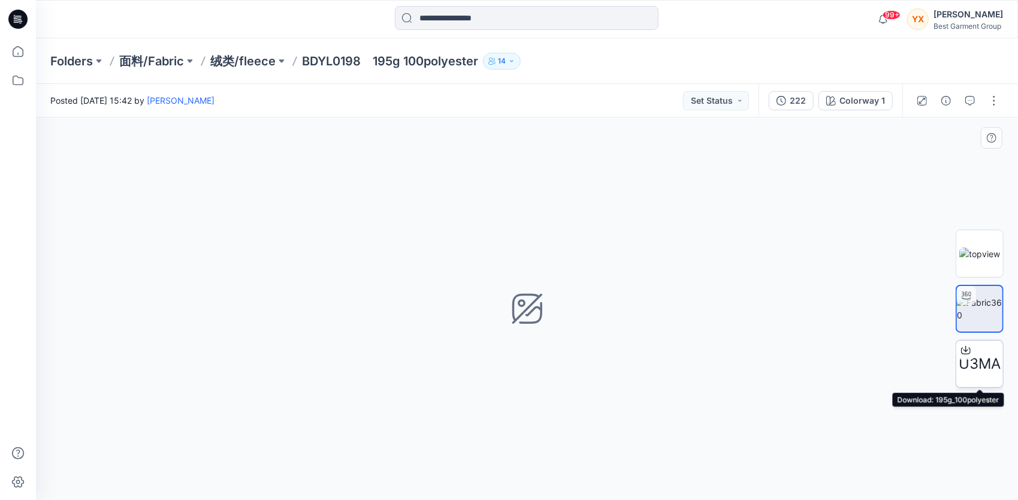
click at [973, 360] on span "U3MA" at bounding box center [980, 364] width 42 height 22
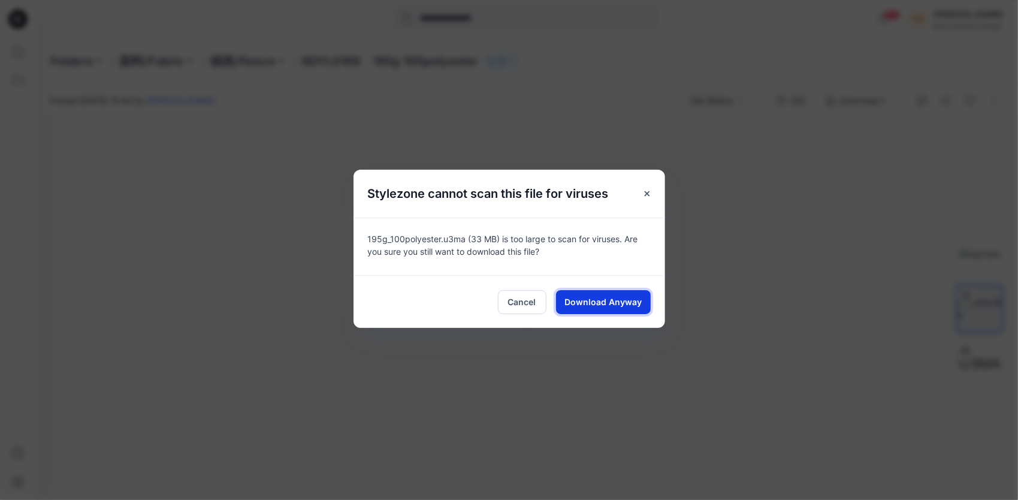
click at [599, 296] on span "Download Anyway" at bounding box center [603, 302] width 77 height 13
